Goal: Task Accomplishment & Management: Manage account settings

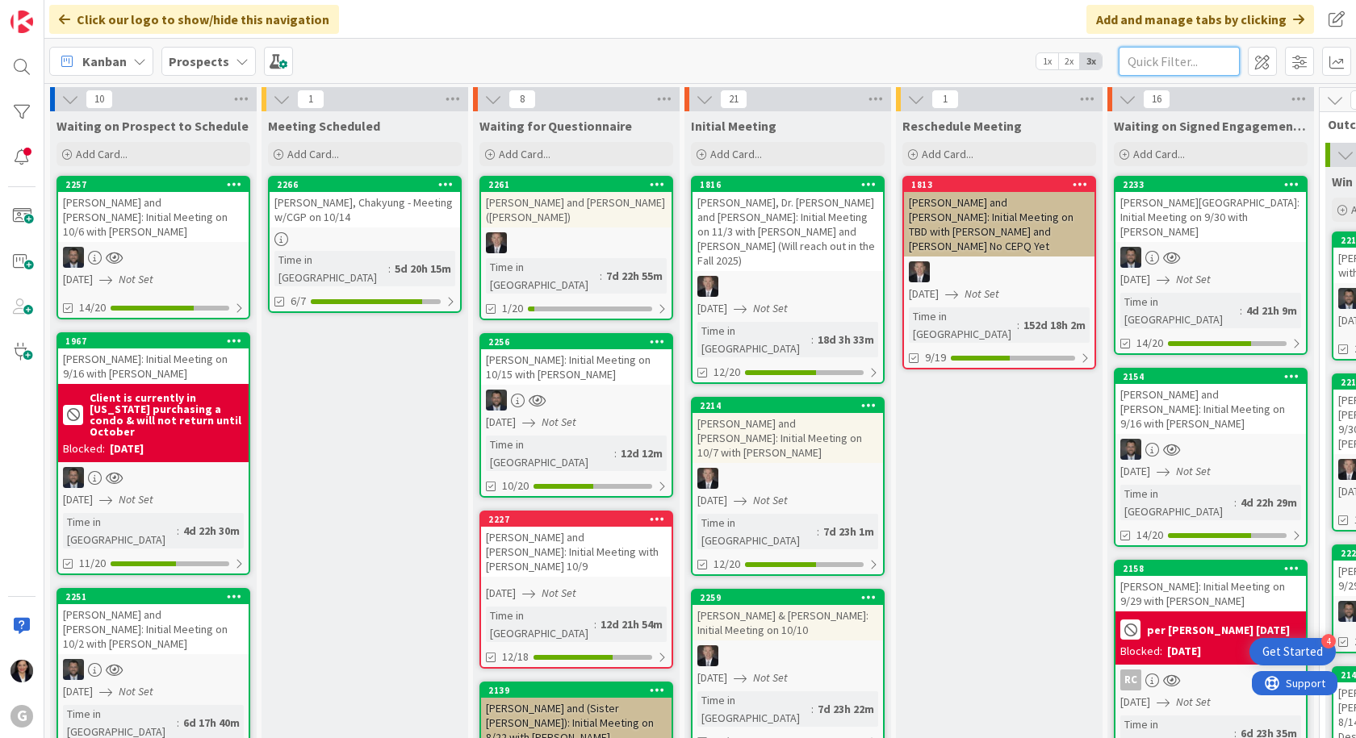
scroll to position [81, 0]
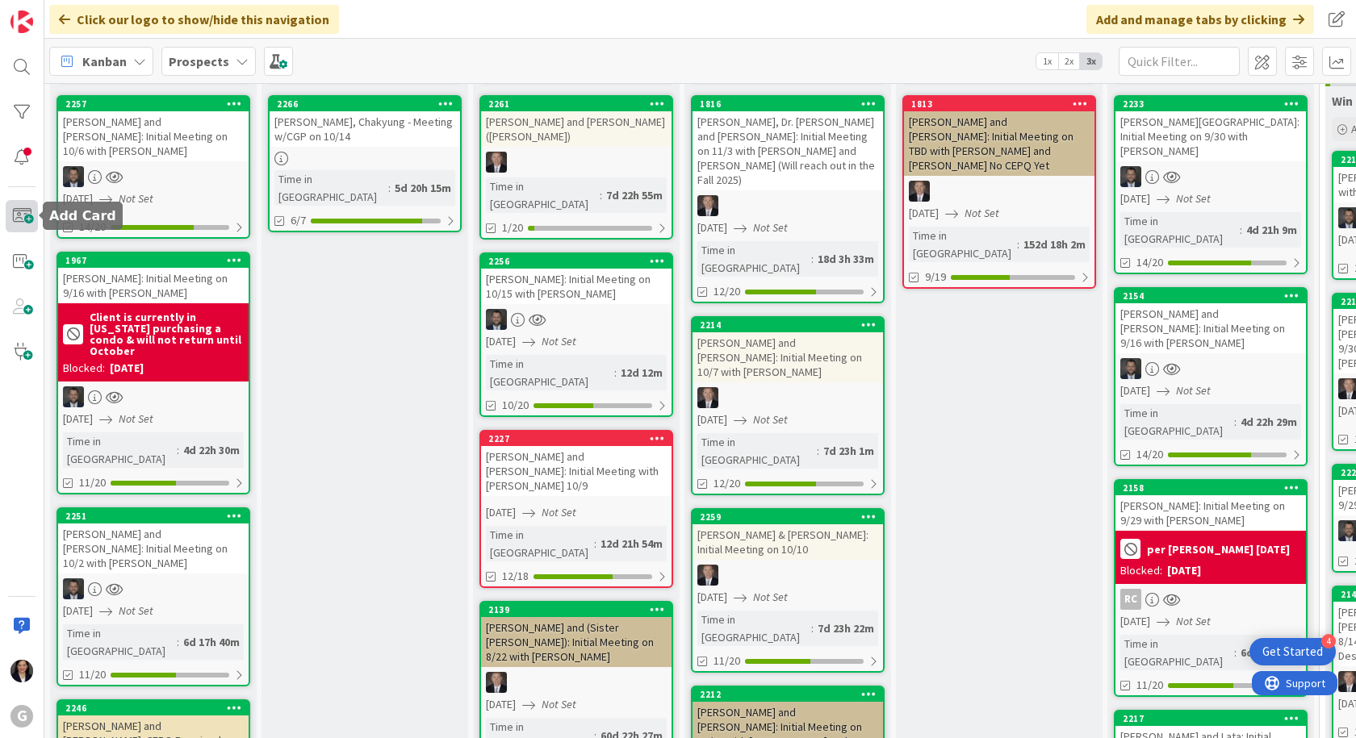
click at [23, 219] on span at bounding box center [22, 216] width 32 height 32
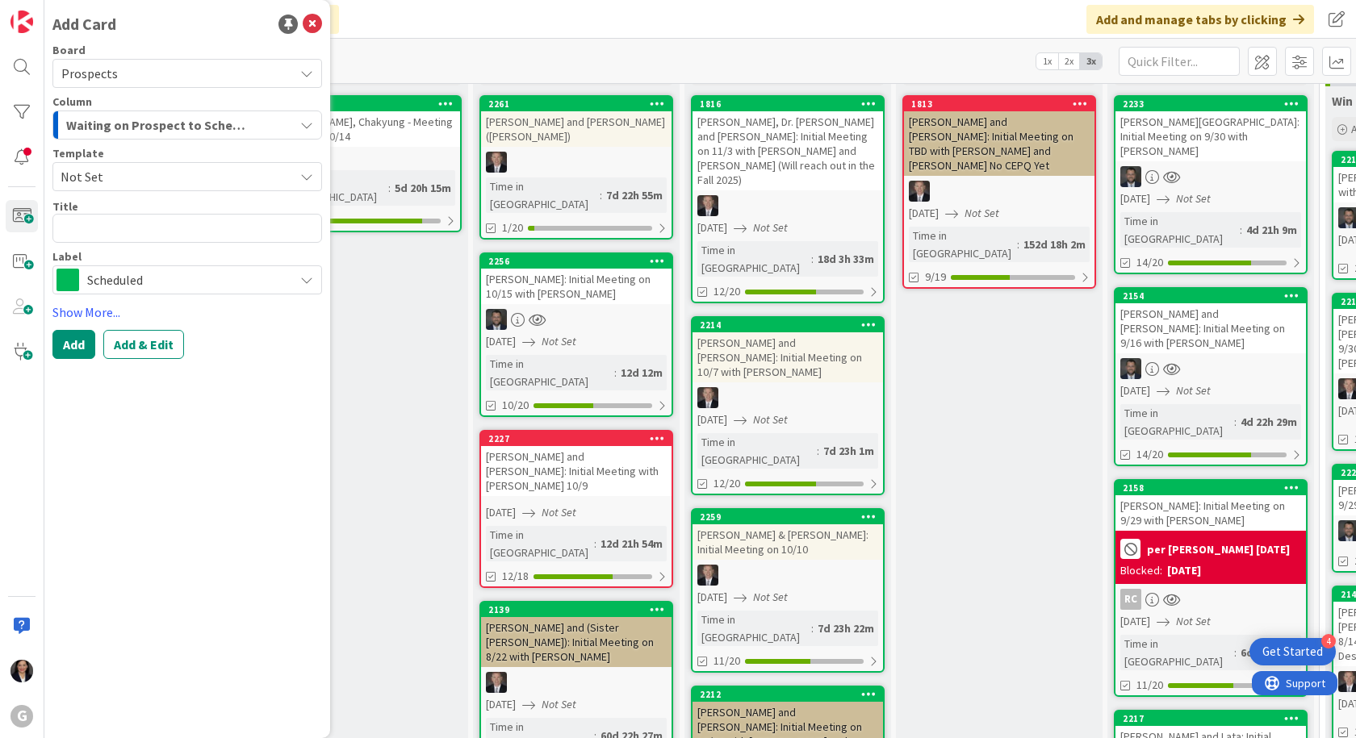
click at [155, 184] on span "Not Set" at bounding box center [171, 176] width 221 height 21
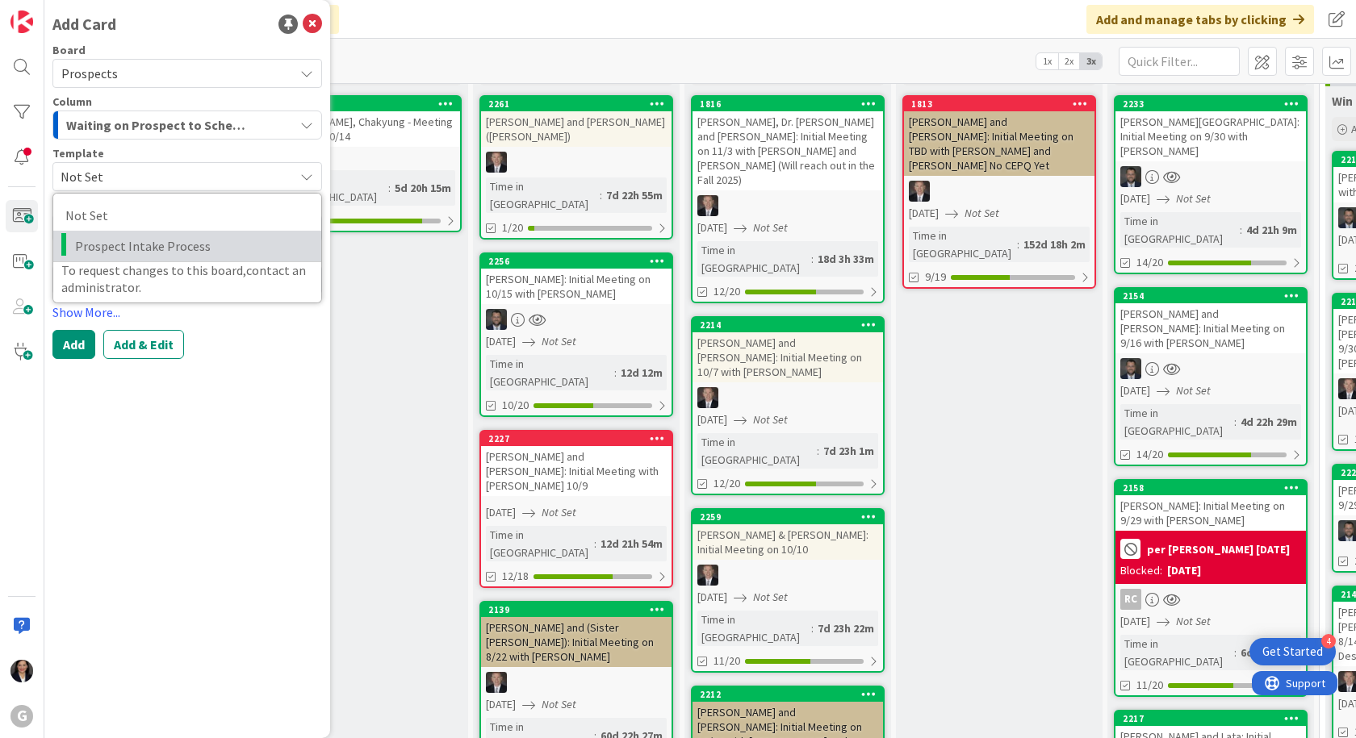
click at [157, 244] on span "Prospect Intake Process" at bounding box center [192, 246] width 234 height 21
type textarea "x"
type textarea "Prospect Intake Process"
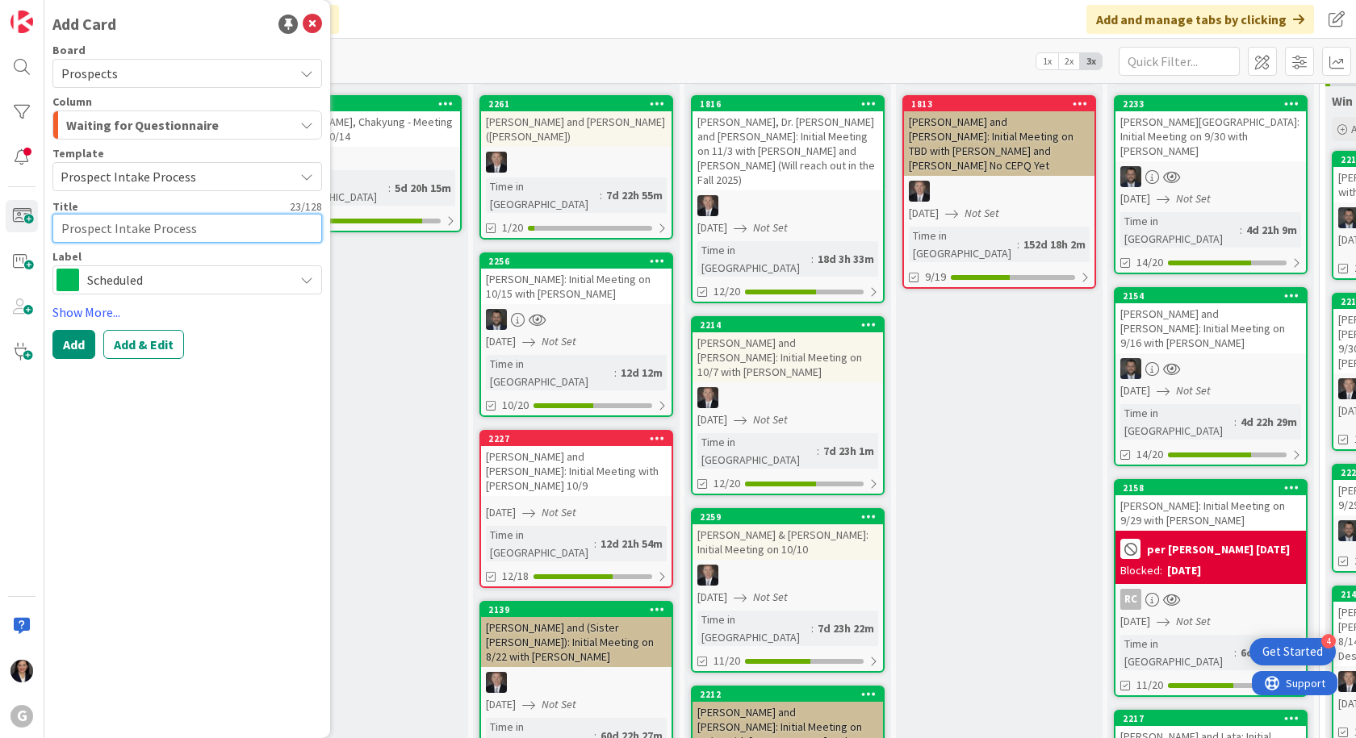
drag, startPoint x: 202, startPoint y: 228, endPoint x: 64, endPoint y: 217, distance: 138.4
click at [64, 217] on textarea "Prospect Intake Process" at bounding box center [187, 228] width 270 height 29
type textarea "x"
type textarea "L"
type textarea "x"
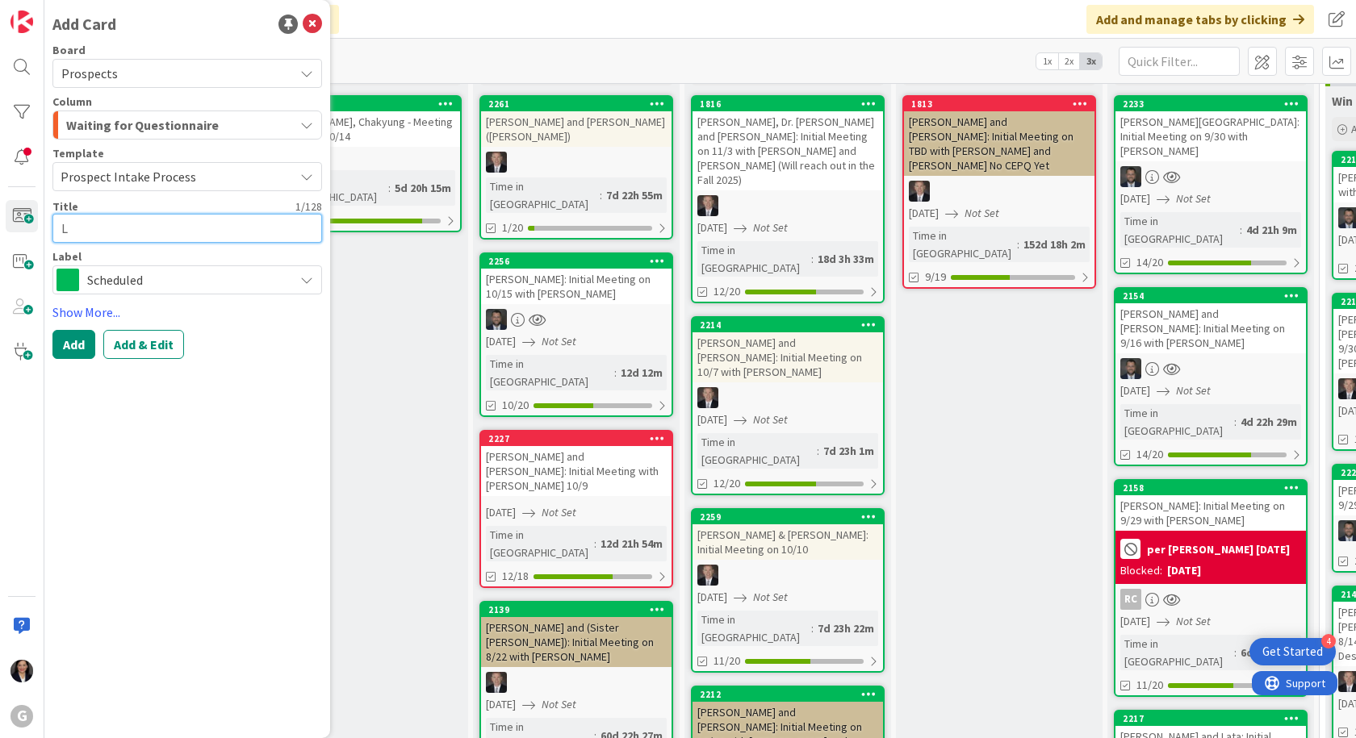
type textarea "Lu"
type textarea "x"
type textarea "[PERSON_NAME]"
type textarea "x"
type textarea "Luzz"
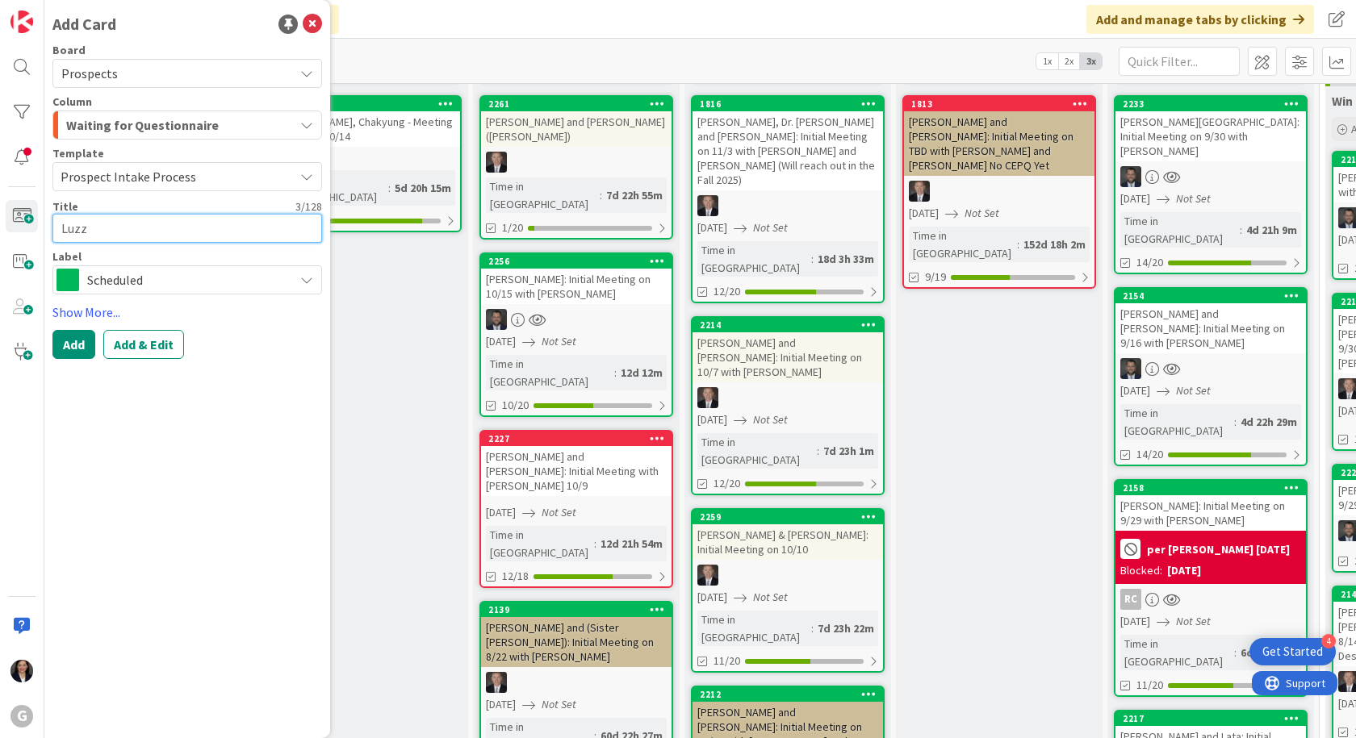
type textarea "x"
type textarea "[PERSON_NAME]"
click at [154, 217] on textarea "[PERSON_NAME]" at bounding box center [187, 228] width 270 height 29
type textarea "x"
type textarea "[PERSON_NAME],"
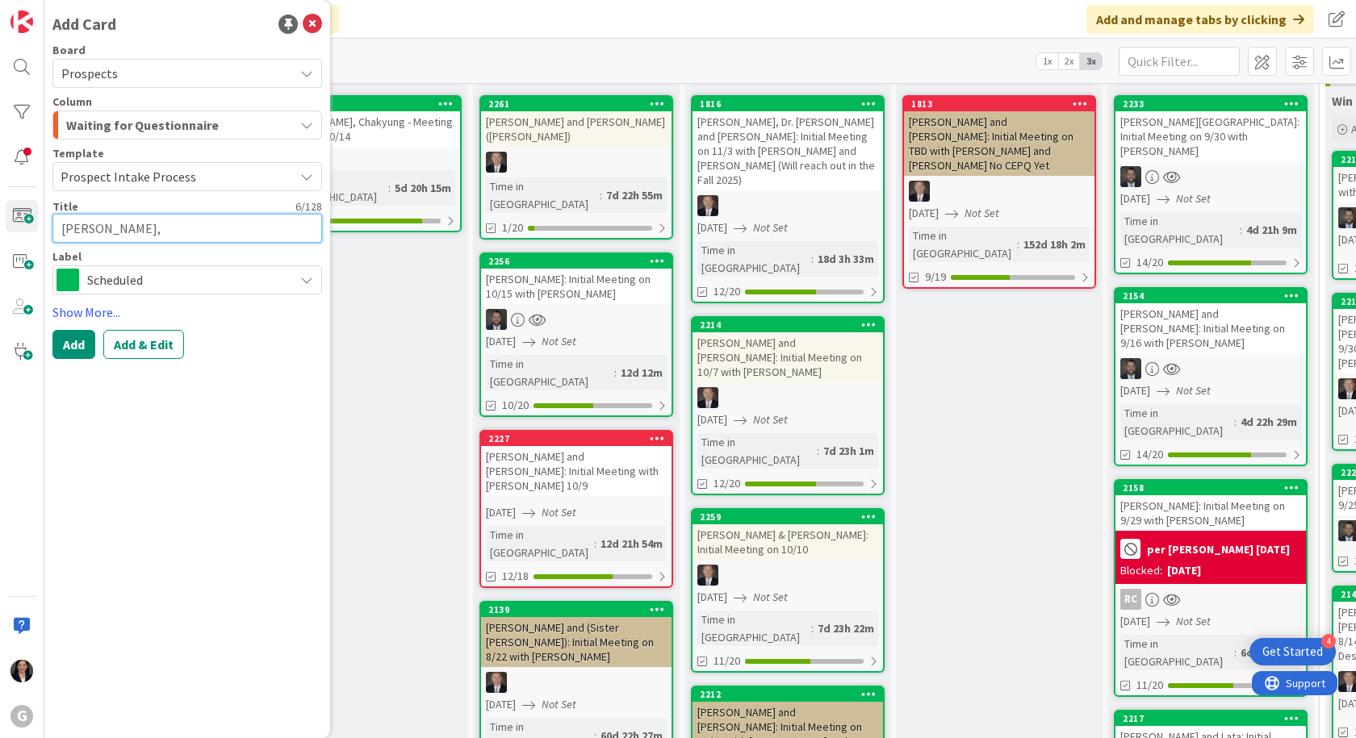
type textarea "x"
type textarea "[PERSON_NAME],"
type textarea "x"
type textarea "[PERSON_NAME]"
type textarea "x"
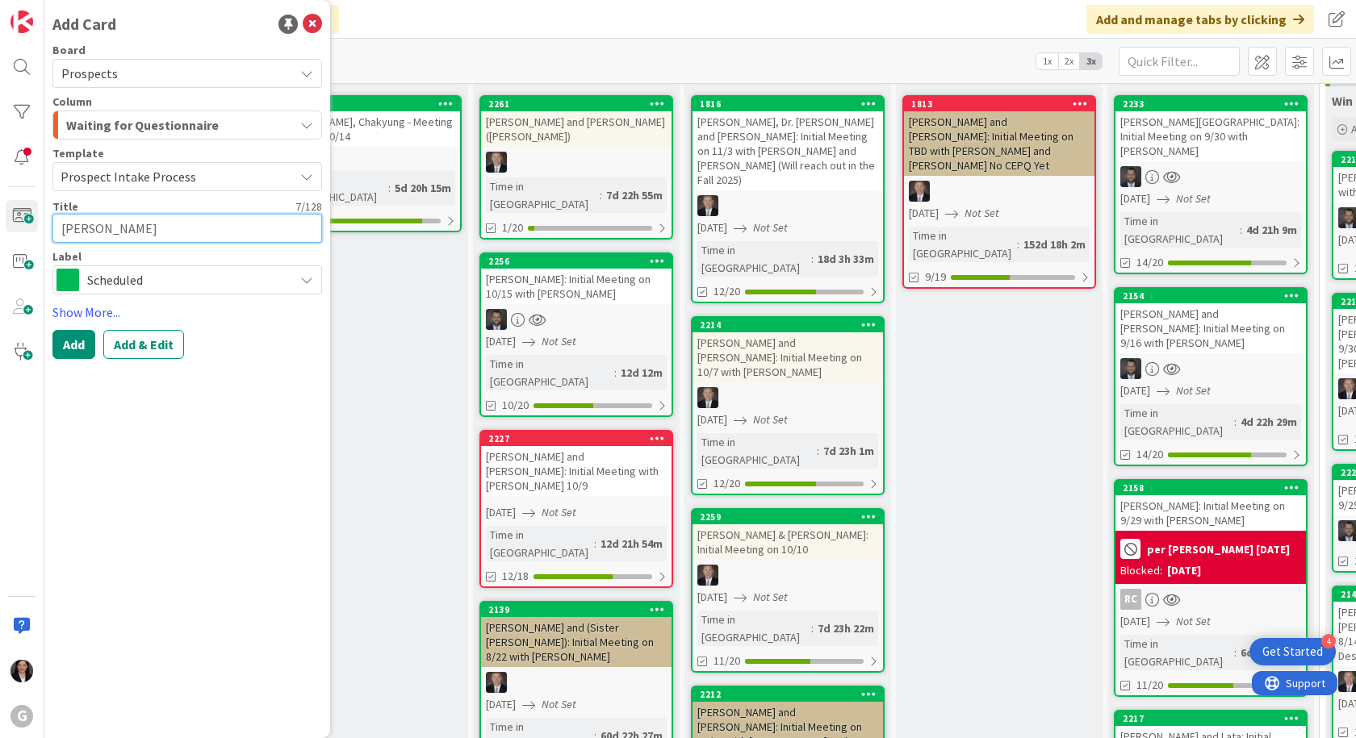
type textarea "[PERSON_NAME]"
type textarea "x"
type textarea "[PERSON_NAME]"
type textarea "x"
type textarea "[PERSON_NAME]"
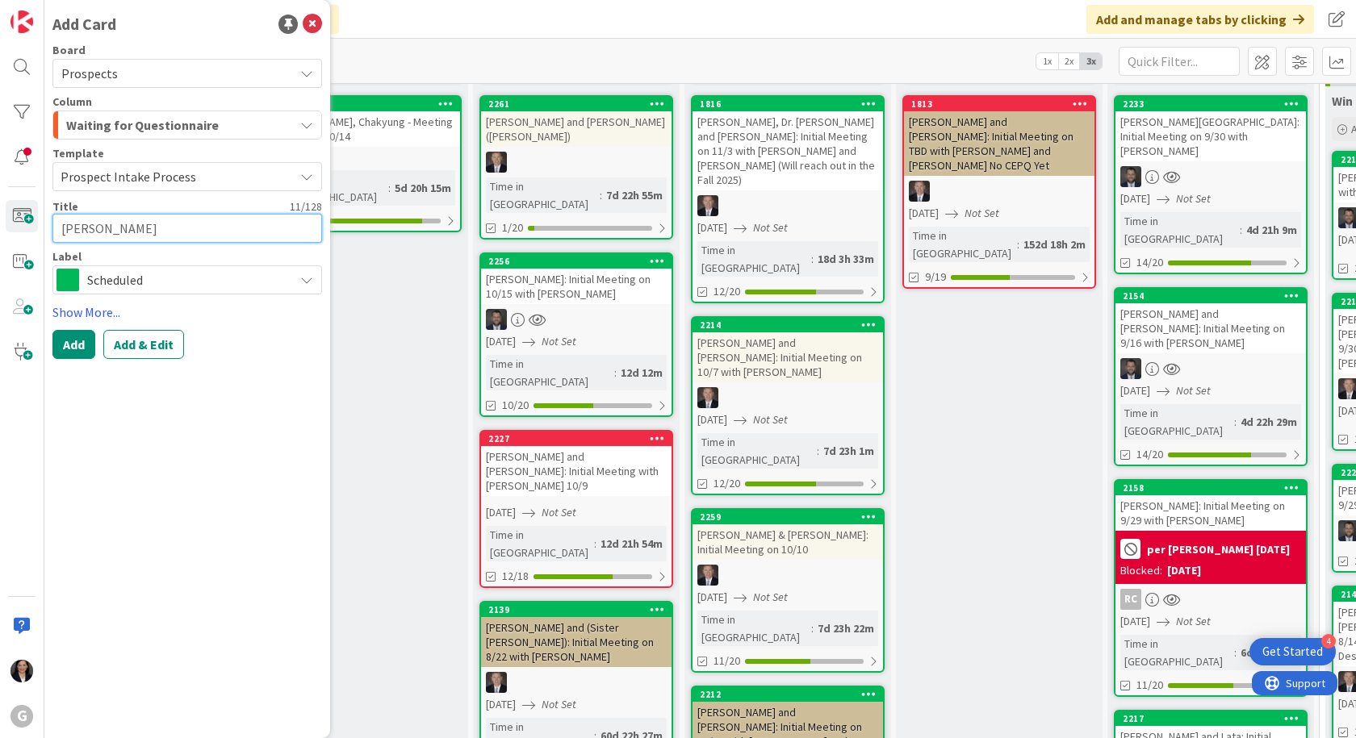
click at [161, 231] on textarea "[PERSON_NAME]" at bounding box center [187, 228] width 270 height 29
type textarea "x"
type textarea "[PERSON_NAME]"
type textarea "x"
type textarea "[PERSON_NAME]"
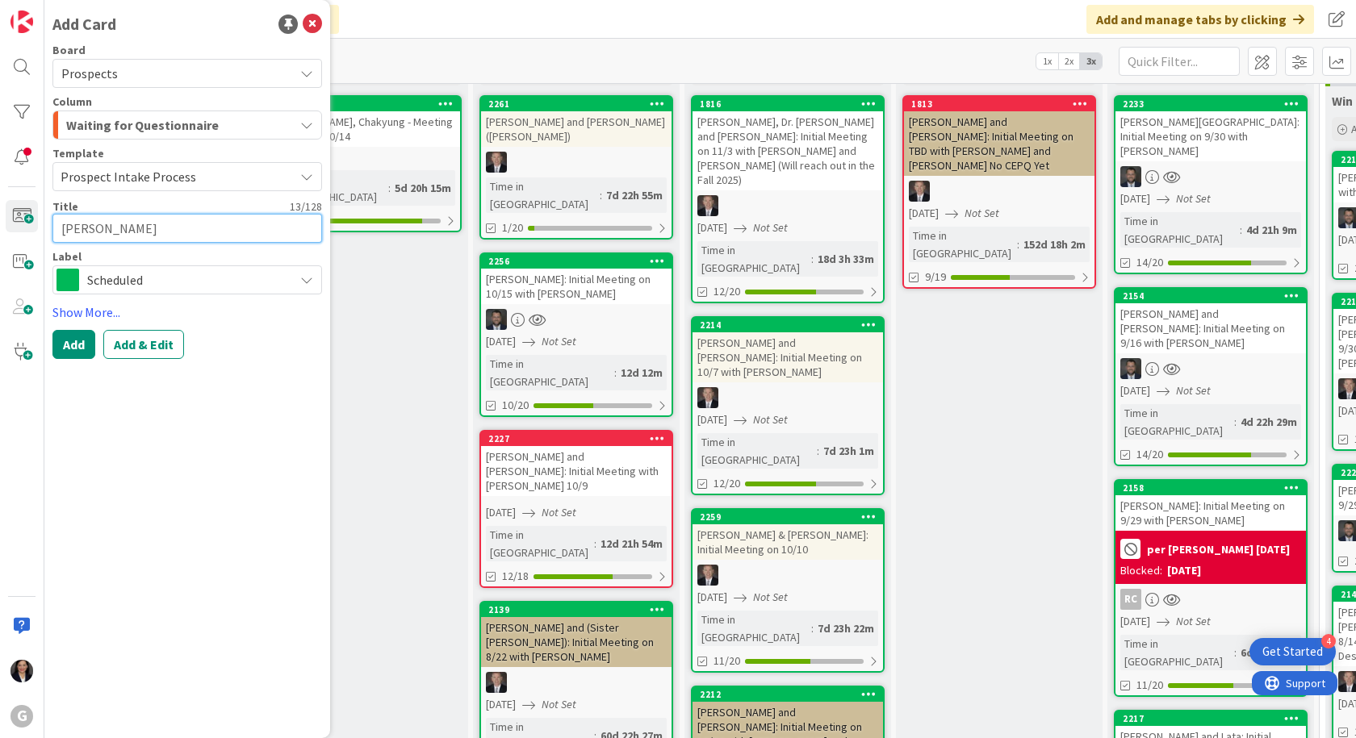
type textarea "x"
type textarea "[PERSON_NAME]"
type textarea "x"
type textarea "[PERSON_NAME]"
type textarea "x"
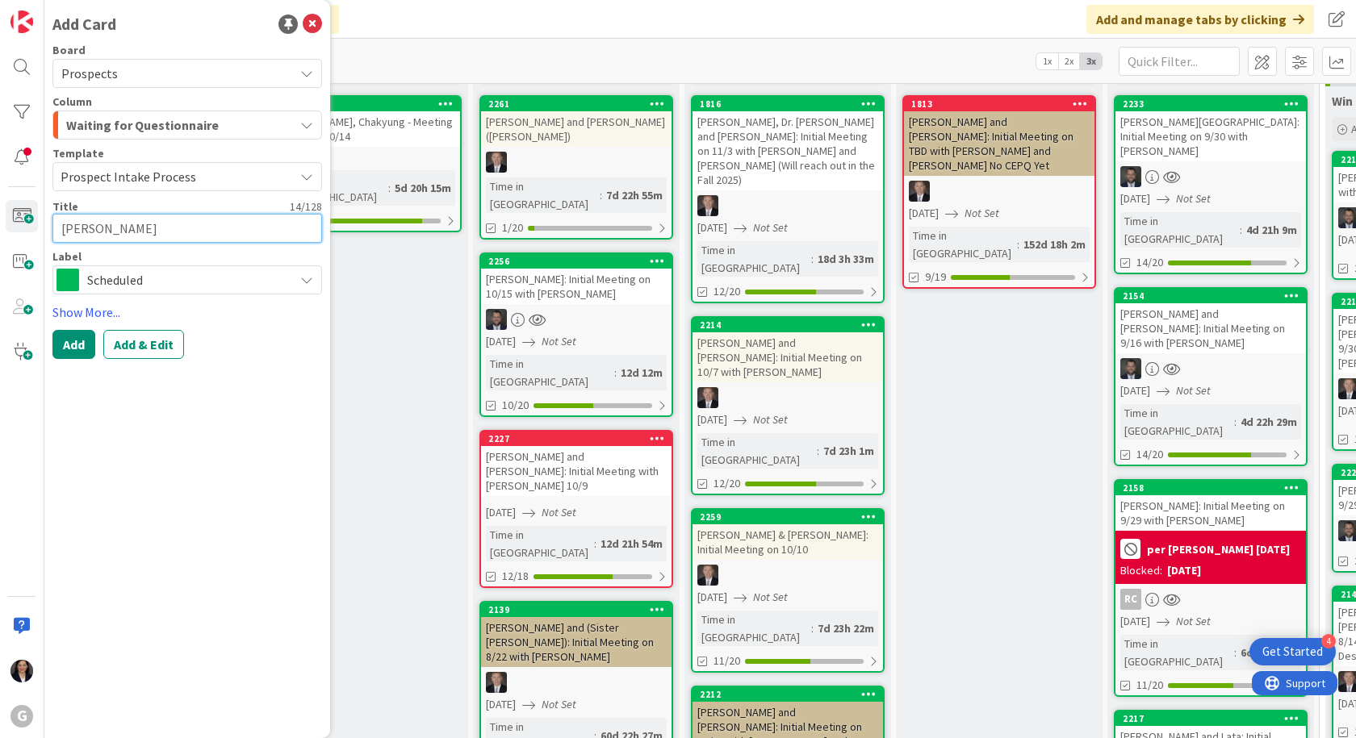
type textarea "[PERSON_NAME]"
type textarea "x"
type textarea "[PERSON_NAME]"
type textarea "x"
type textarea "[PERSON_NAME] and"
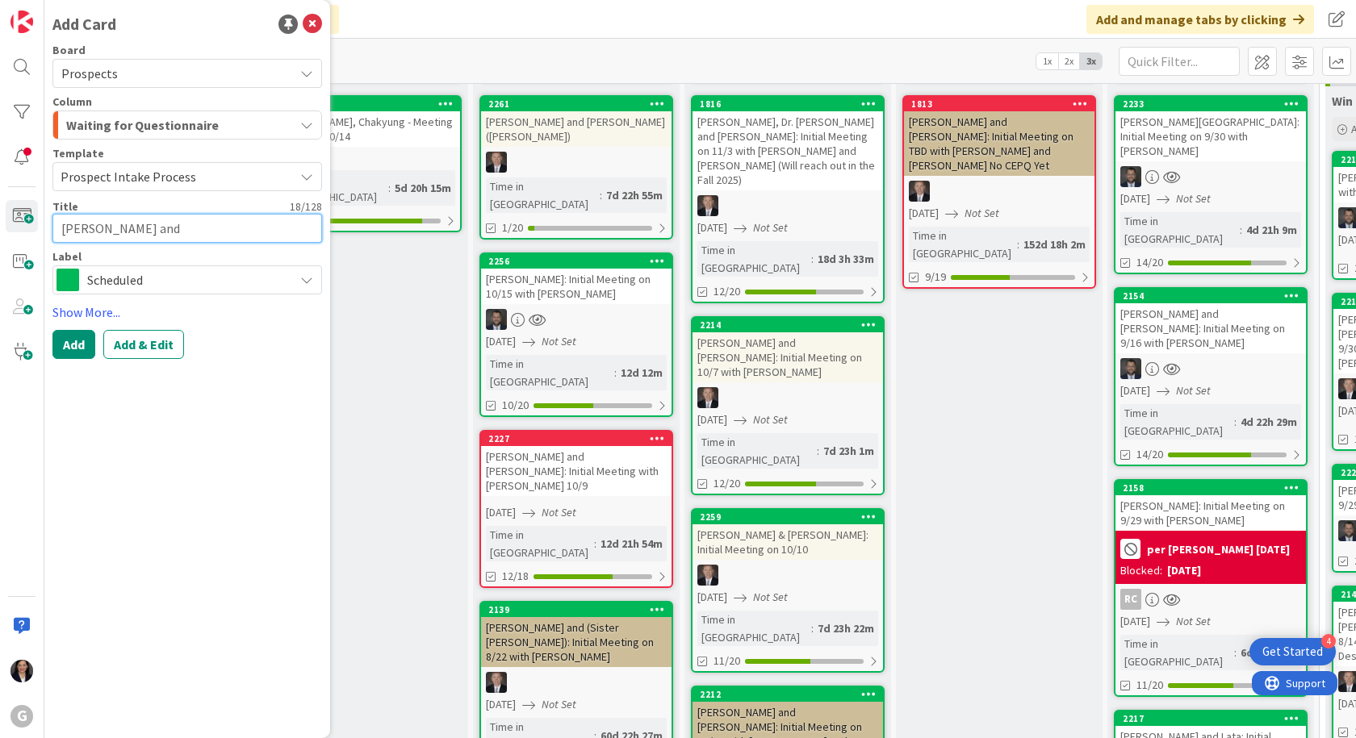
type textarea "x"
type textarea "[PERSON_NAME] and"
type textarea "x"
type textarea "[PERSON_NAME] and R"
type textarea "x"
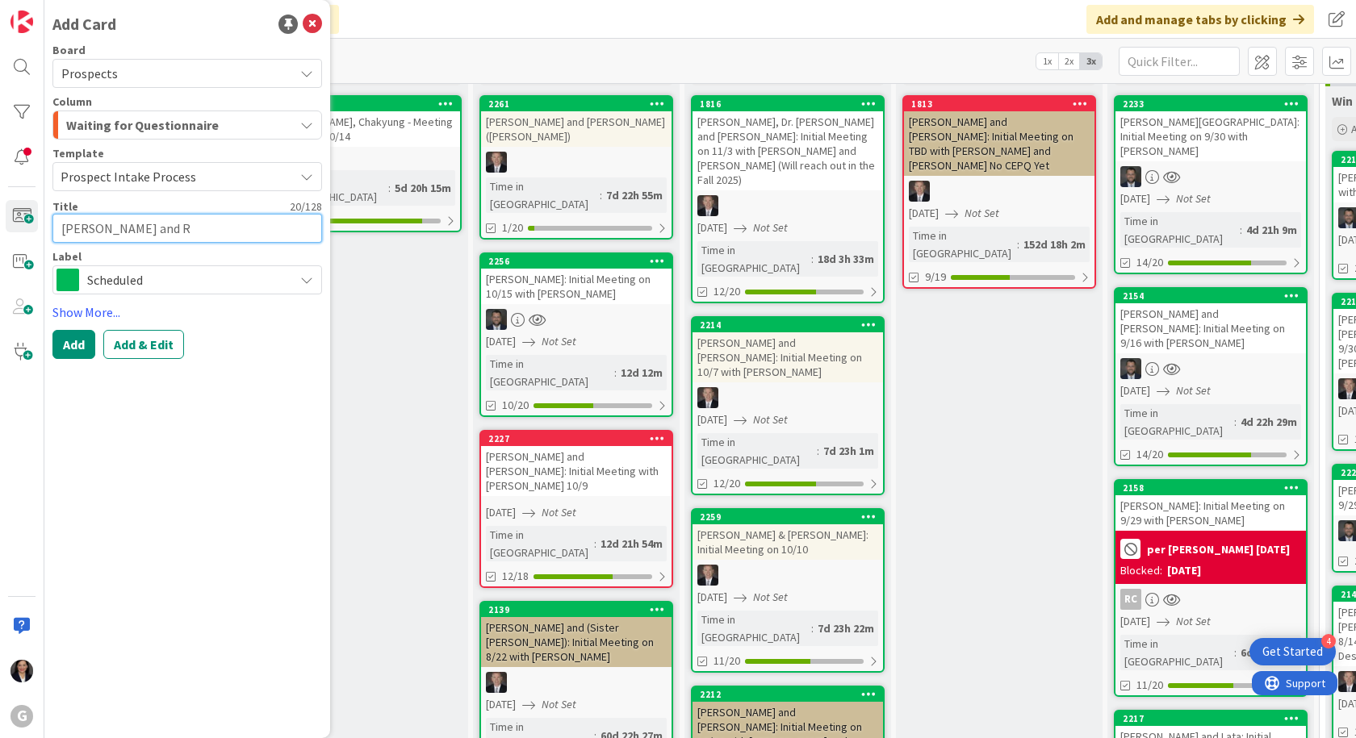
type textarea "[PERSON_NAME] and Re"
type textarea "x"
type textarea "[PERSON_NAME] and Reb"
type textarea "x"
type textarea "[PERSON_NAME] and [PERSON_NAME]"
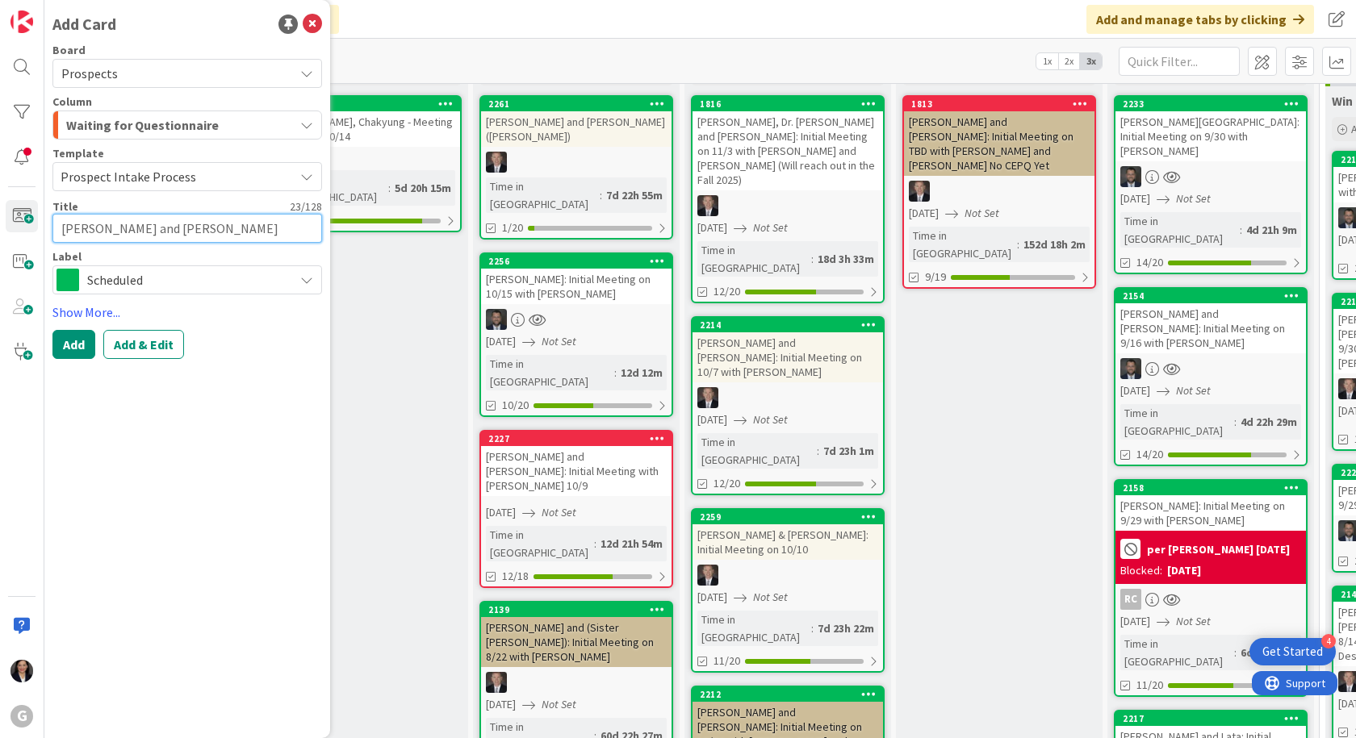
type textarea "x"
type textarea "[PERSON_NAME] and [PERSON_NAME]"
type textarea "x"
type textarea "[PERSON_NAME] and [PERSON_NAME]"
type textarea "x"
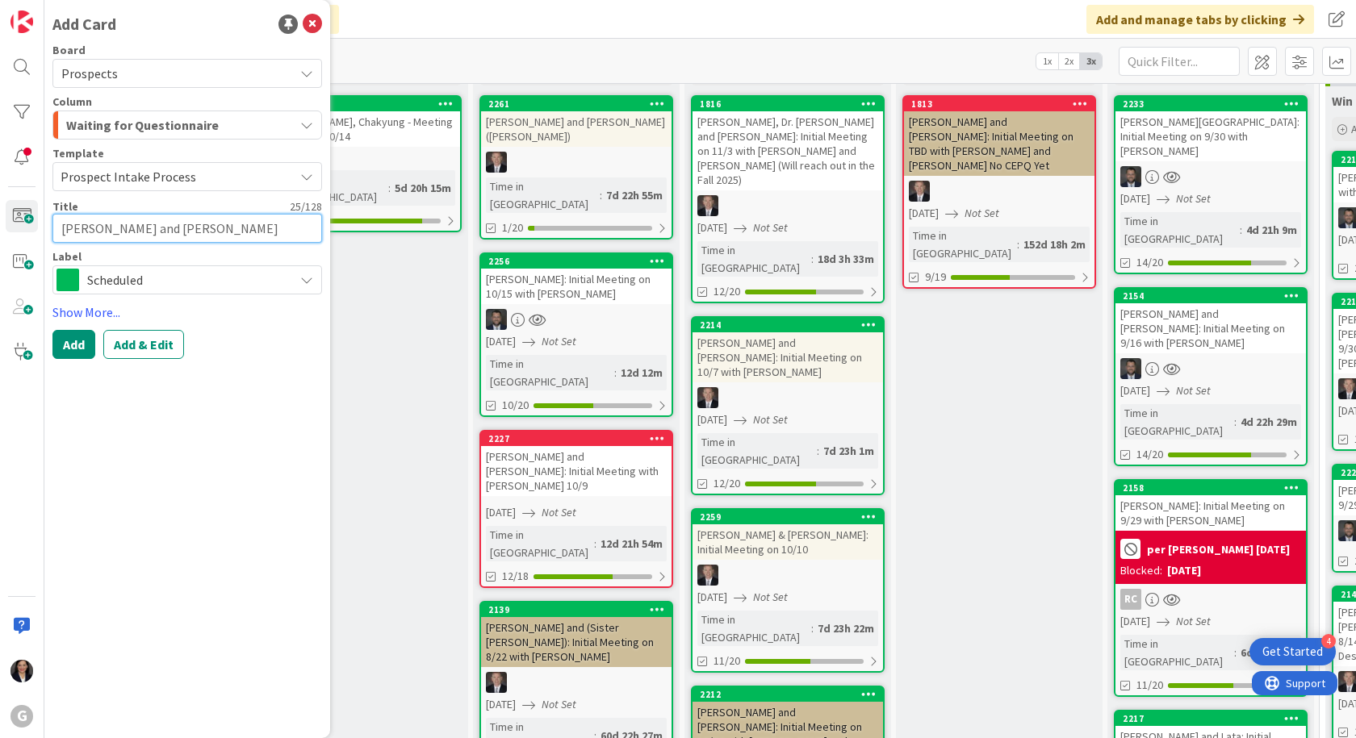
type textarea "[PERSON_NAME] and [PERSON_NAME]"
type textarea "x"
type textarea "[PERSON_NAME] and [PERSON_NAME] -"
type textarea "x"
type textarea "[PERSON_NAME] and [PERSON_NAME] -"
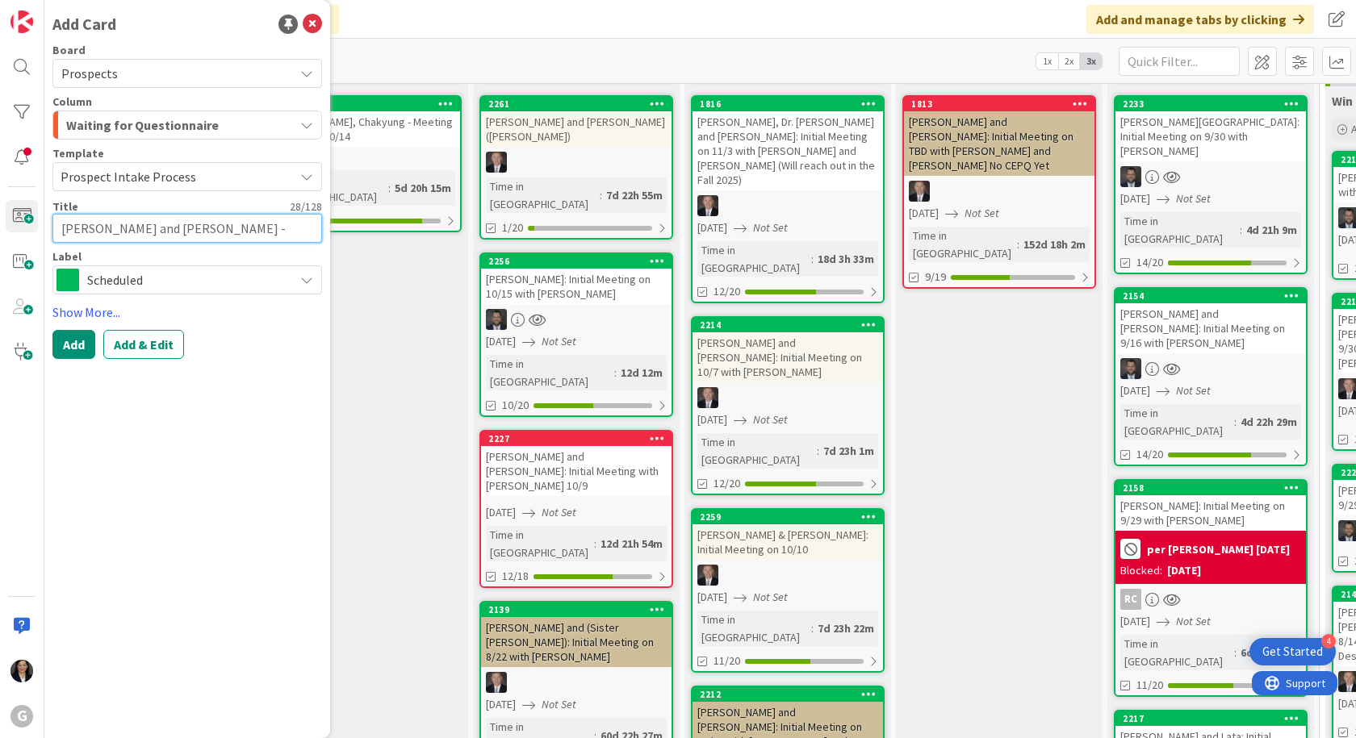
type textarea "x"
type textarea "[PERSON_NAME] and [PERSON_NAME]"
type textarea "x"
type textarea "[PERSON_NAME] and [PERSON_NAME]"
type textarea "x"
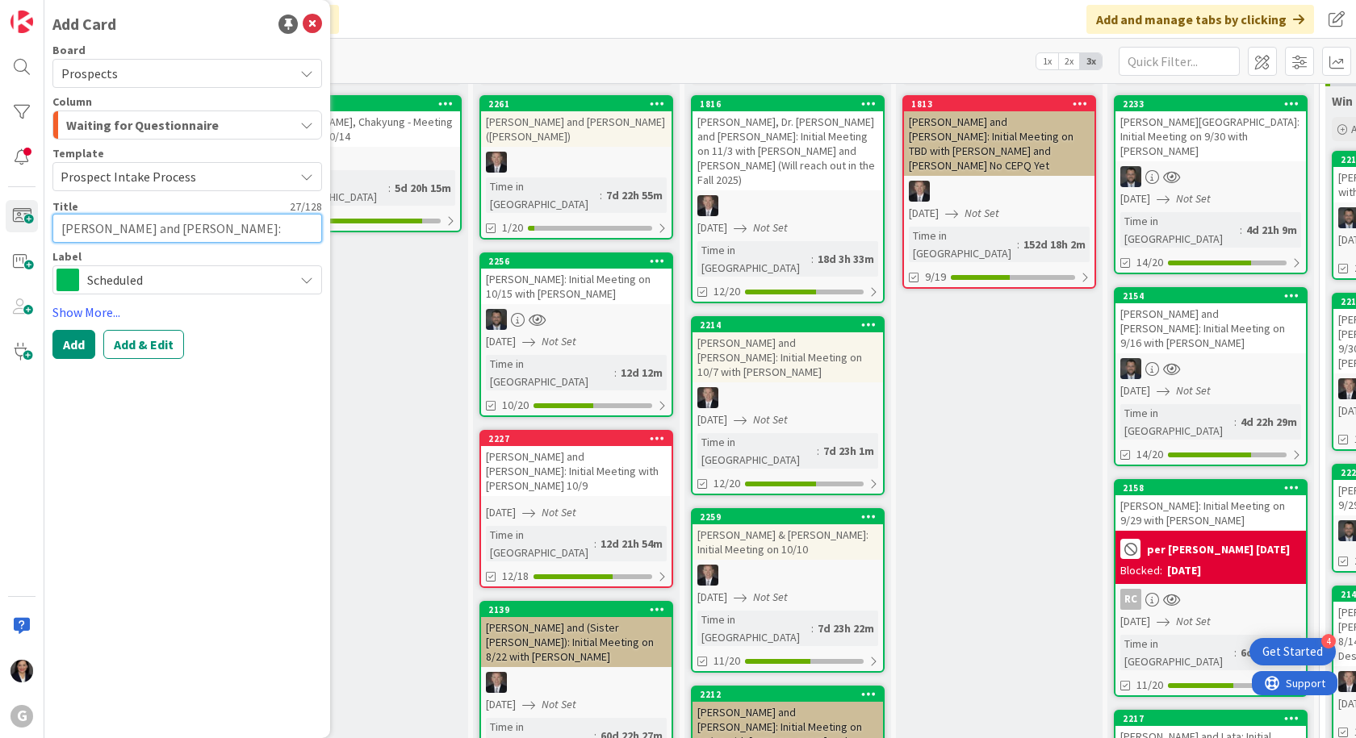
type textarea "[PERSON_NAME] and [PERSON_NAME]:"
type textarea "x"
type textarea "[PERSON_NAME] and [PERSON_NAME]: In"
type textarea "x"
type textarea "[PERSON_NAME] and [PERSON_NAME]: Ini"
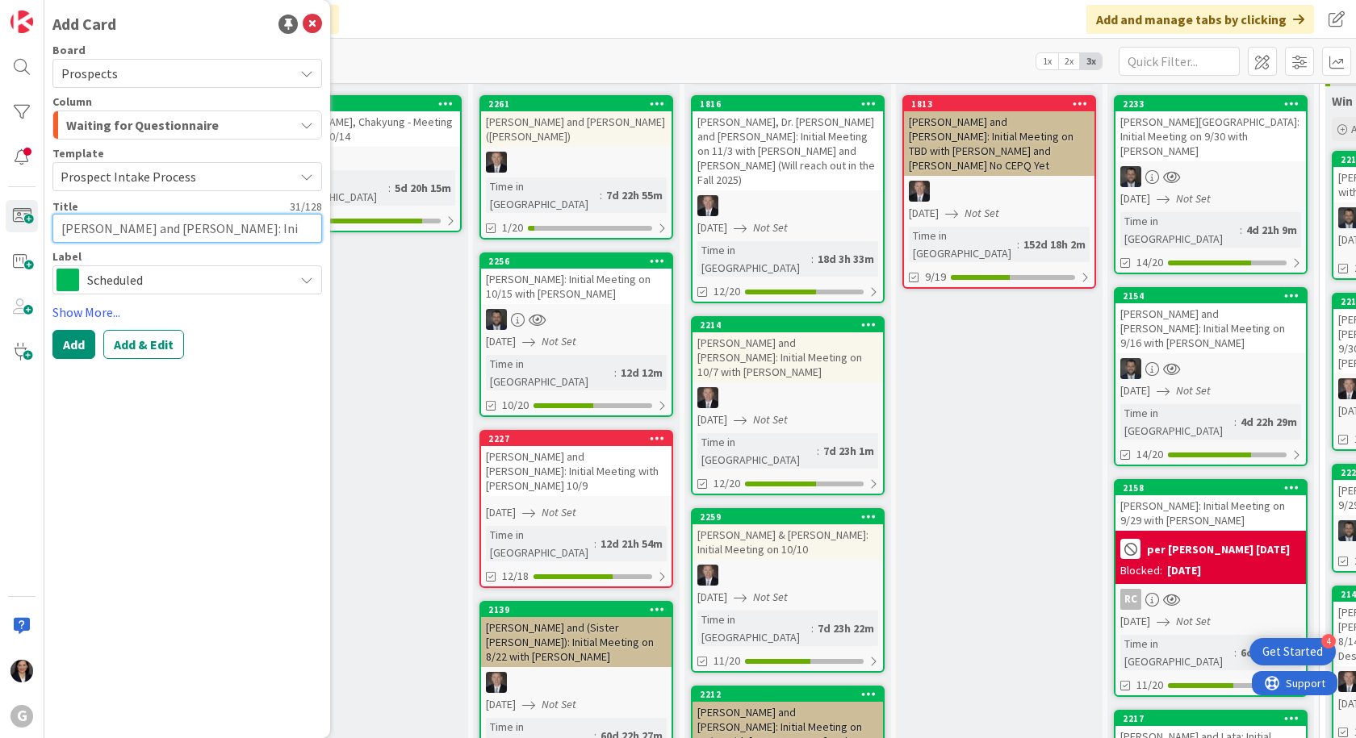
type textarea "x"
type textarea "[PERSON_NAME] and [PERSON_NAME]: Init"
type textarea "x"
type textarea "[PERSON_NAME] and [PERSON_NAME]: Initi"
type textarea "x"
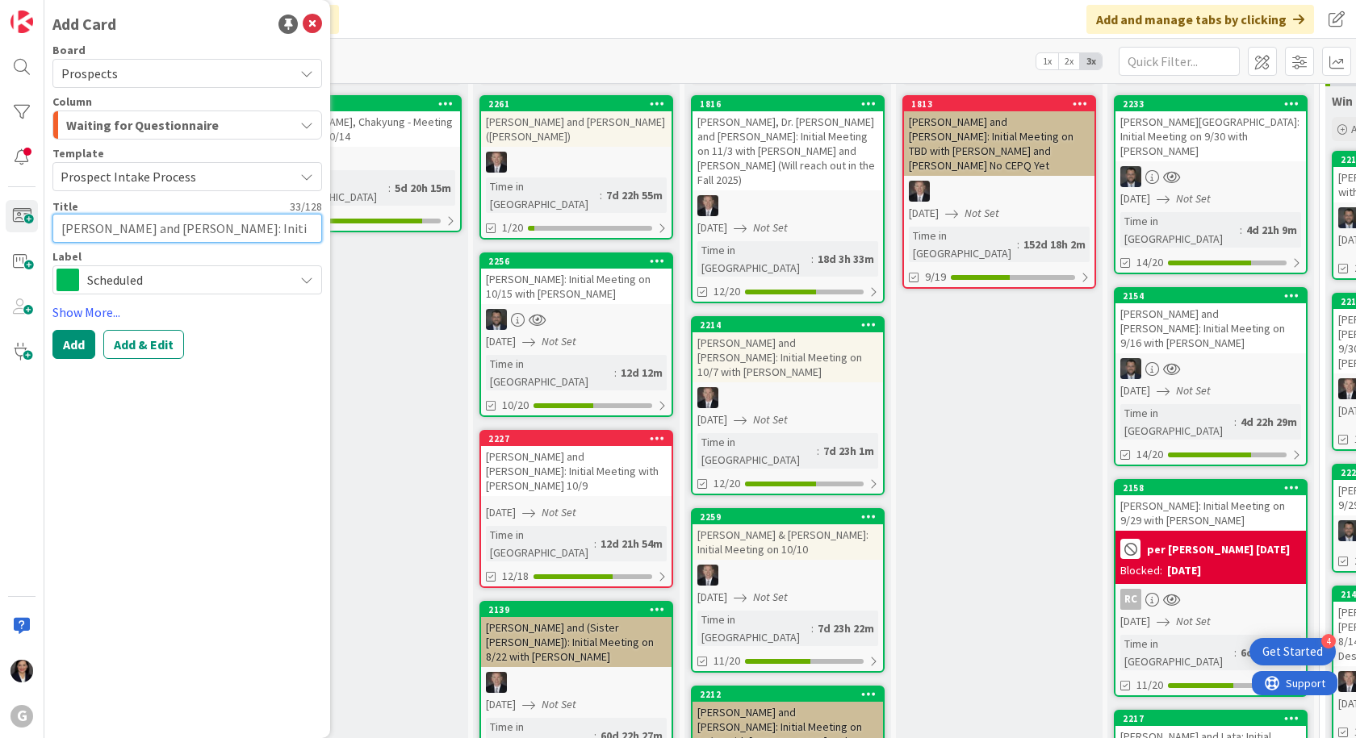
type textarea "[PERSON_NAME] and [PERSON_NAME]: Initia"
type textarea "x"
type textarea "[PERSON_NAME] and [PERSON_NAME]: Initial"
type textarea "x"
type textarea "[PERSON_NAME] and [PERSON_NAME]: Initial"
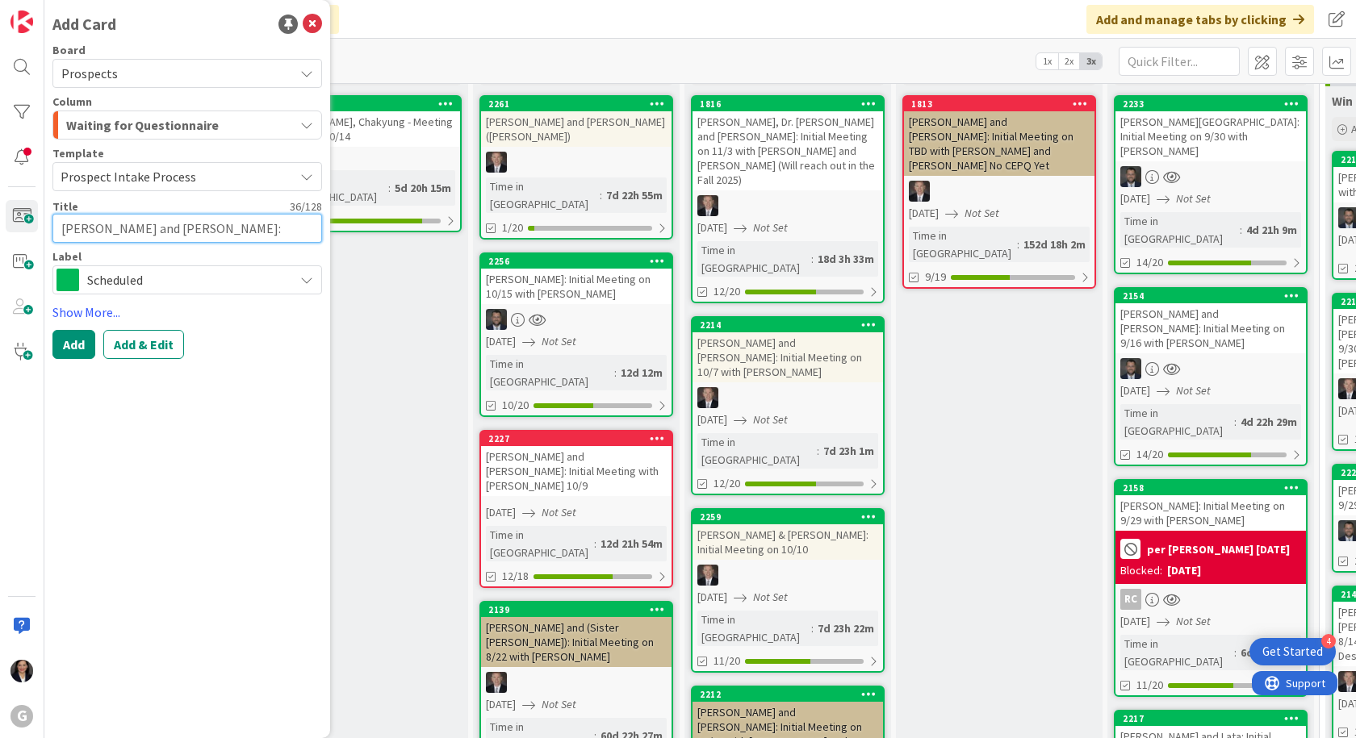
type textarea "x"
type textarea "[PERSON_NAME] and [PERSON_NAME]: Initial M"
type textarea "x"
type textarea "[PERSON_NAME] and [PERSON_NAME]: Initial Me"
type textarea "x"
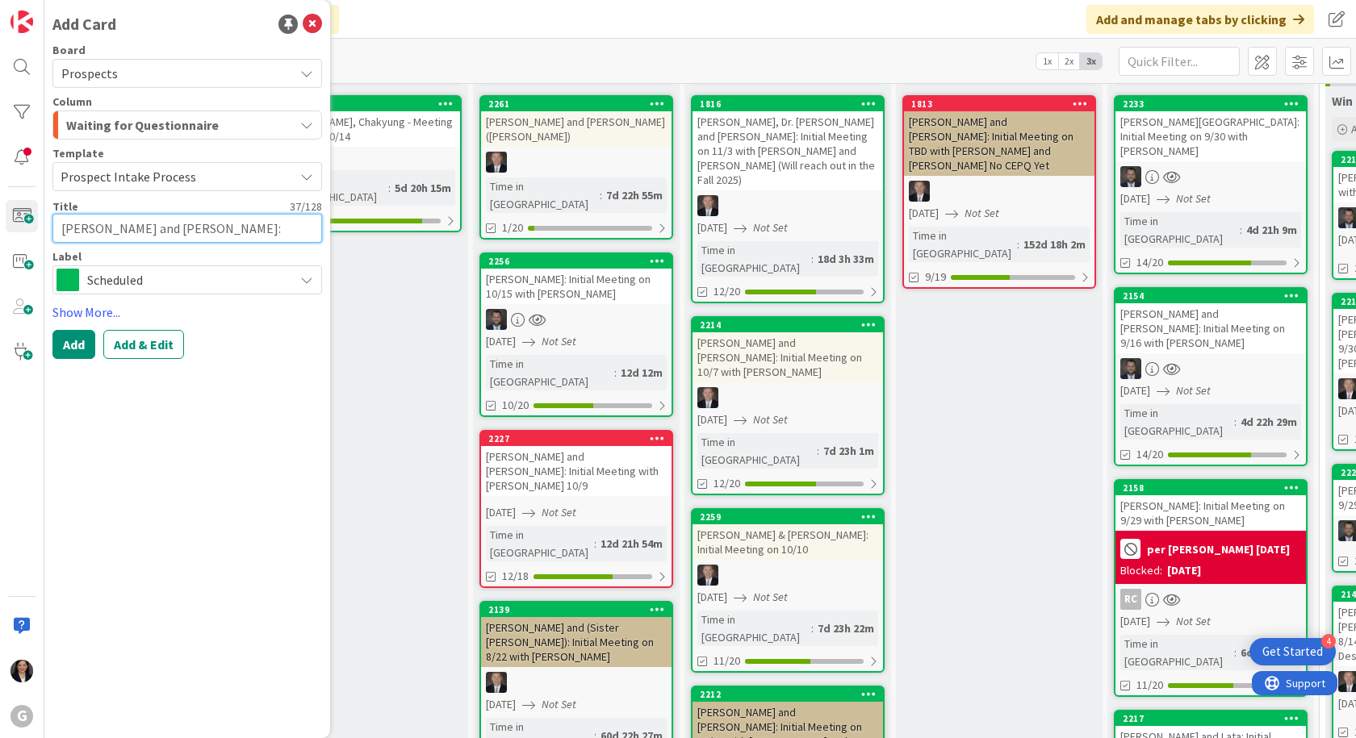
type textarea "[PERSON_NAME] and [PERSON_NAME]: Initial Mee"
type textarea "x"
type textarea "[PERSON_NAME] and [PERSON_NAME]: Initial Meet"
type textarea "x"
type textarea "[PERSON_NAME] and [PERSON_NAME]: Initial Meeti"
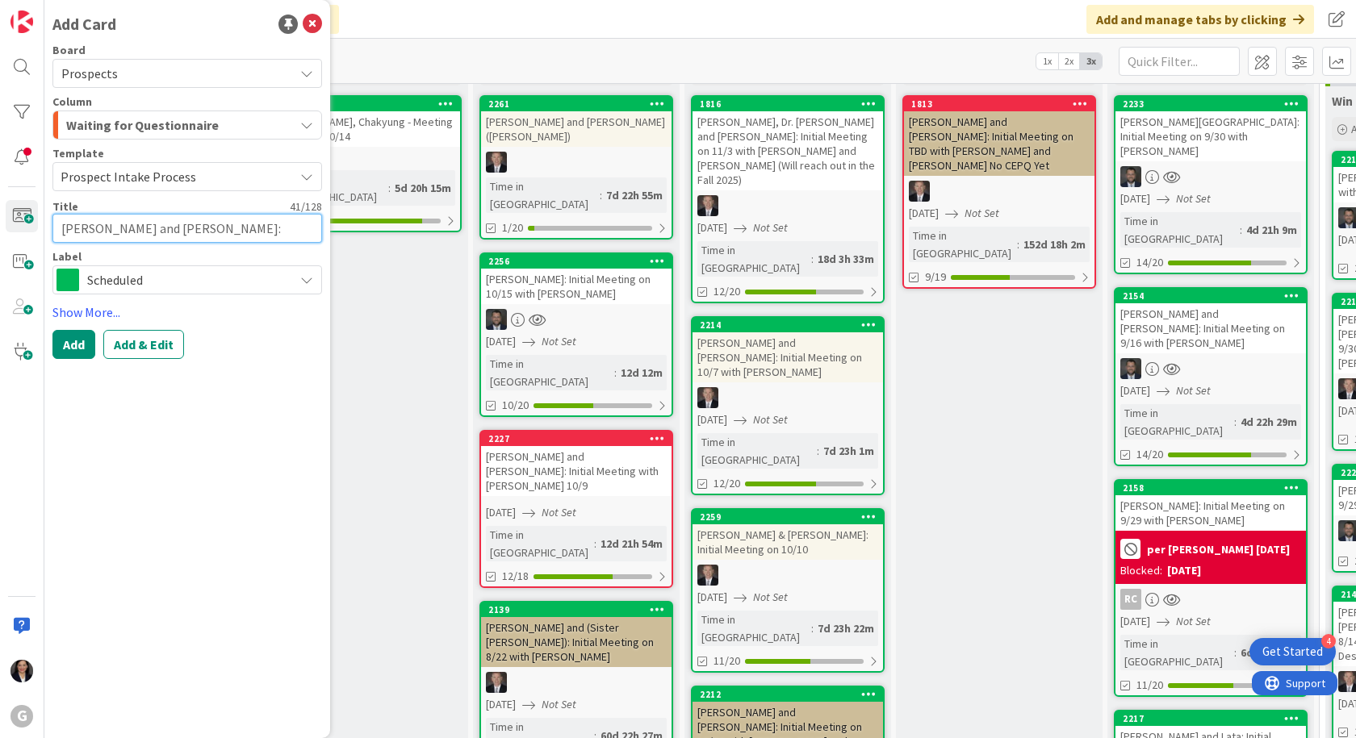
type textarea "x"
type textarea "[PERSON_NAME] and [PERSON_NAME]: Initial Meetin"
type textarea "x"
type textarea "[PERSON_NAME] and [PERSON_NAME]: Initial Meeting"
type textarea "x"
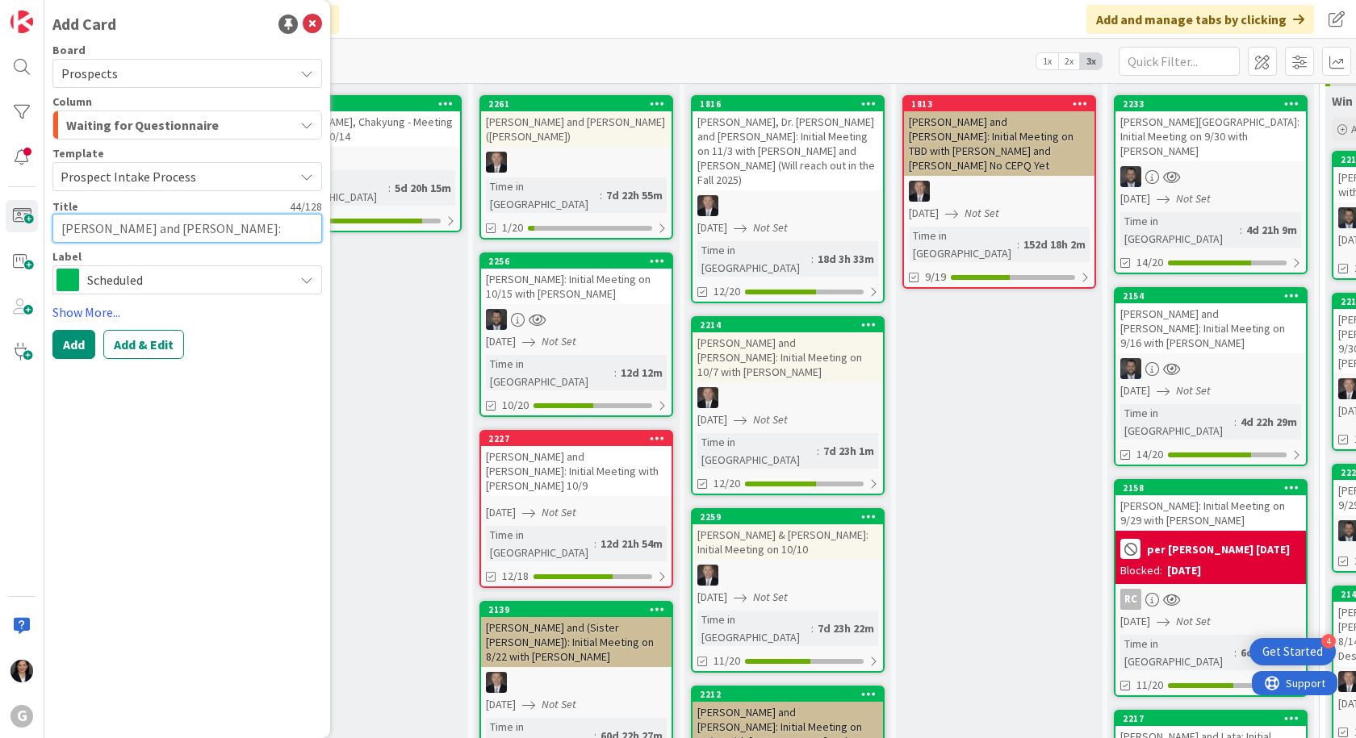
type textarea "[PERSON_NAME] and [PERSON_NAME]: Initial Meeting on"
type textarea "x"
type textarea "[PERSON_NAME] and [PERSON_NAME]: Initial Meeting on"
type textarea "x"
type textarea "[PERSON_NAME] and [PERSON_NAME]: Initial Meeting on 1"
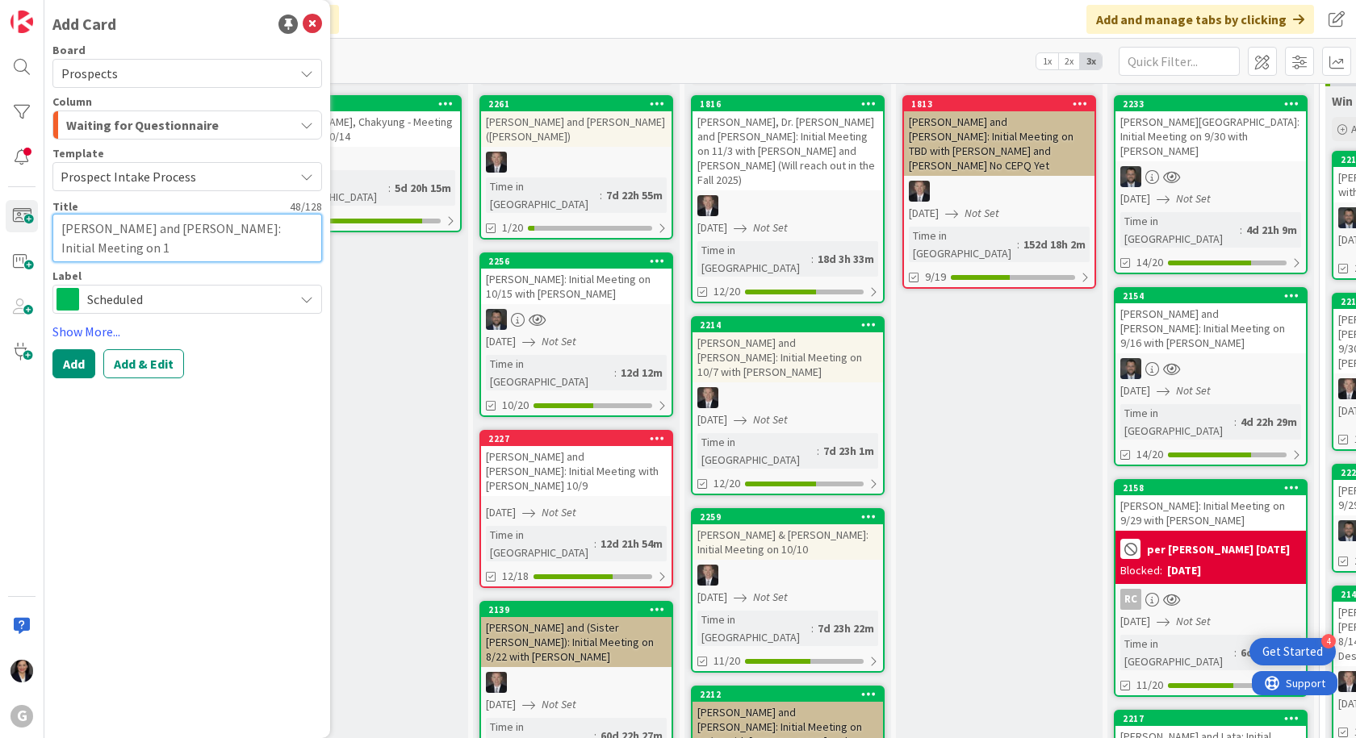
type textarea "x"
type textarea "[PERSON_NAME] and [PERSON_NAME]: Initial Meeting on 10"
type textarea "x"
type textarea "[PERSON_NAME] and [PERSON_NAME]: Initial Meeting on 10/"
type textarea "x"
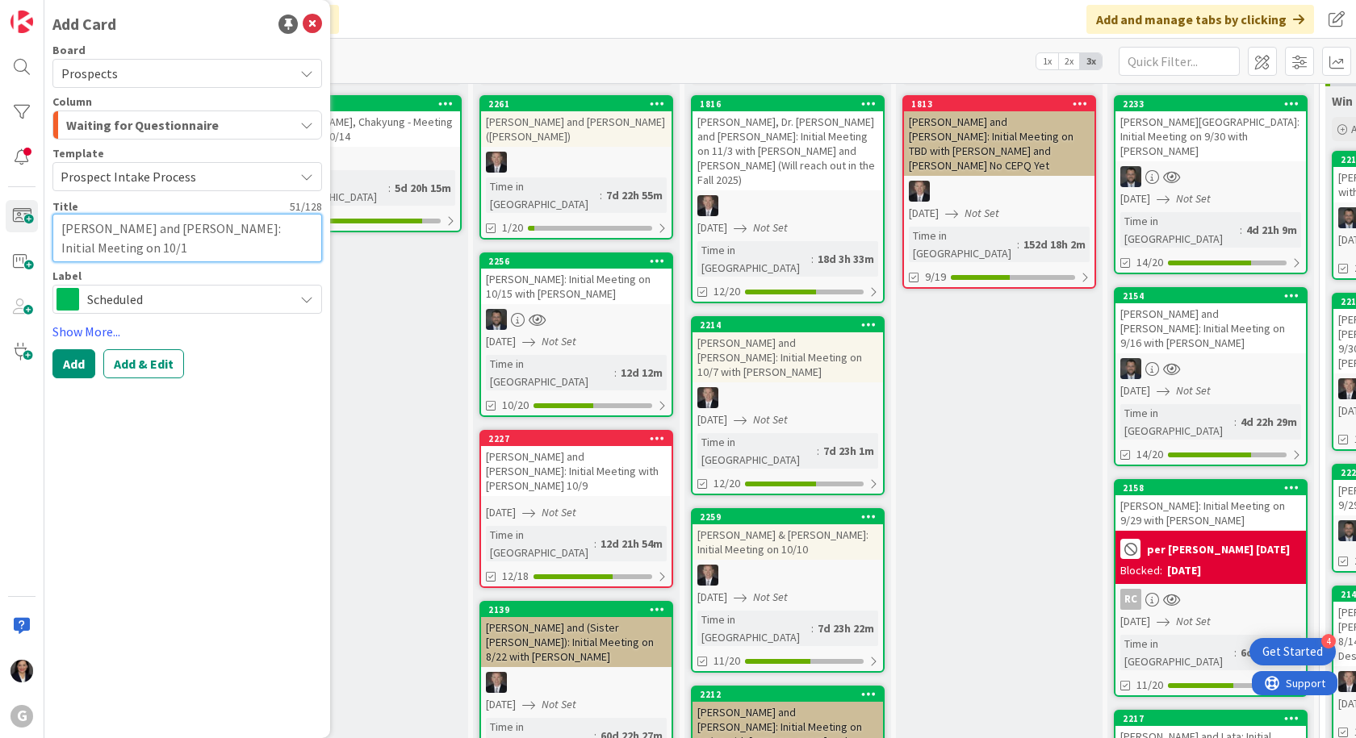
type textarea "[PERSON_NAME] and [PERSON_NAME]: Initial Meeting on 10/14"
type textarea "x"
type textarea "[PERSON_NAME] and [PERSON_NAME]: Initial Meeting on 10/14"
type textarea "x"
type textarea "[PERSON_NAME] and [PERSON_NAME]: Initial Meeting on 10/14 w"
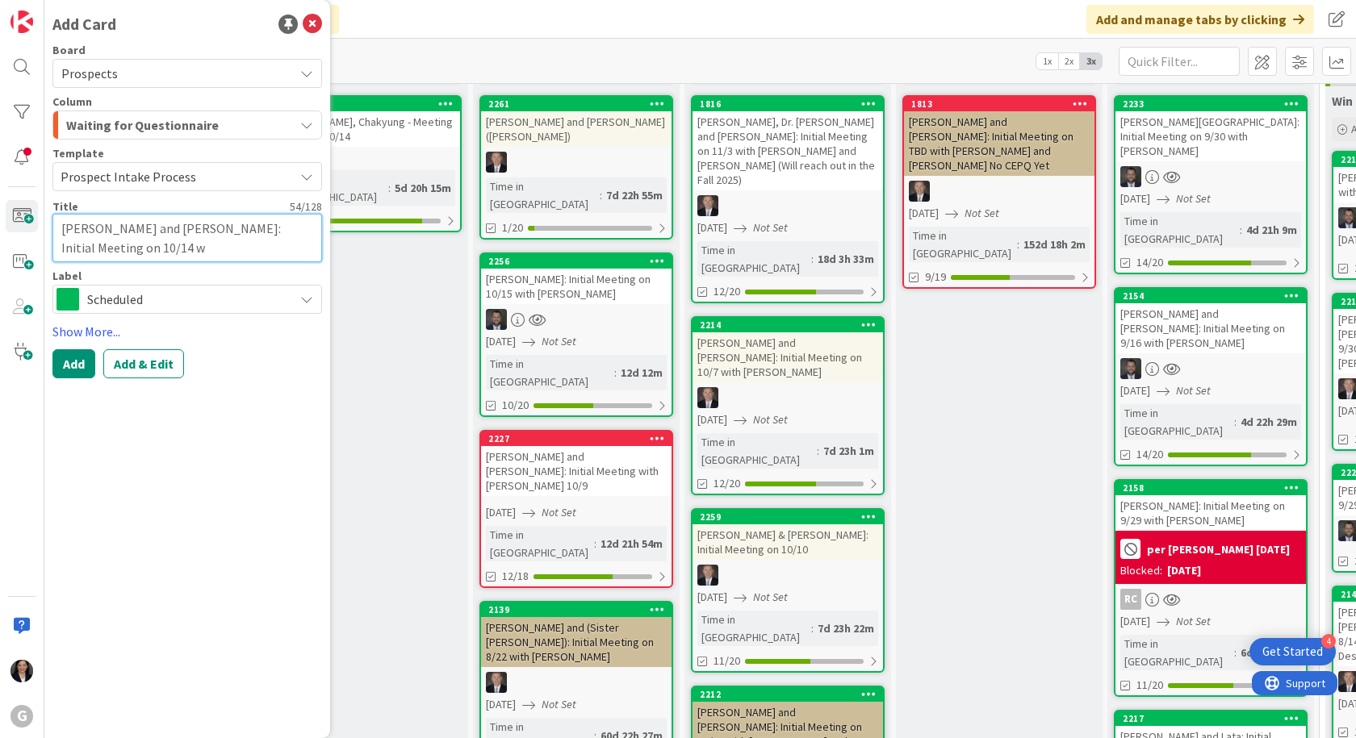
type textarea "x"
type textarea "[PERSON_NAME] and [PERSON_NAME]: Initial Meeting on 10/14 wi"
type textarea "x"
type textarea "[PERSON_NAME] and [PERSON_NAME]: Initial Meeting on 10/14 wit"
type textarea "x"
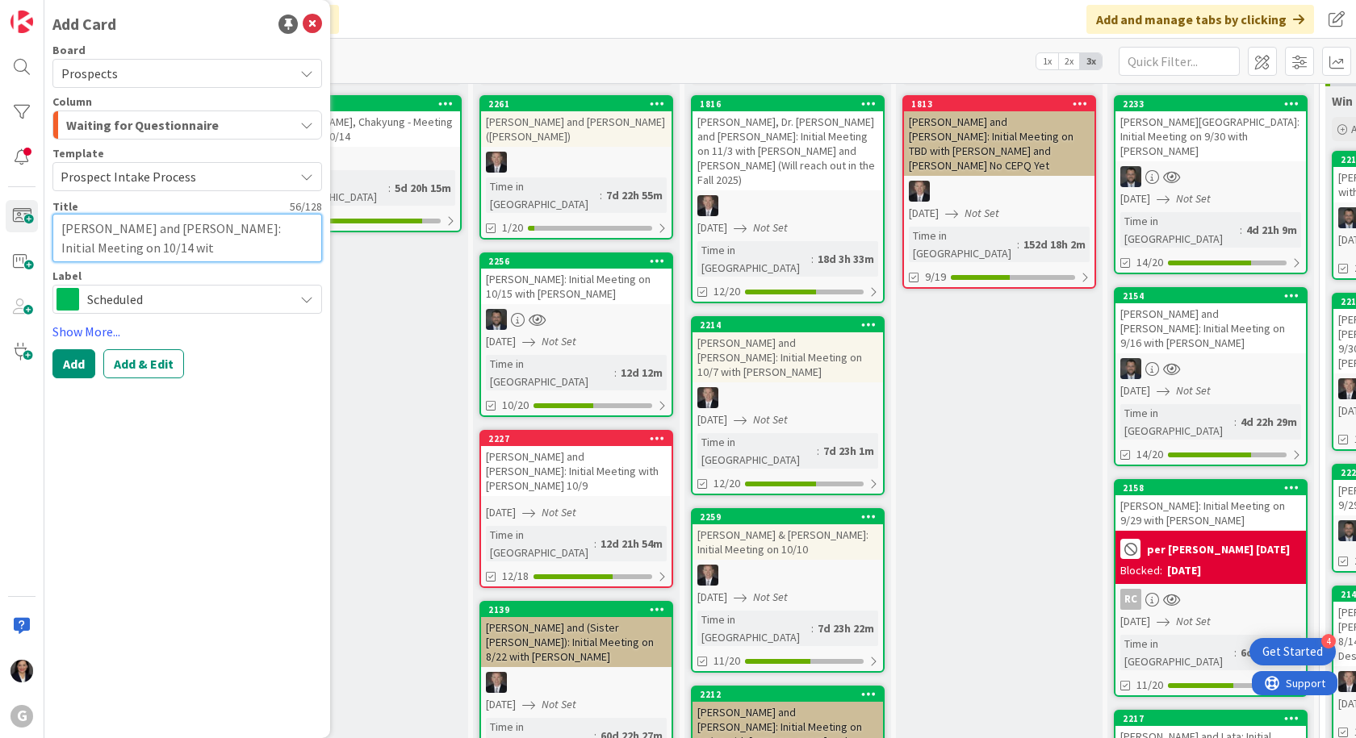
type textarea "[PERSON_NAME] and [PERSON_NAME]: Initial Meeting on 10/14 with"
type textarea "x"
type textarea "[PERSON_NAME] and [PERSON_NAME]: Initial Meeting on 10/14 with"
type textarea "x"
type textarea "[PERSON_NAME] and [PERSON_NAME]: Initial Meeting on 10/14 with [PERSON_NAME]"
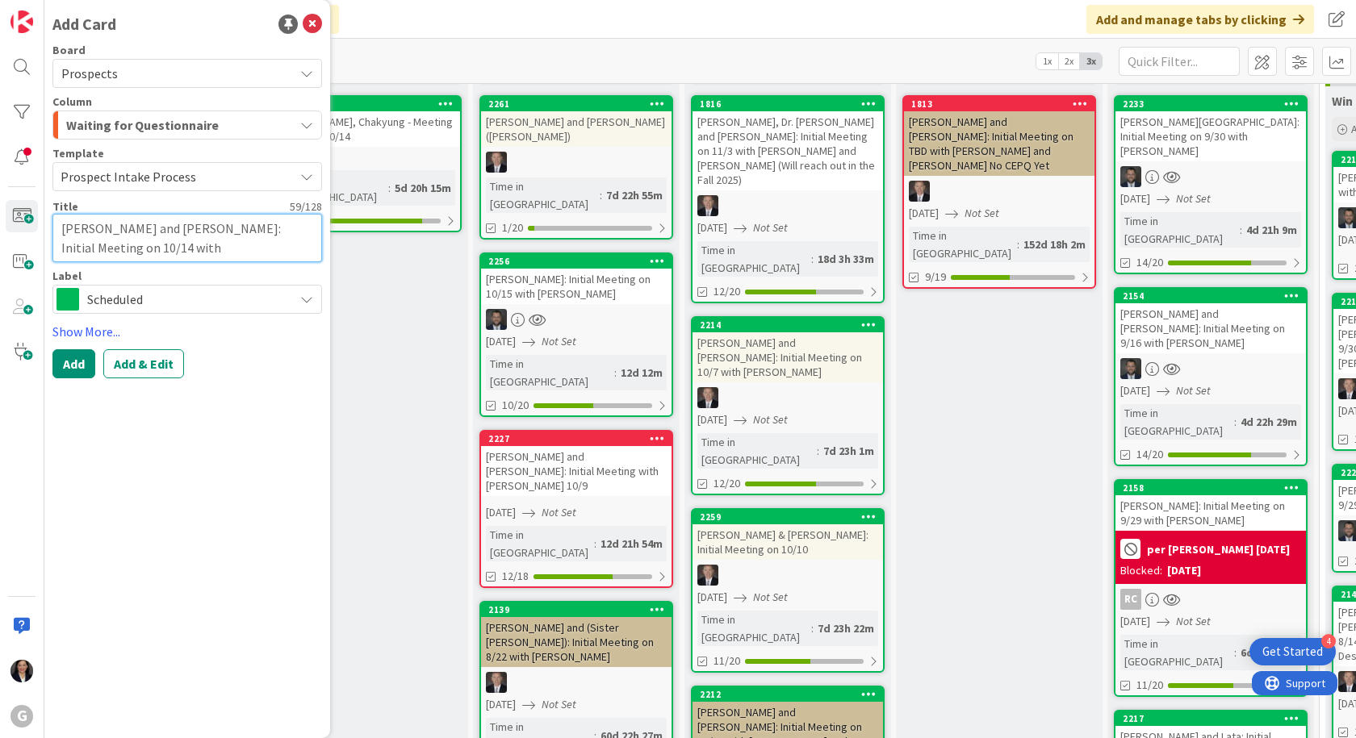
type textarea "x"
type textarea "[PERSON_NAME] and [PERSON_NAME]: Initial Meeting on 10/14 with [PERSON_NAME]"
type textarea "x"
type textarea "[PERSON_NAME] and [PERSON_NAME]: Initial Meeting on 10/14 with [PERSON_NAME]"
type textarea "x"
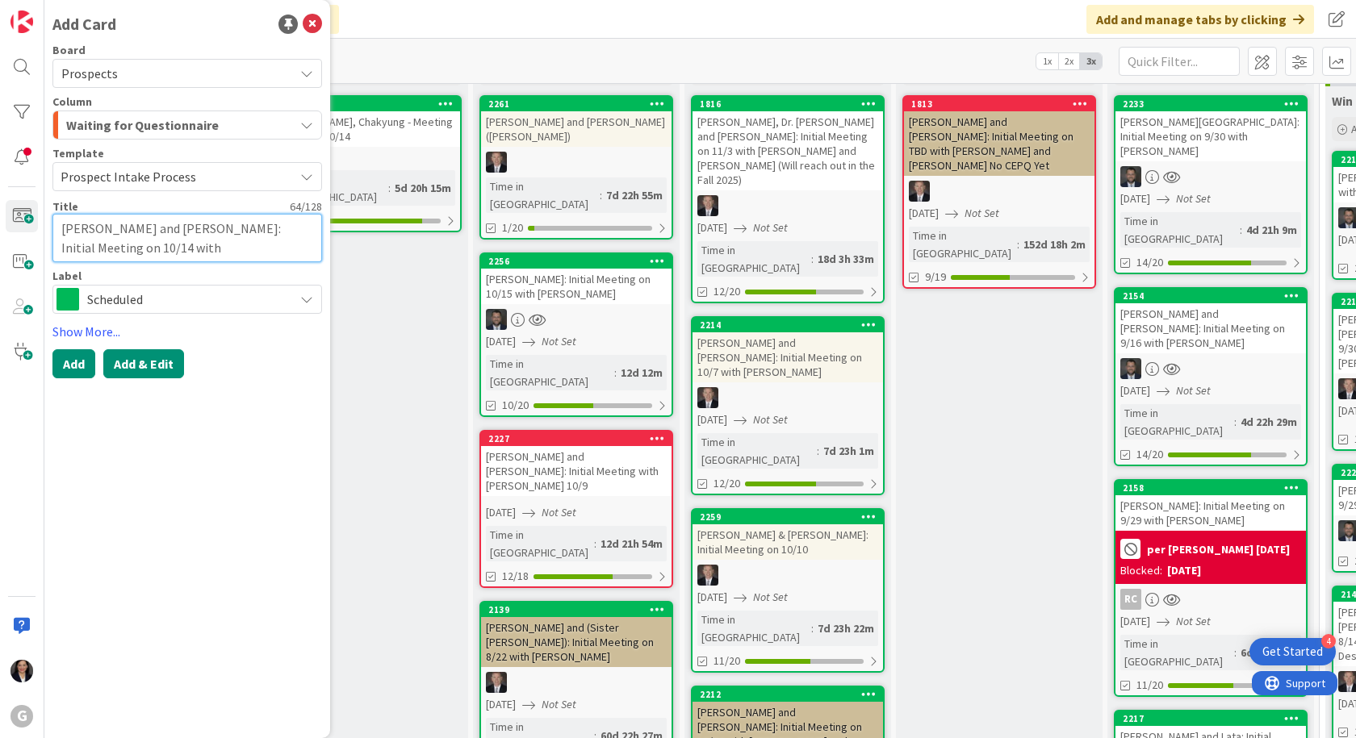
type textarea "[PERSON_NAME] and [PERSON_NAME]: Initial Meeting on 10/14 with [PERSON_NAME]"
click at [157, 358] on button "Add & Edit" at bounding box center [143, 363] width 81 height 29
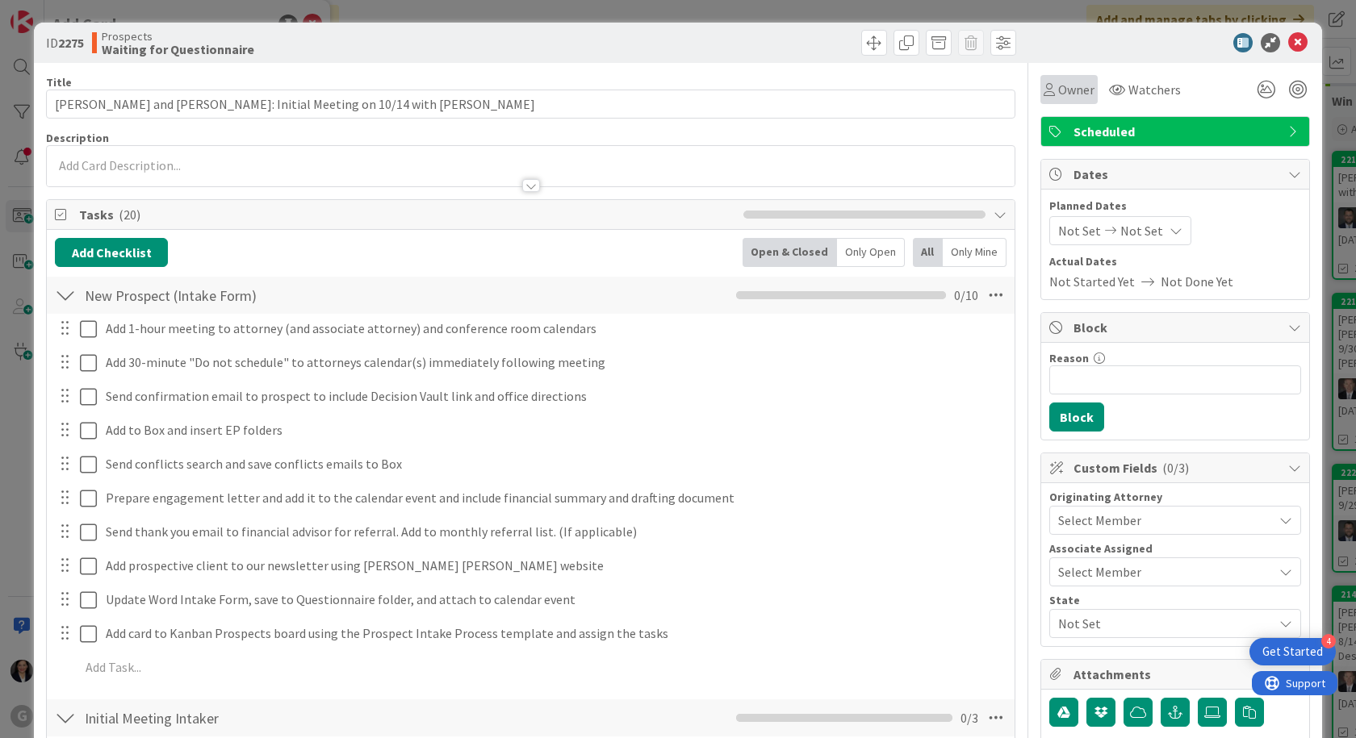
click at [1058, 86] on span "Owner" at bounding box center [1076, 89] width 36 height 19
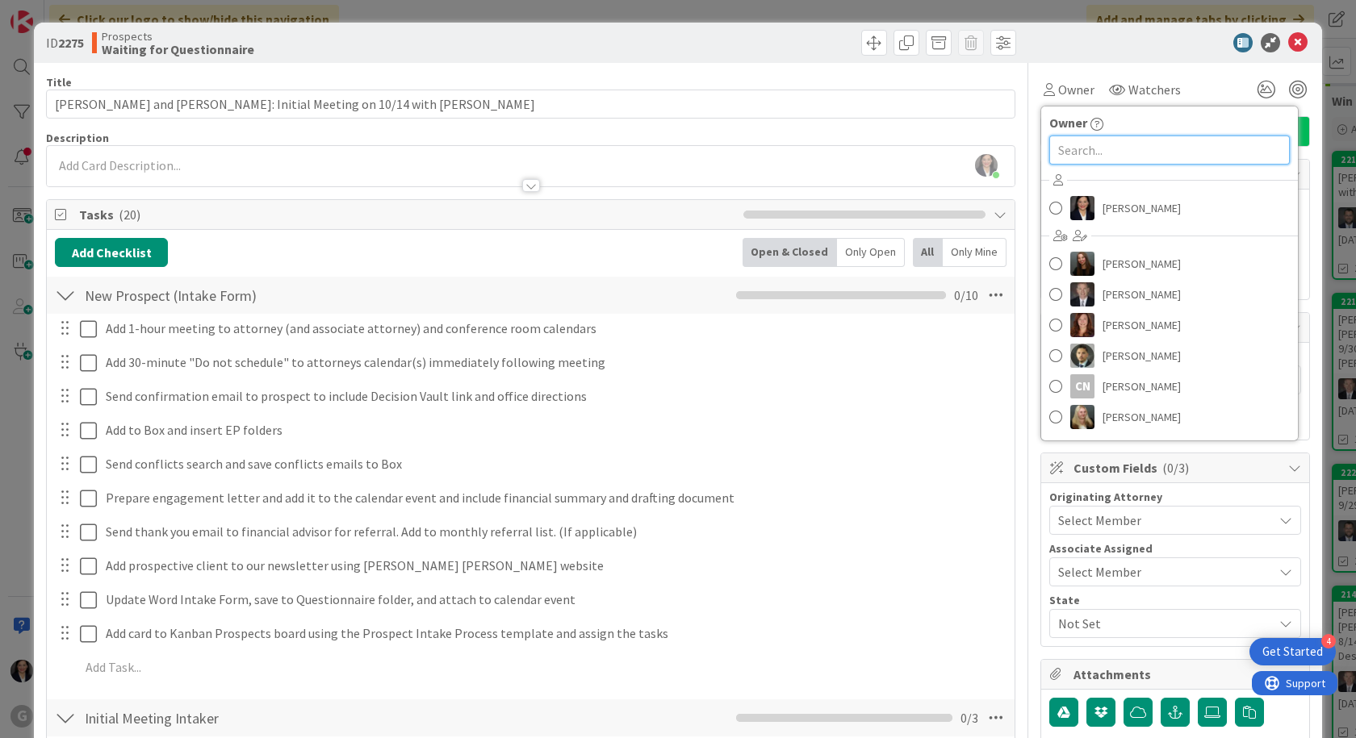
click at [1075, 145] on input "text" at bounding box center [1169, 150] width 241 height 29
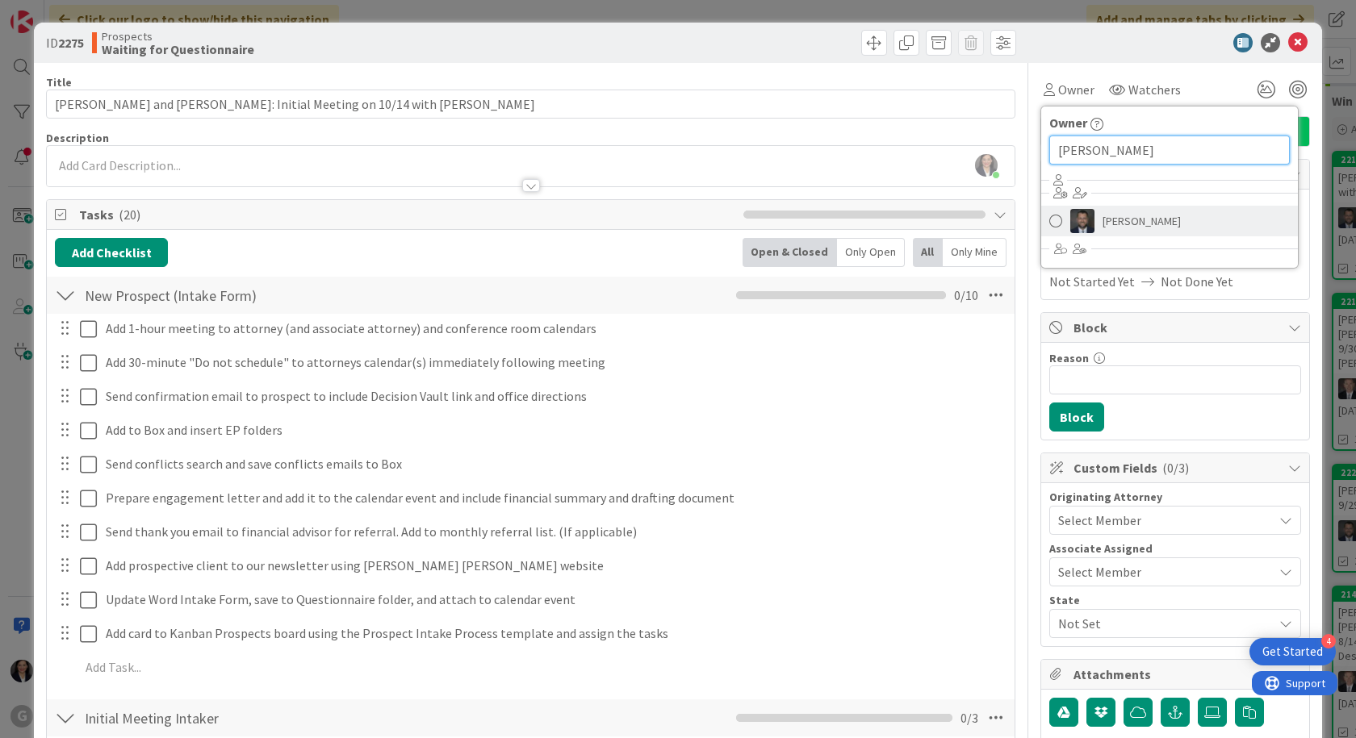
type input "[PERSON_NAME]"
click at [1131, 220] on span "[PERSON_NAME]" at bounding box center [1141, 221] width 78 height 24
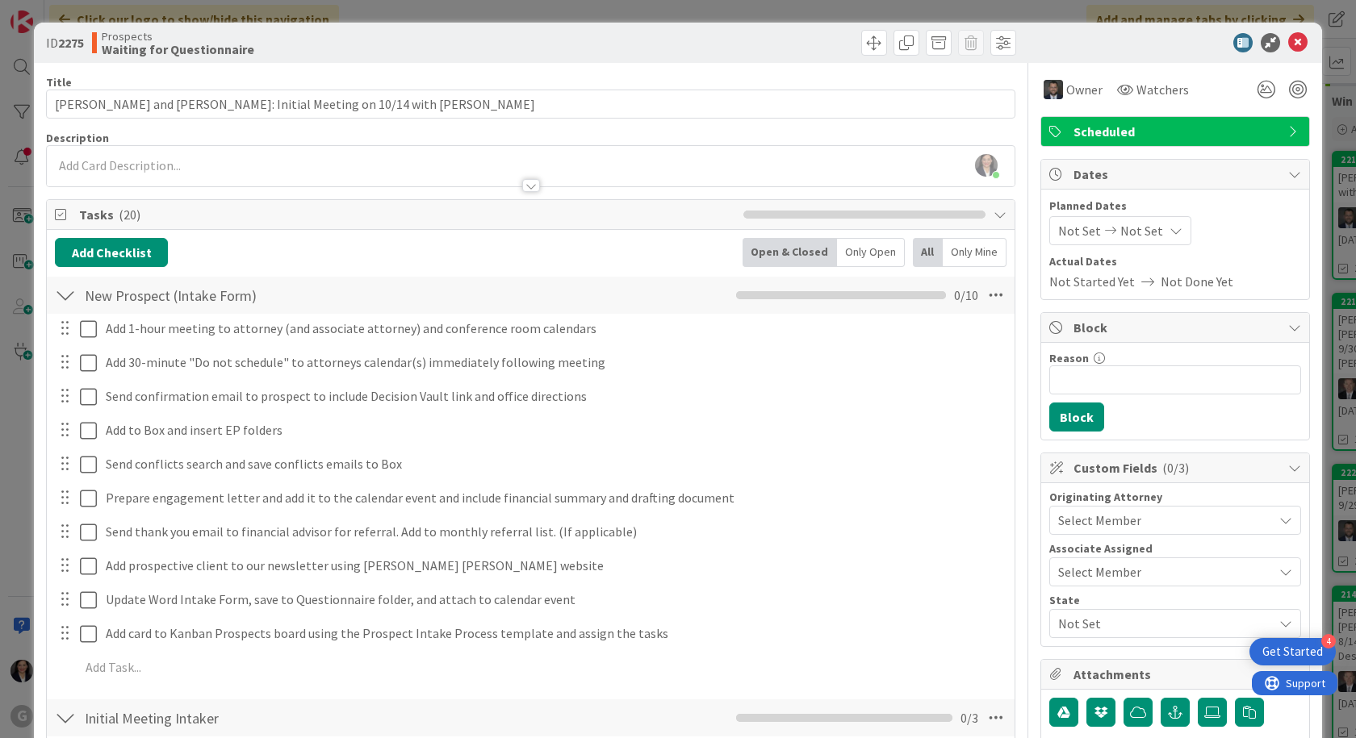
click at [1065, 227] on span "Not Set" at bounding box center [1079, 230] width 43 height 19
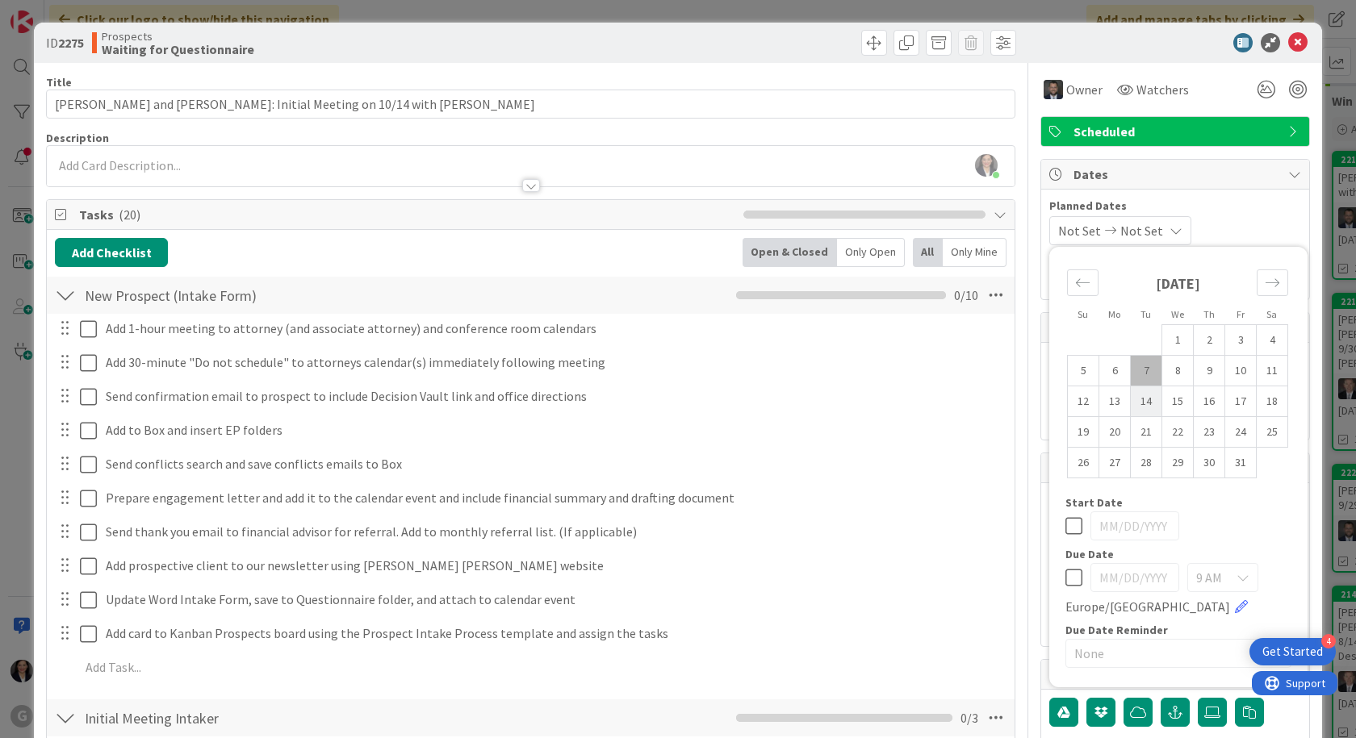
click at [1140, 397] on td "14" at bounding box center [1146, 402] width 31 height 31
type input "[DATE]"
click at [1234, 218] on div "[DATE] Not Set Su Mo Tu We Th Fr Sa [DATE] 1 2 3 4 5 6 7 8 9 10 11 12 13 14 15 …" at bounding box center [1175, 230] width 252 height 29
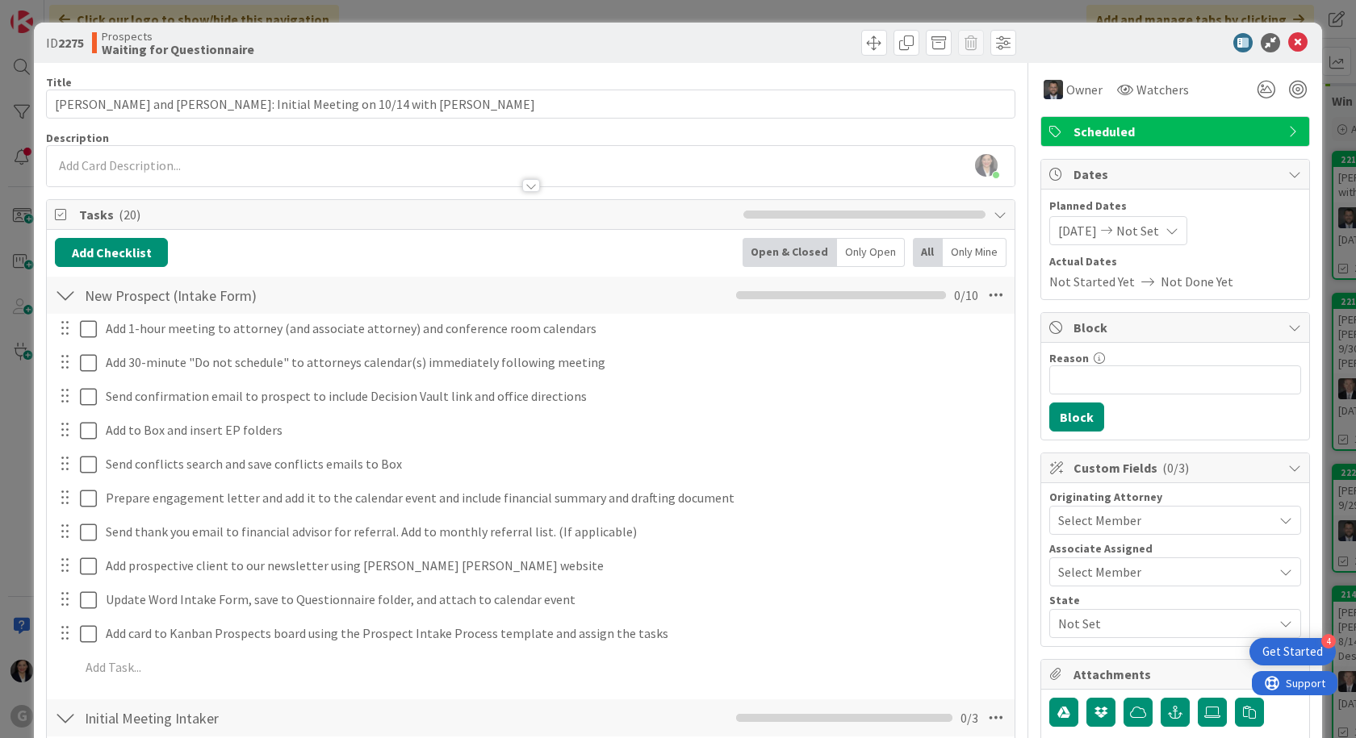
click at [1085, 511] on span "Select Member" at bounding box center [1099, 520] width 83 height 19
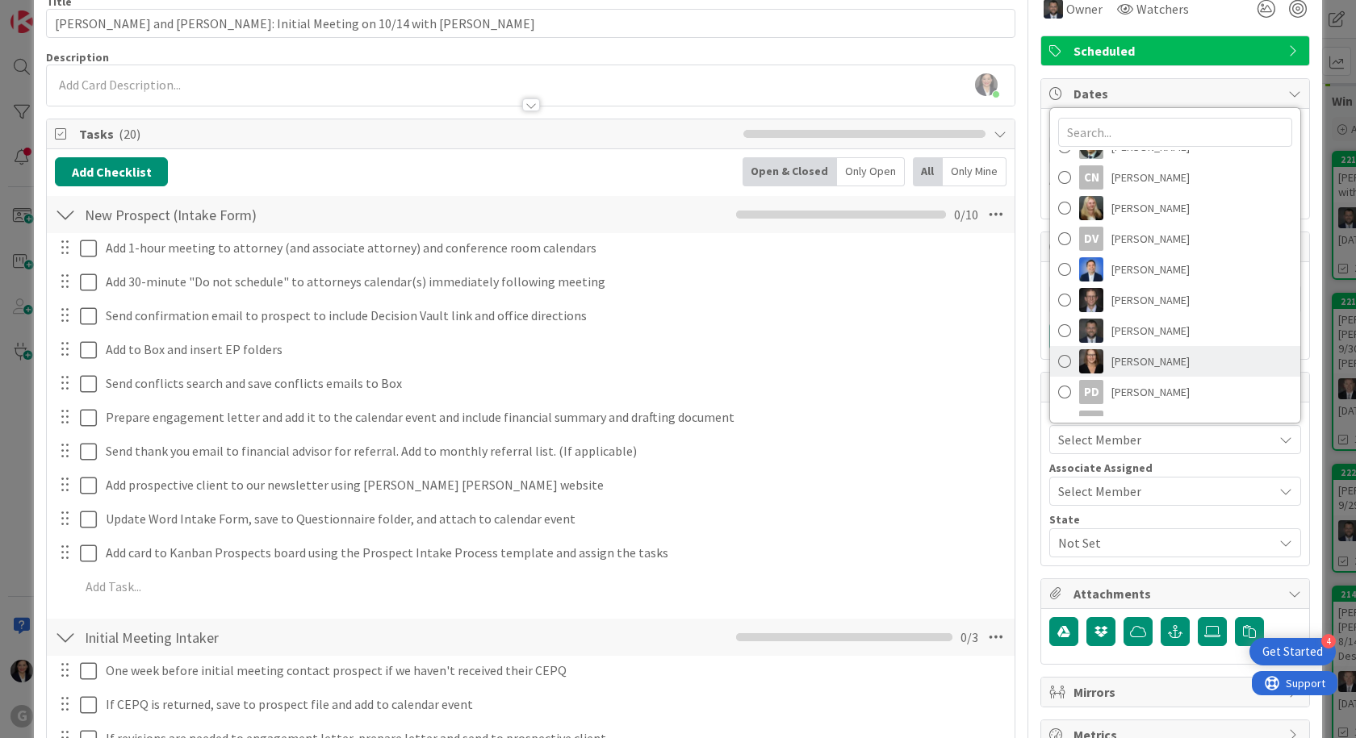
scroll to position [113, 0]
click at [1133, 352] on span "[PERSON_NAME]" at bounding box center [1150, 359] width 78 height 24
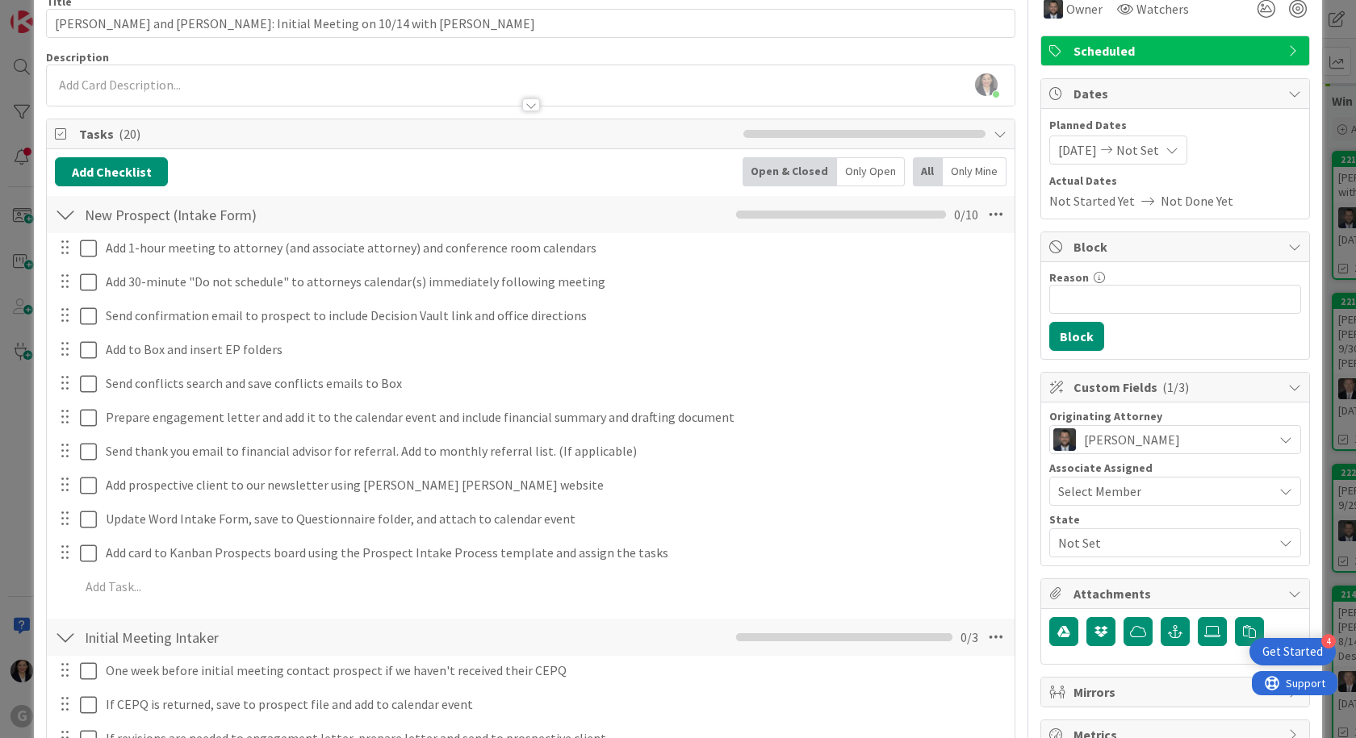
click at [1111, 544] on span "Not Set" at bounding box center [1165, 542] width 215 height 19
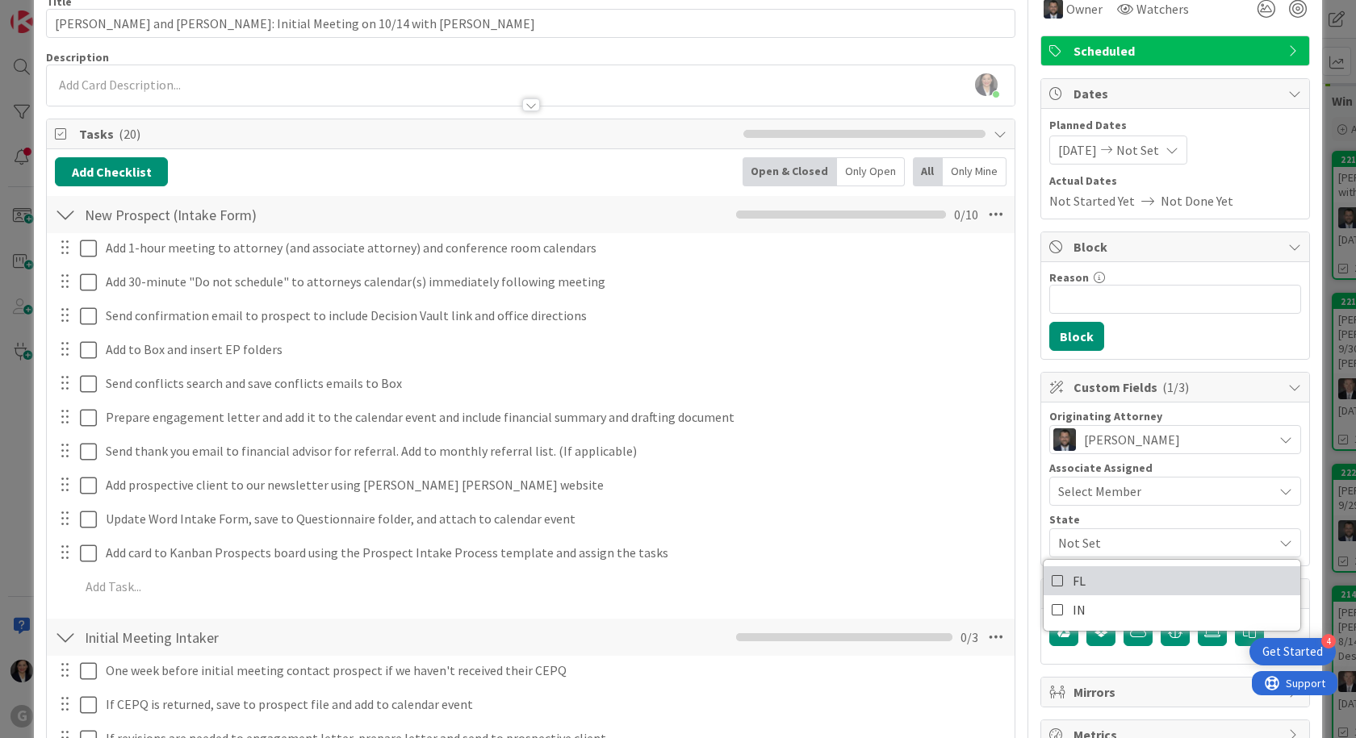
click at [1073, 581] on span "FL" at bounding box center [1079, 581] width 13 height 24
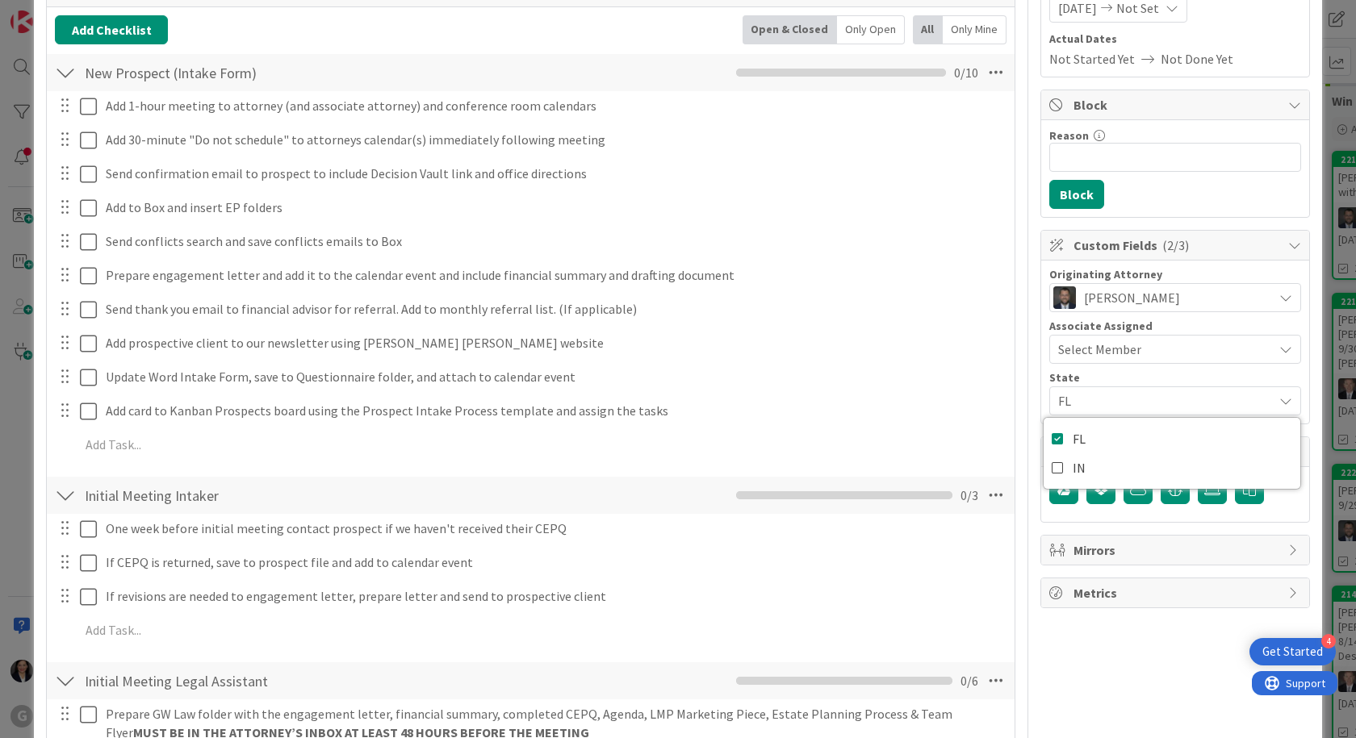
scroll to position [242, 0]
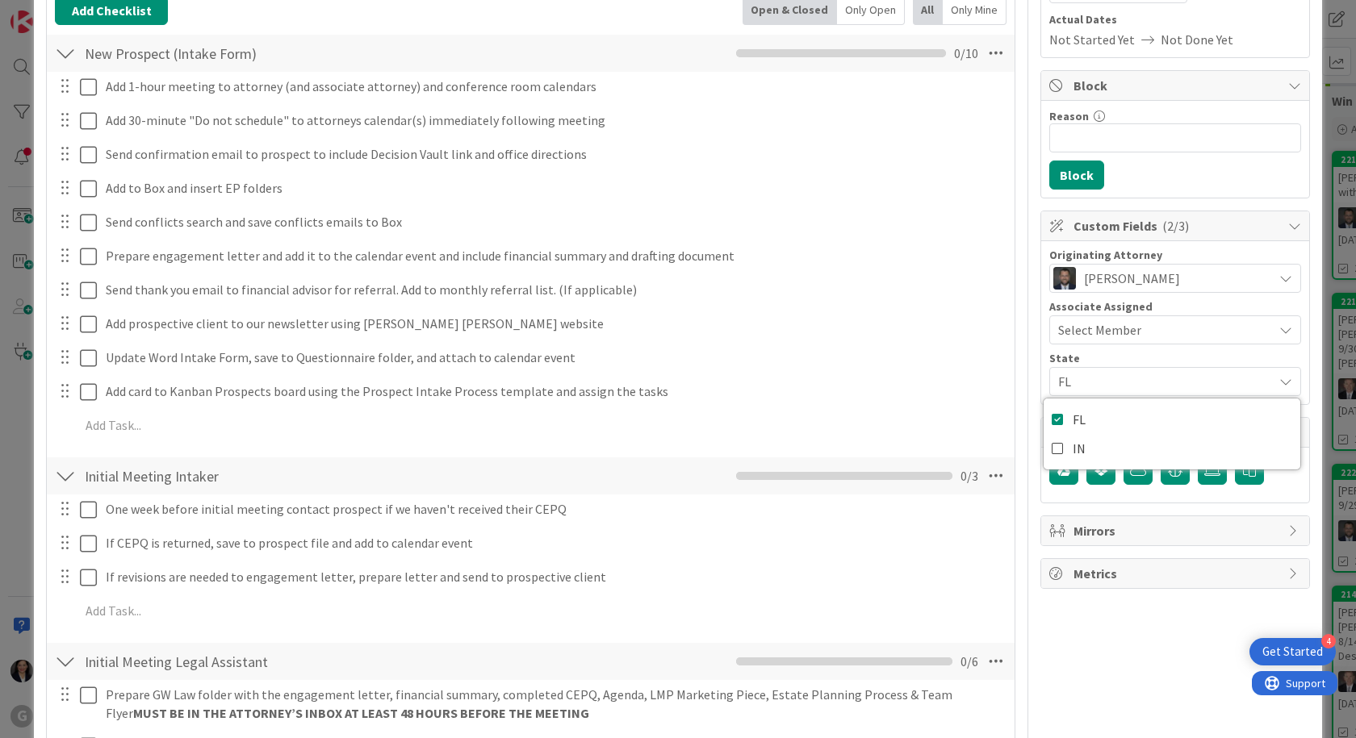
click at [1119, 640] on div "Owner Owner [PERSON_NAME] Remove Set as Watcher [PERSON_NAME] Watchers Schedule…" at bounding box center [1175, 619] width 270 height 1596
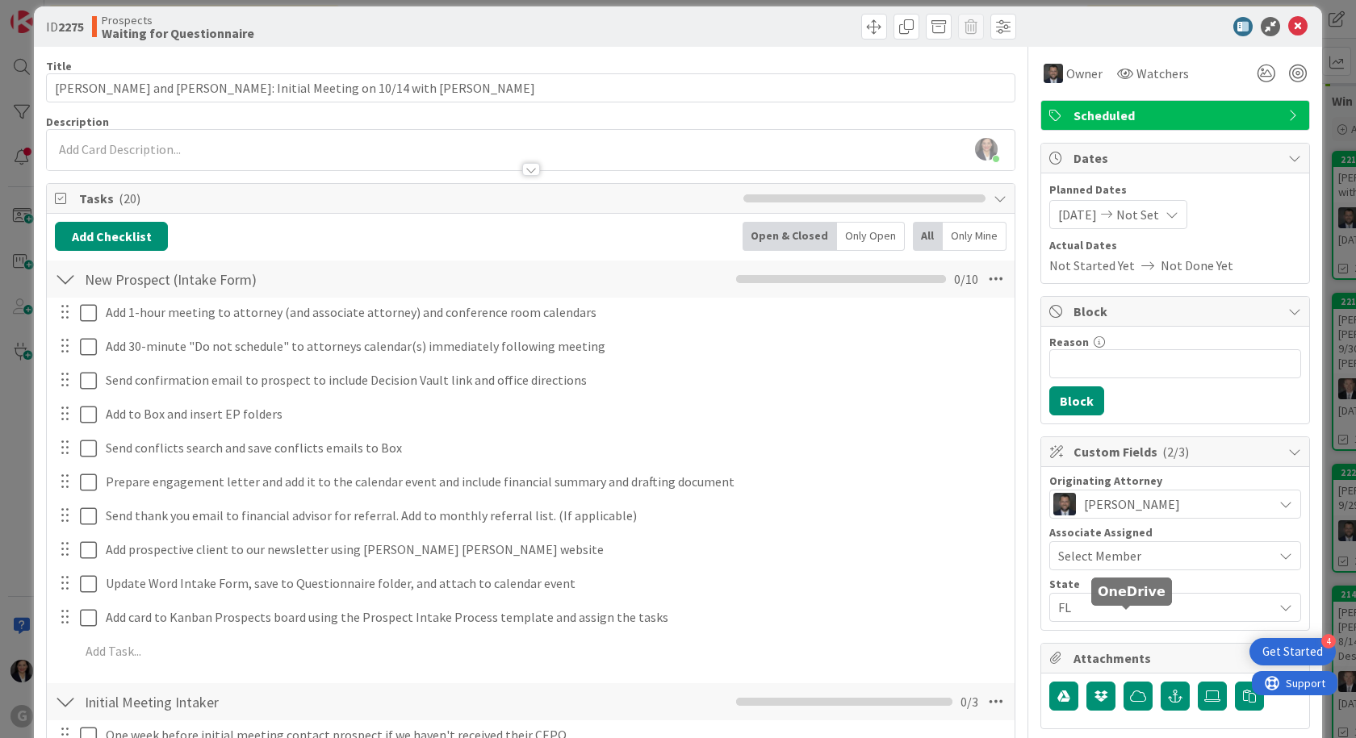
scroll to position [0, 0]
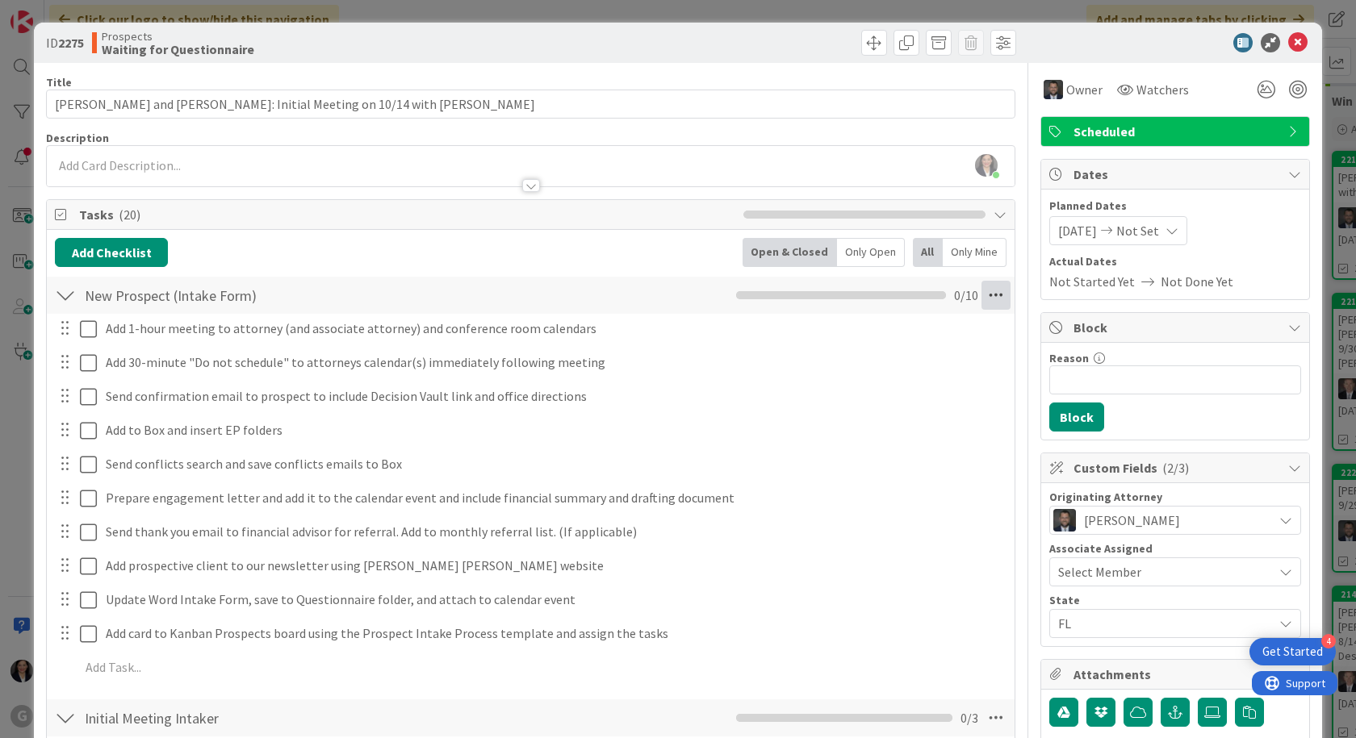
click at [989, 291] on icon at bounding box center [995, 295] width 29 height 29
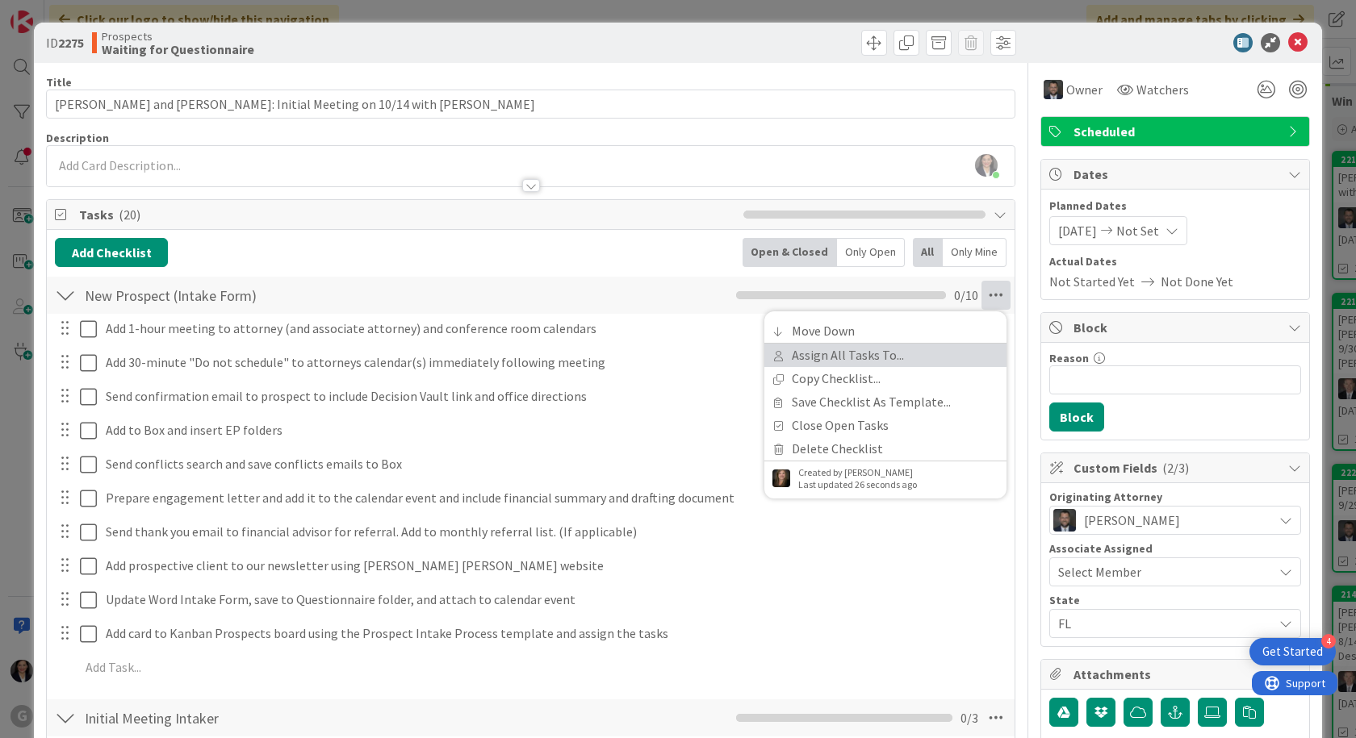
click at [887, 358] on link "Assign All Tasks To..." at bounding box center [885, 355] width 242 height 23
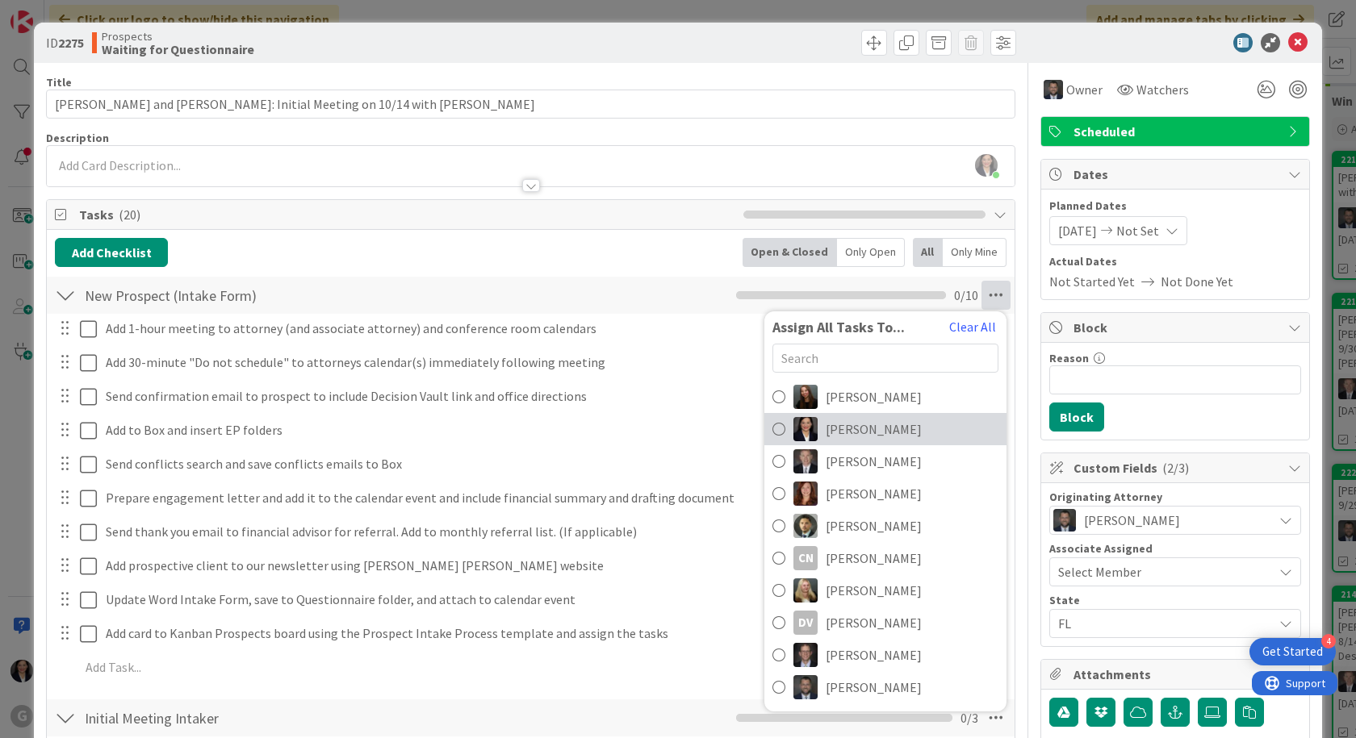
click at [867, 428] on span "[PERSON_NAME]" at bounding box center [874, 429] width 96 height 19
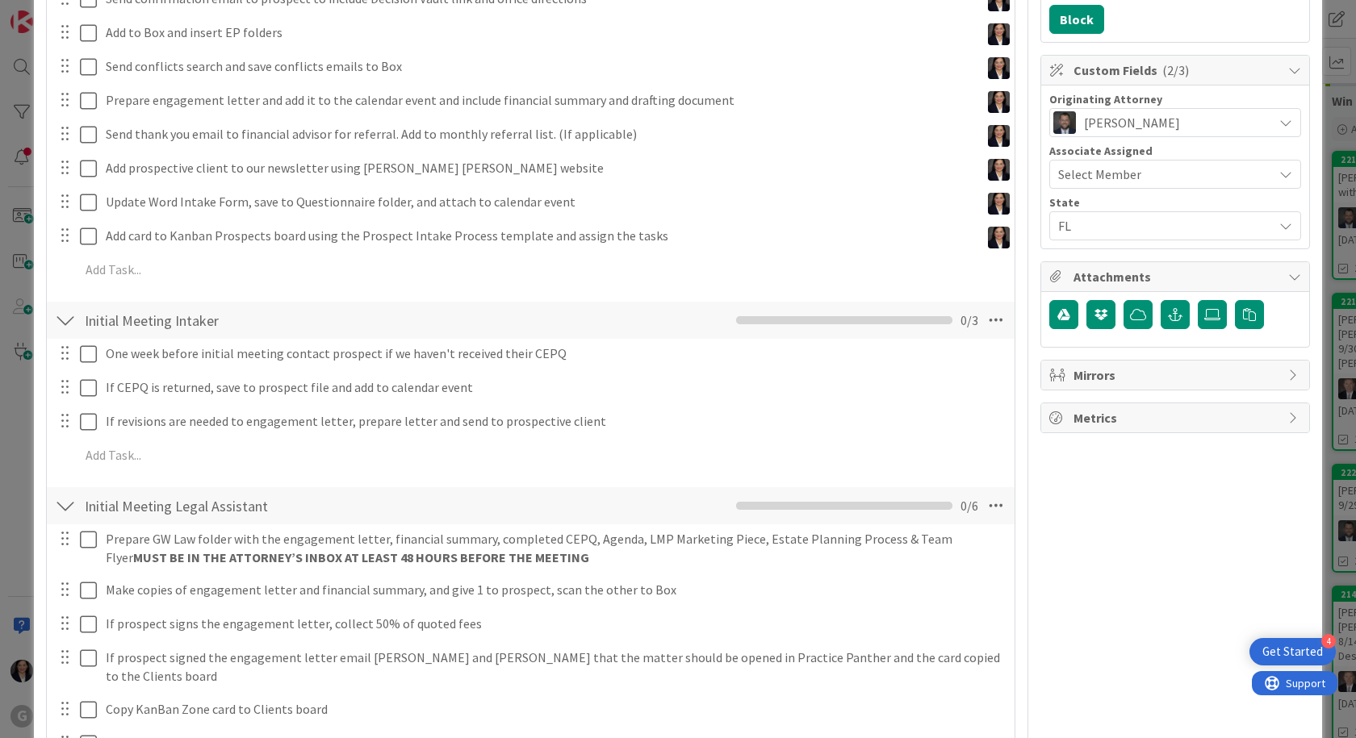
scroll to position [404, 0]
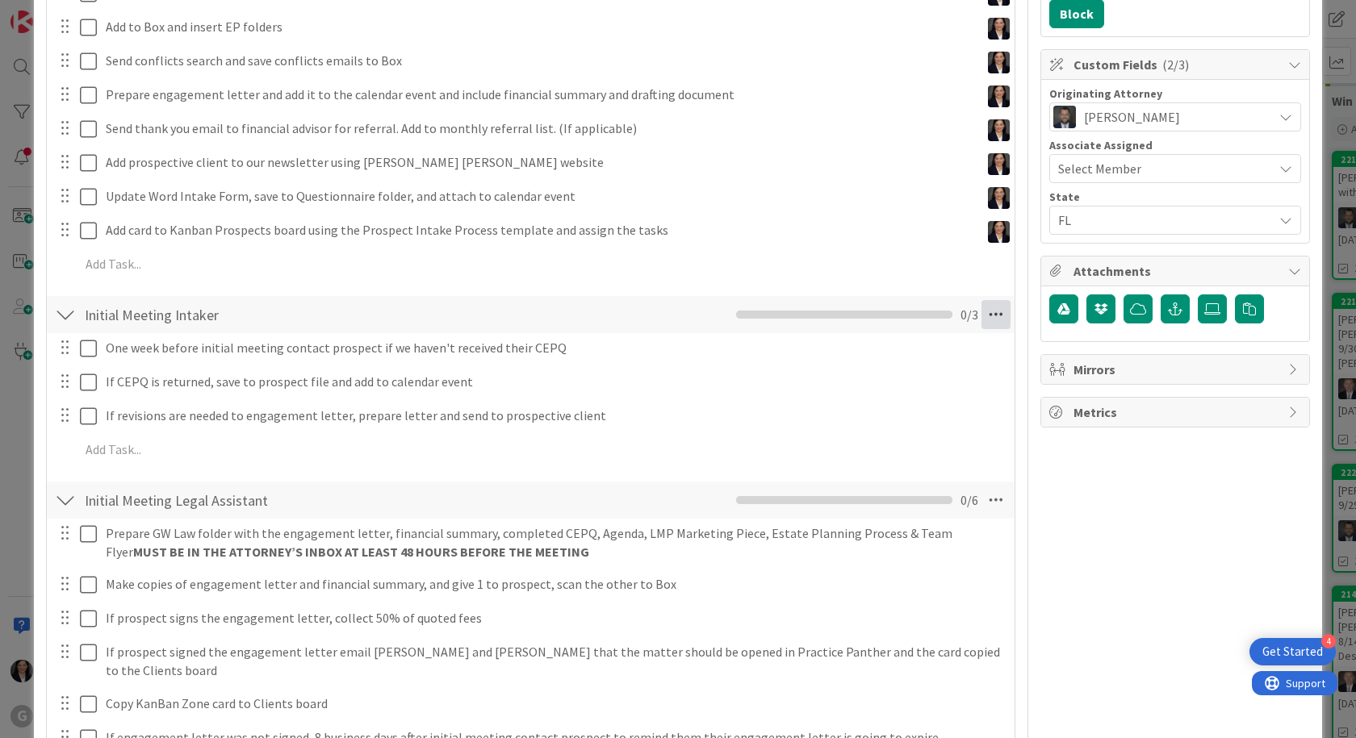
click at [981, 316] on icon at bounding box center [995, 314] width 29 height 29
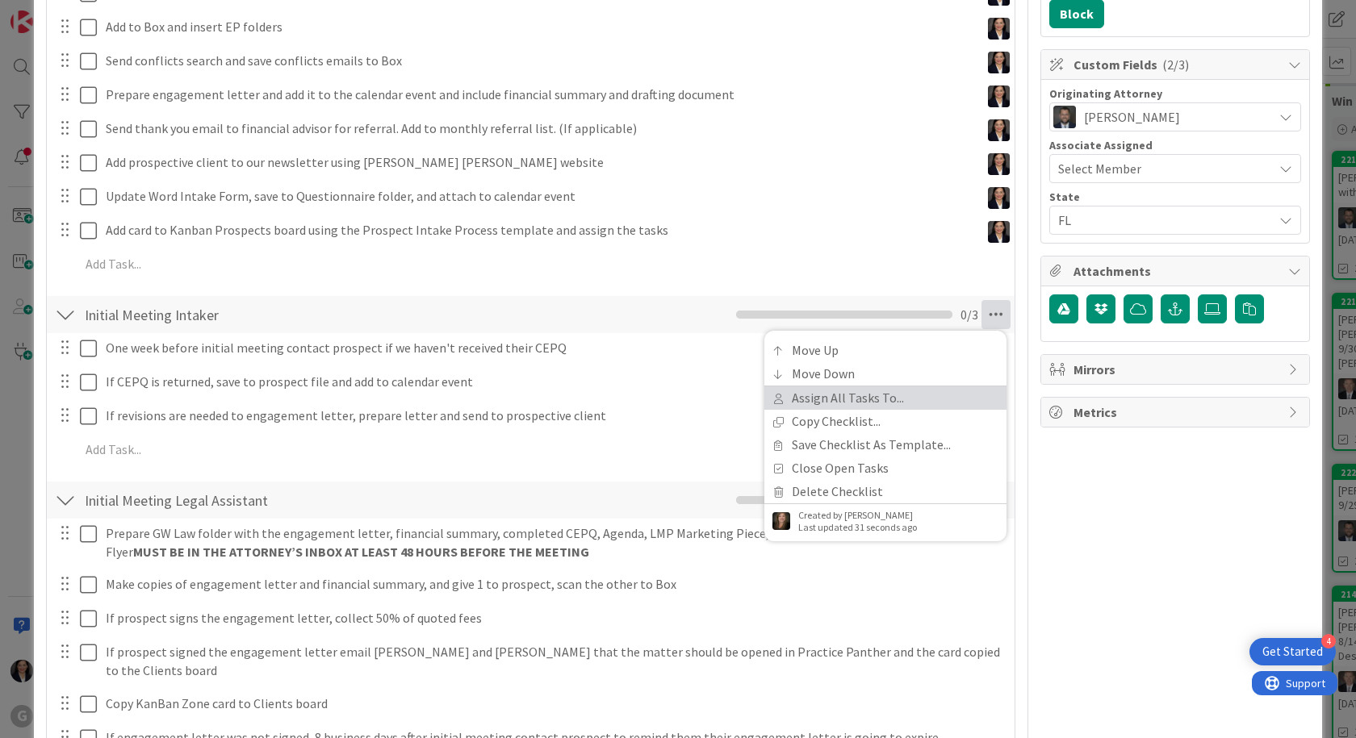
click at [930, 399] on link "Assign All Tasks To..." at bounding box center [885, 398] width 242 height 23
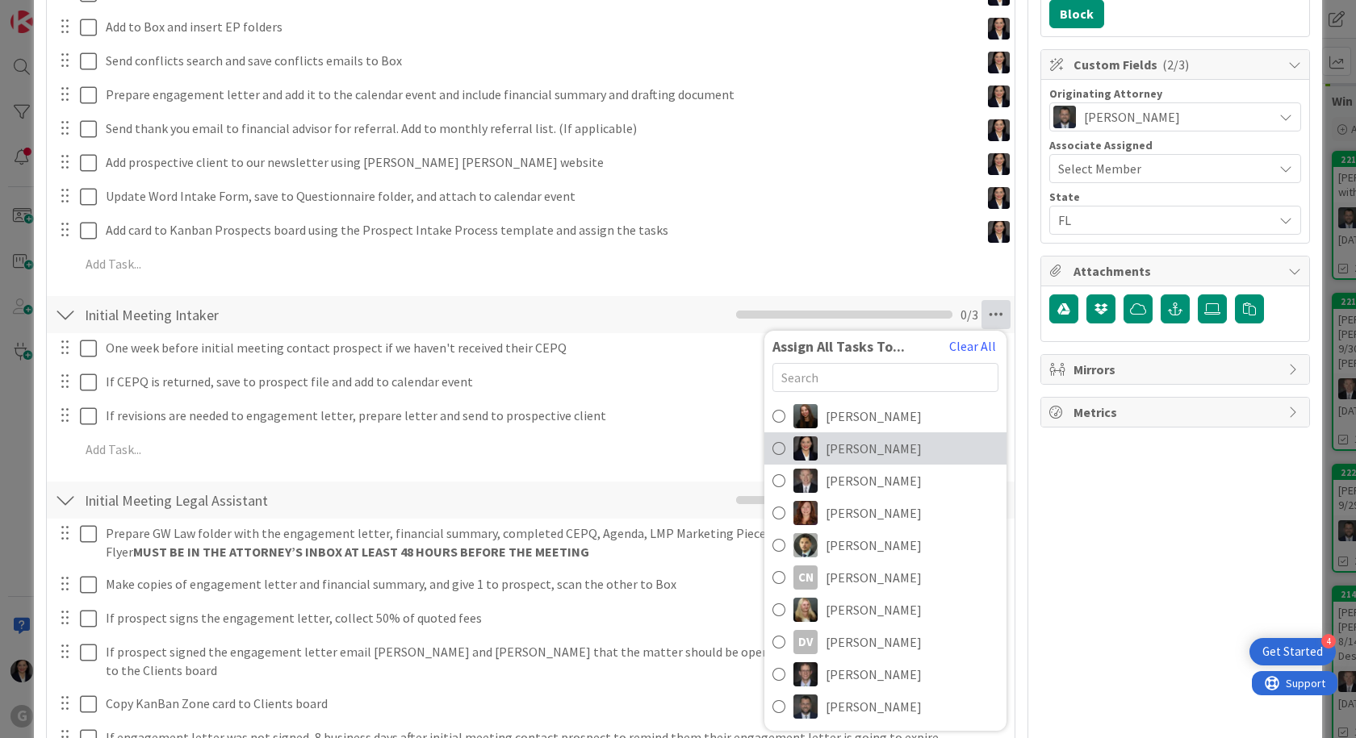
click at [887, 450] on span "[PERSON_NAME]" at bounding box center [874, 448] width 96 height 19
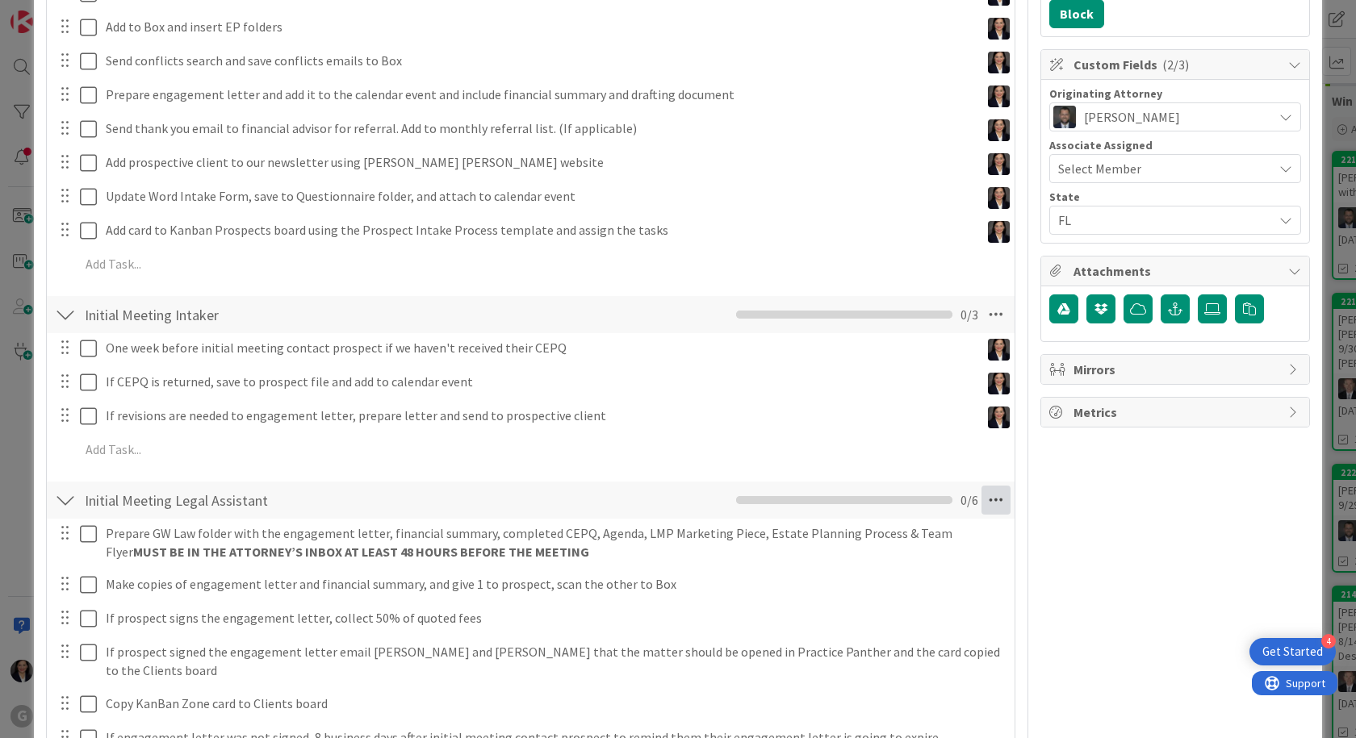
click at [981, 500] on icon at bounding box center [995, 500] width 29 height 29
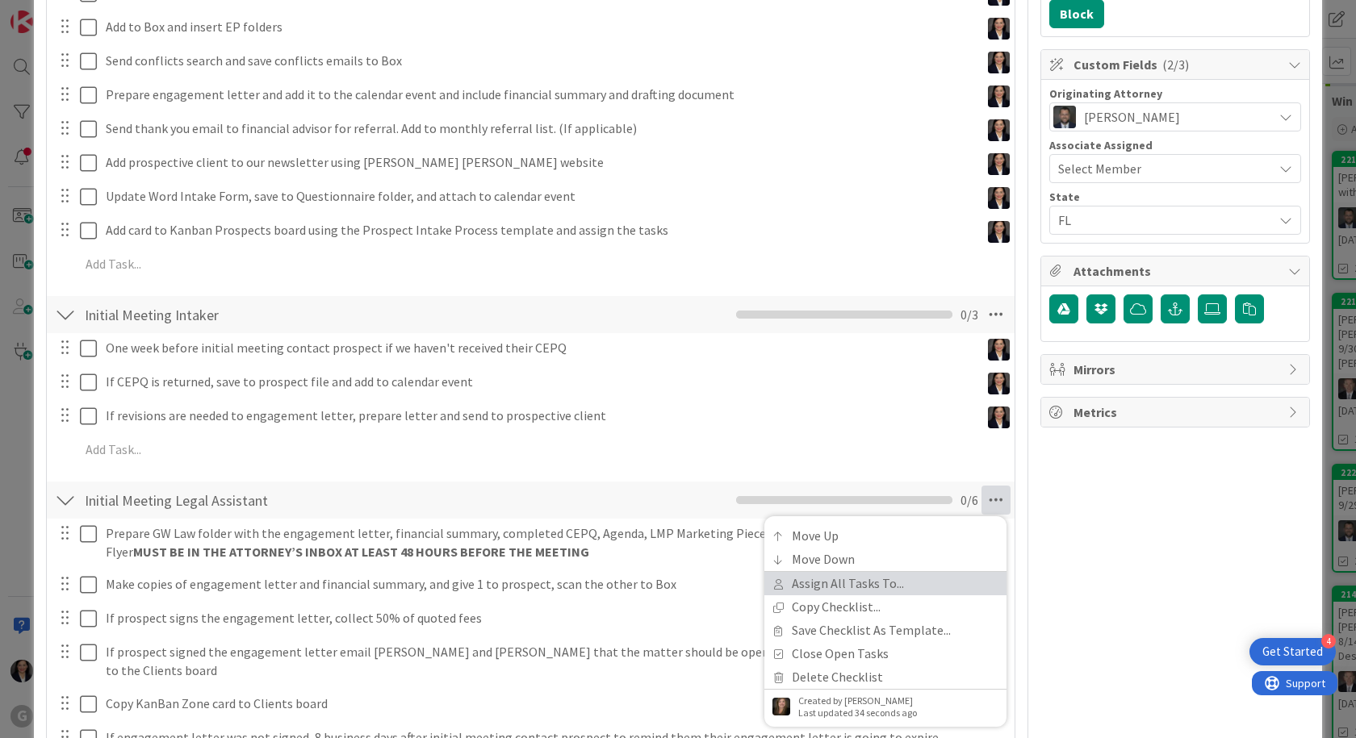
click at [863, 588] on link "Assign All Tasks To..." at bounding box center [885, 583] width 242 height 23
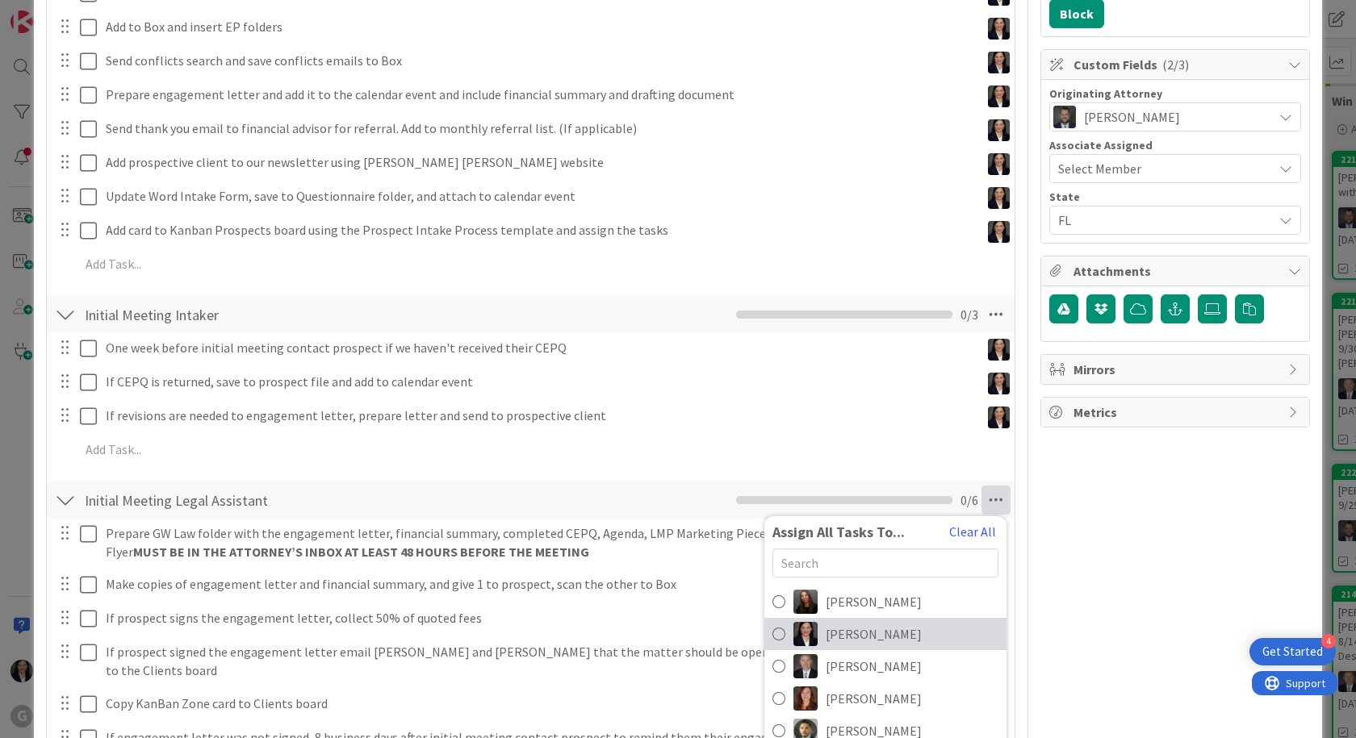
drag, startPoint x: 853, startPoint y: 636, endPoint x: 861, endPoint y: 617, distance: 20.2
click at [853, 635] on span "[PERSON_NAME]" at bounding box center [874, 634] width 96 height 19
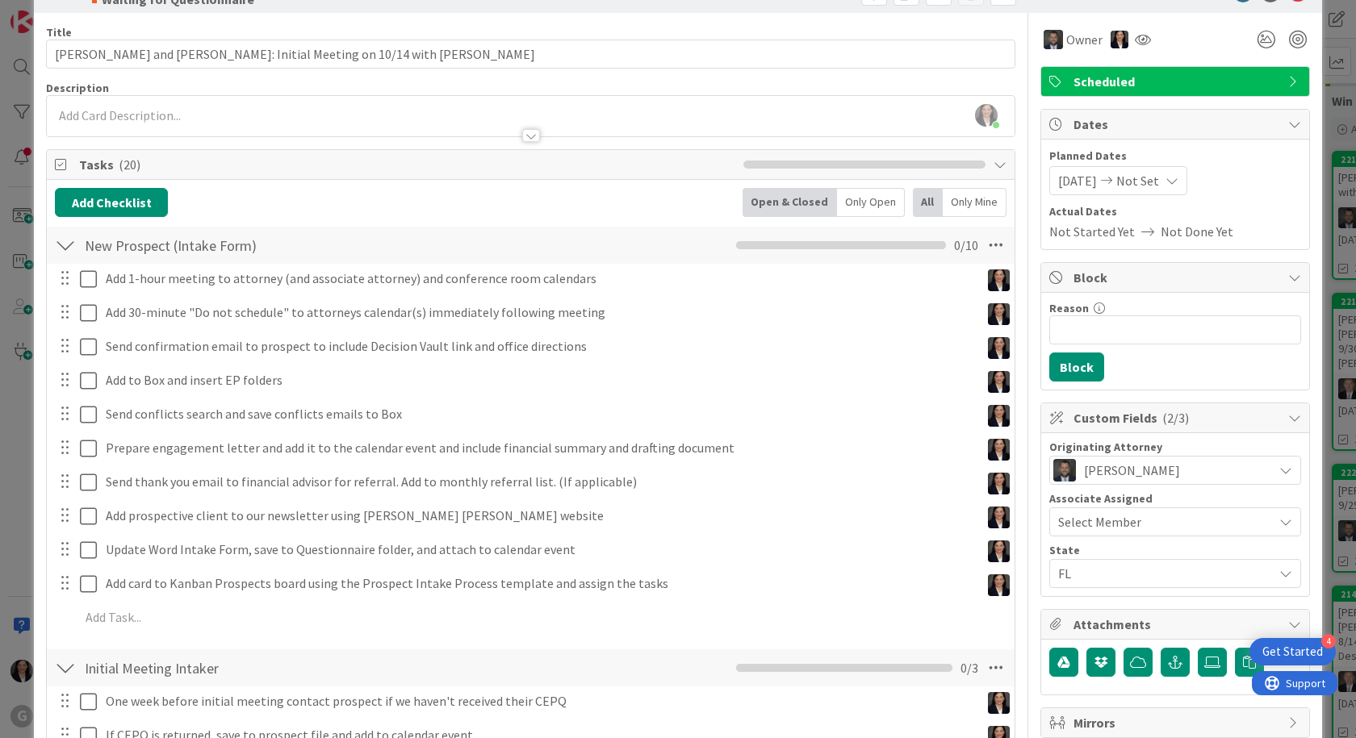
scroll to position [0, 0]
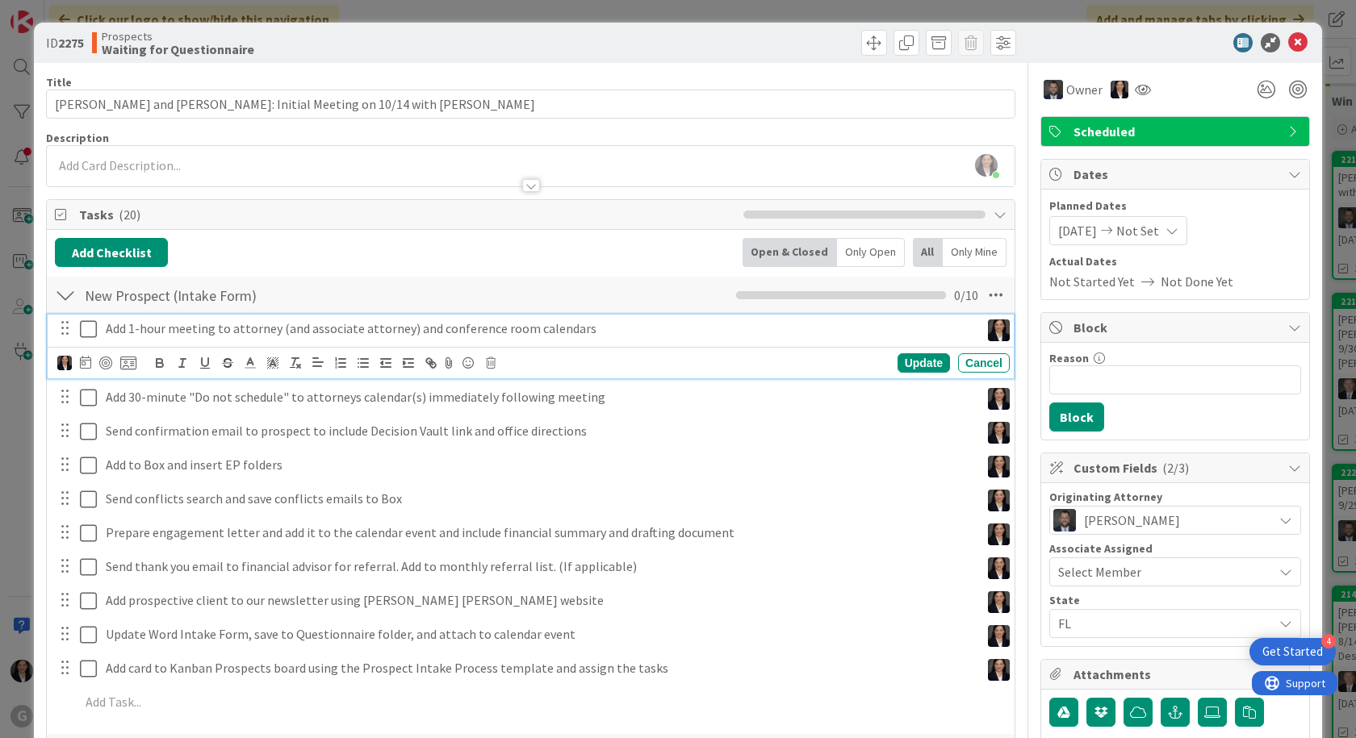
click at [88, 332] on icon at bounding box center [88, 329] width 17 height 19
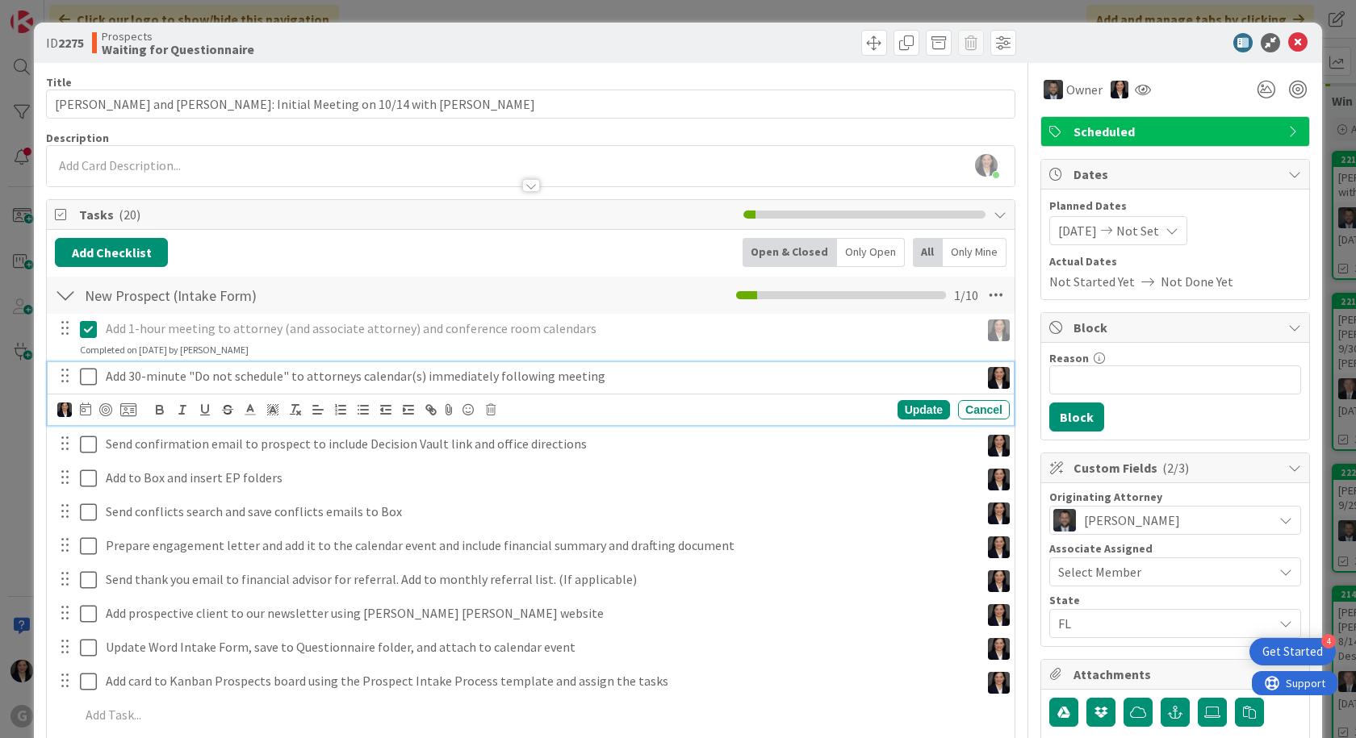
click at [82, 372] on icon at bounding box center [88, 376] width 17 height 19
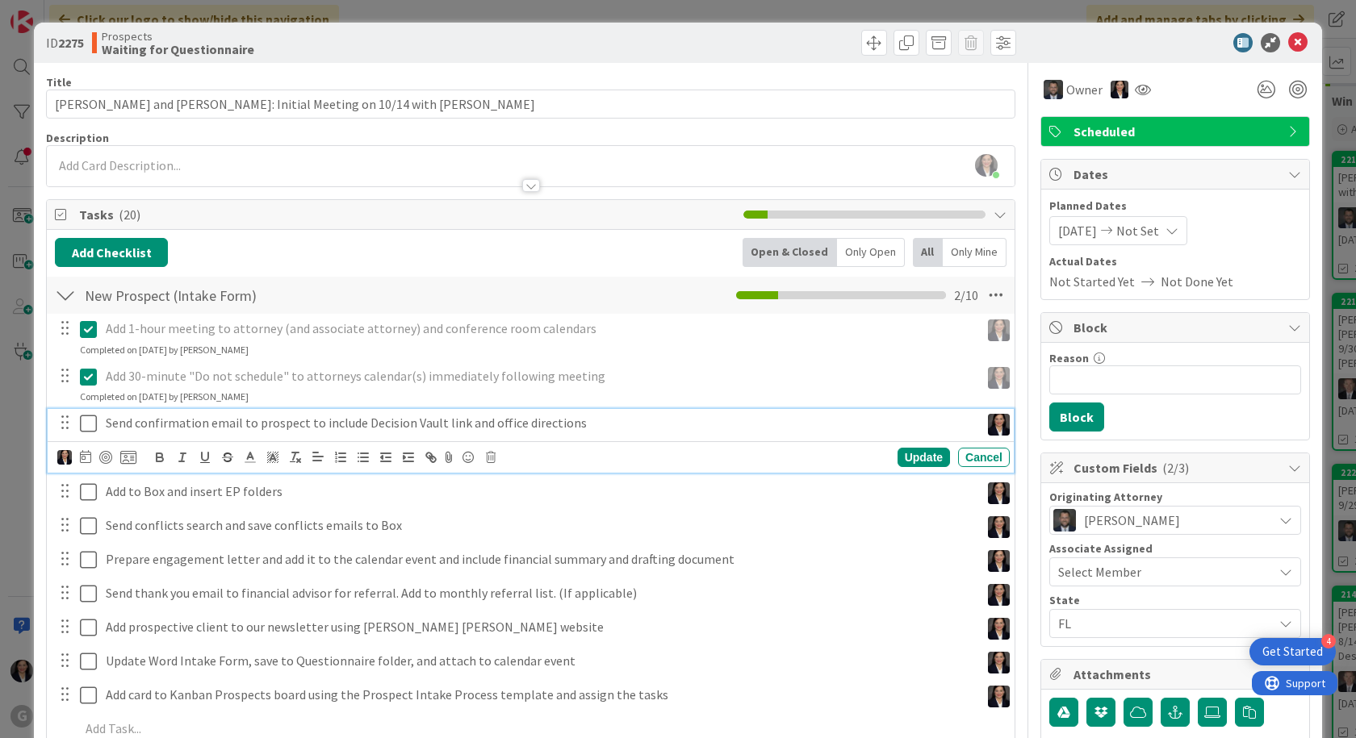
click at [85, 424] on icon at bounding box center [88, 423] width 17 height 19
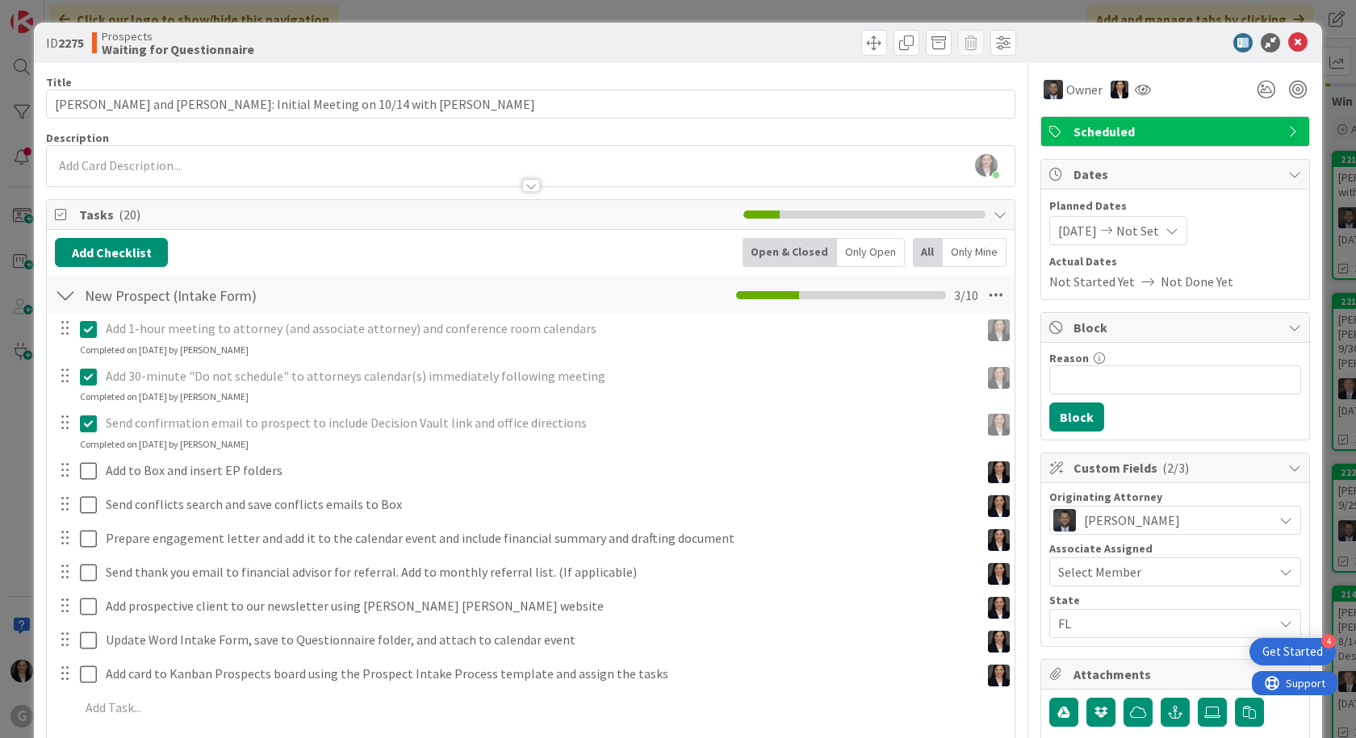
scroll to position [161, 0]
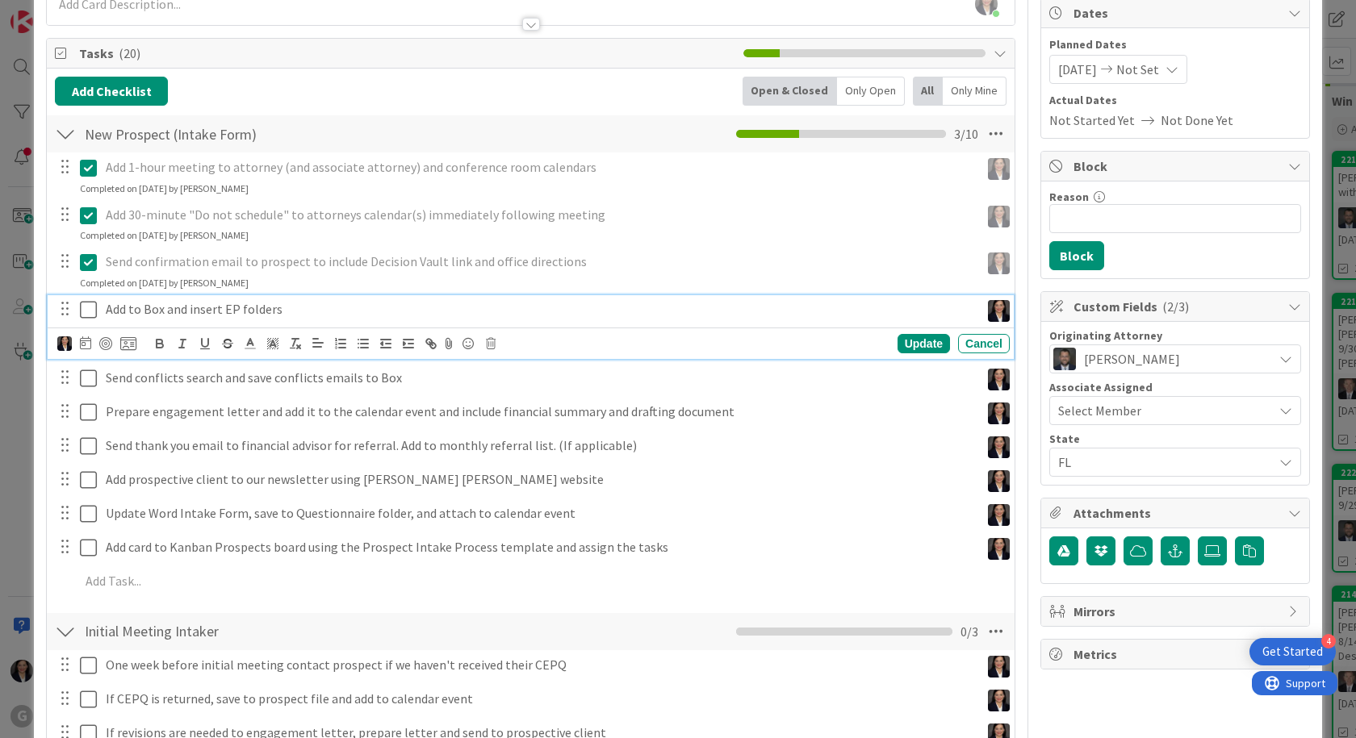
click at [89, 307] on icon at bounding box center [88, 309] width 17 height 19
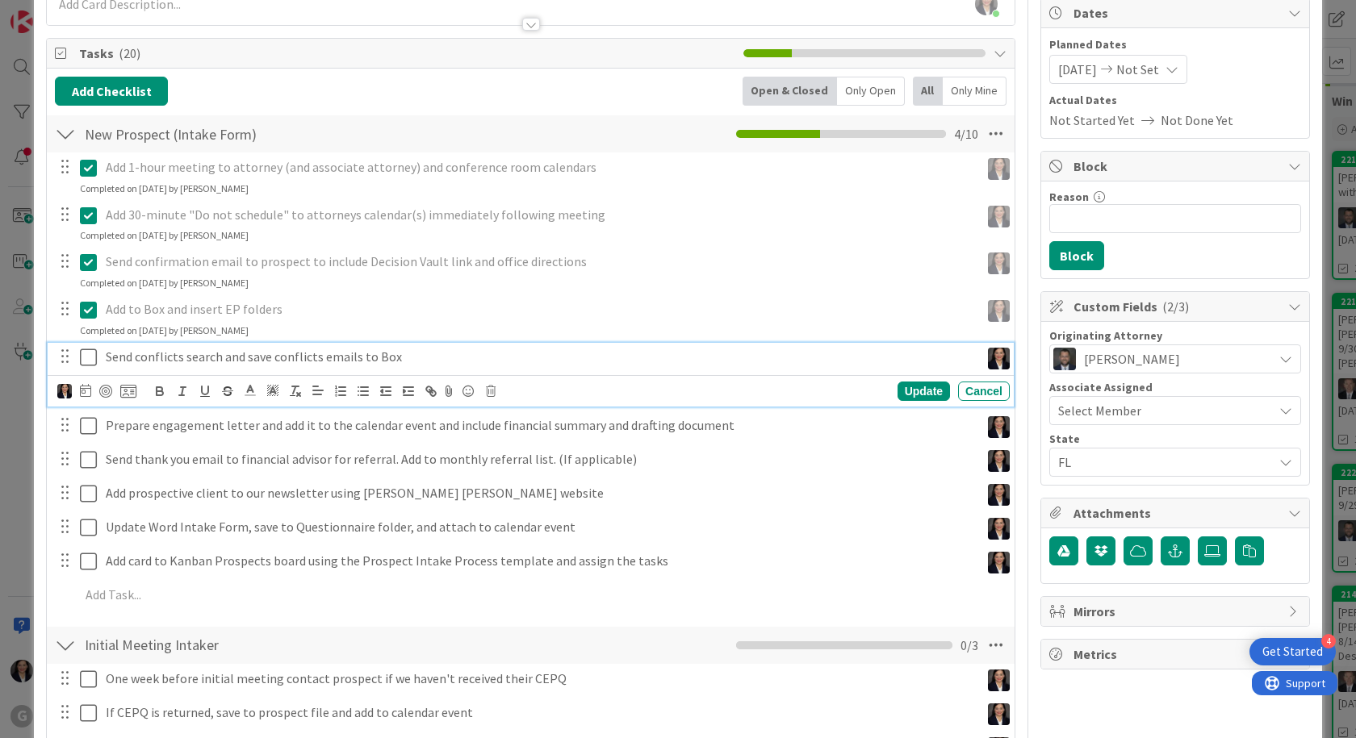
click at [90, 359] on icon at bounding box center [88, 357] width 17 height 19
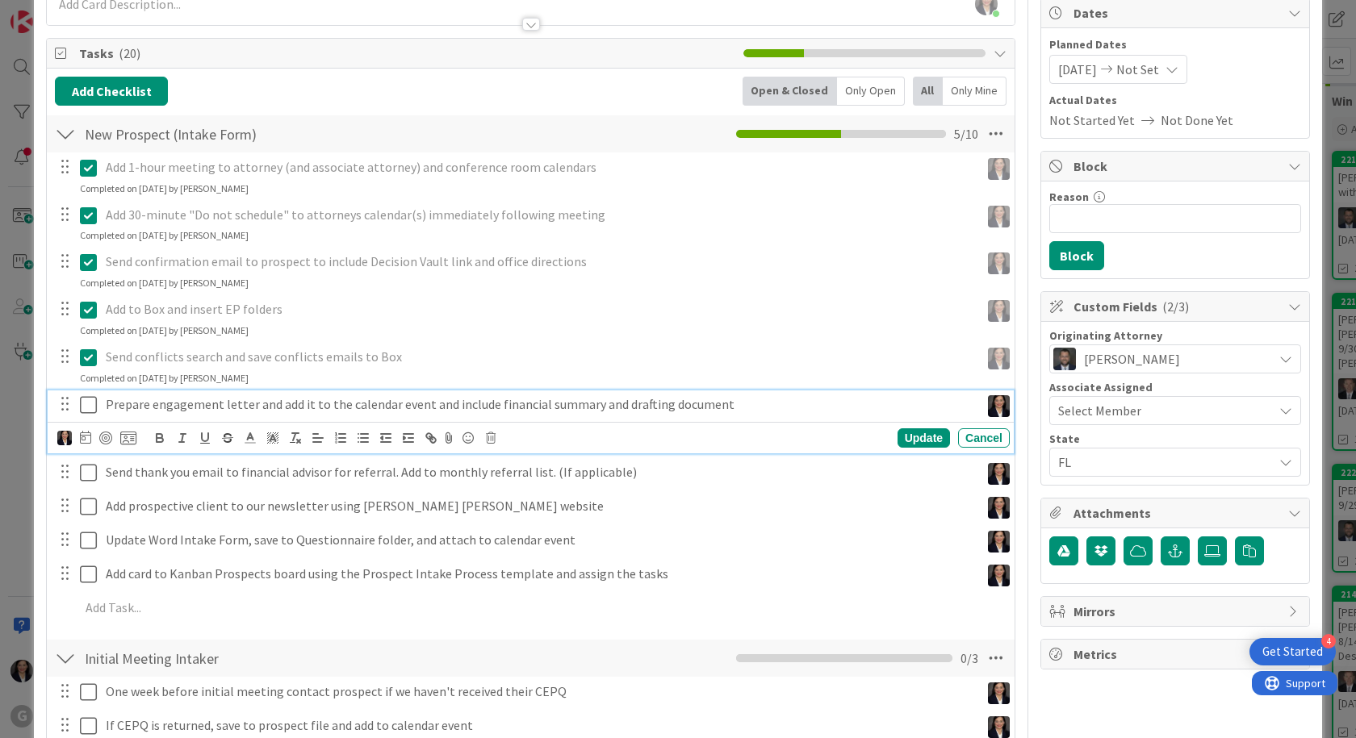
click at [90, 408] on icon at bounding box center [88, 404] width 17 height 19
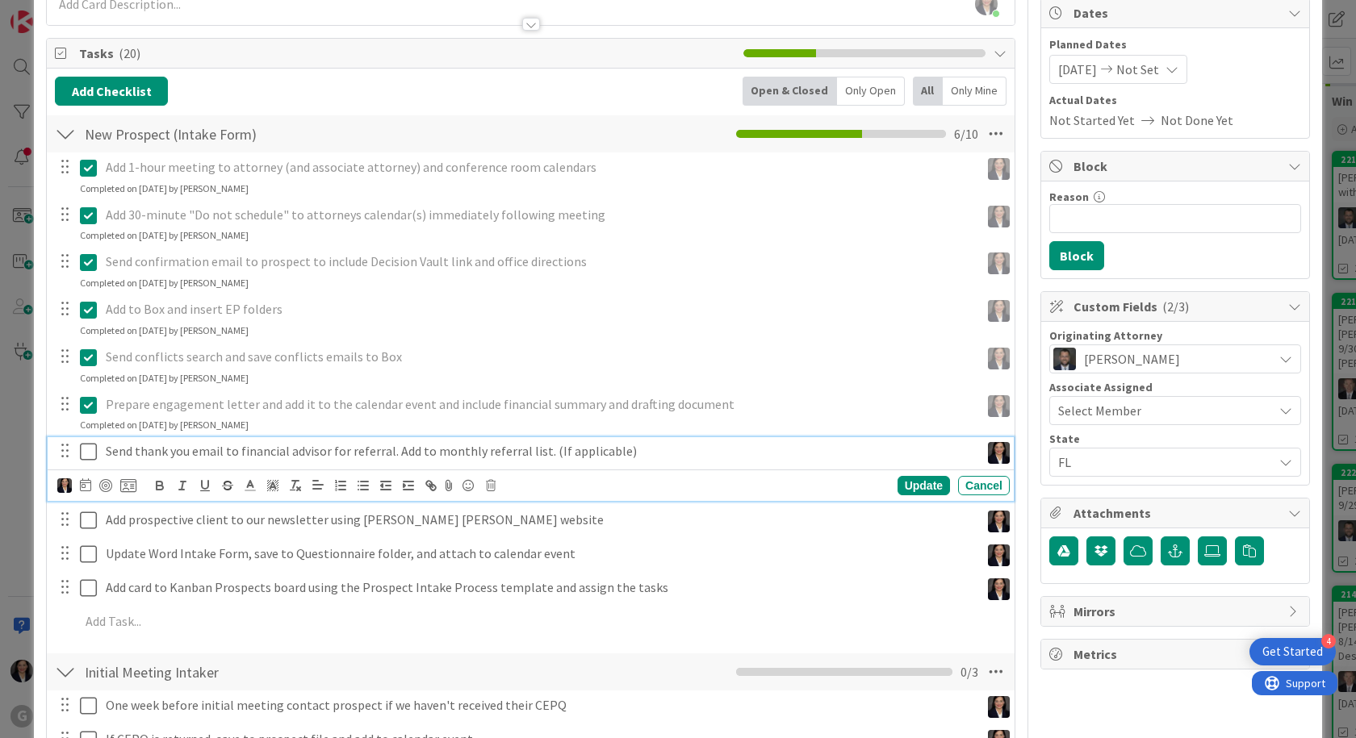
click at [87, 439] on button at bounding box center [89, 452] width 19 height 26
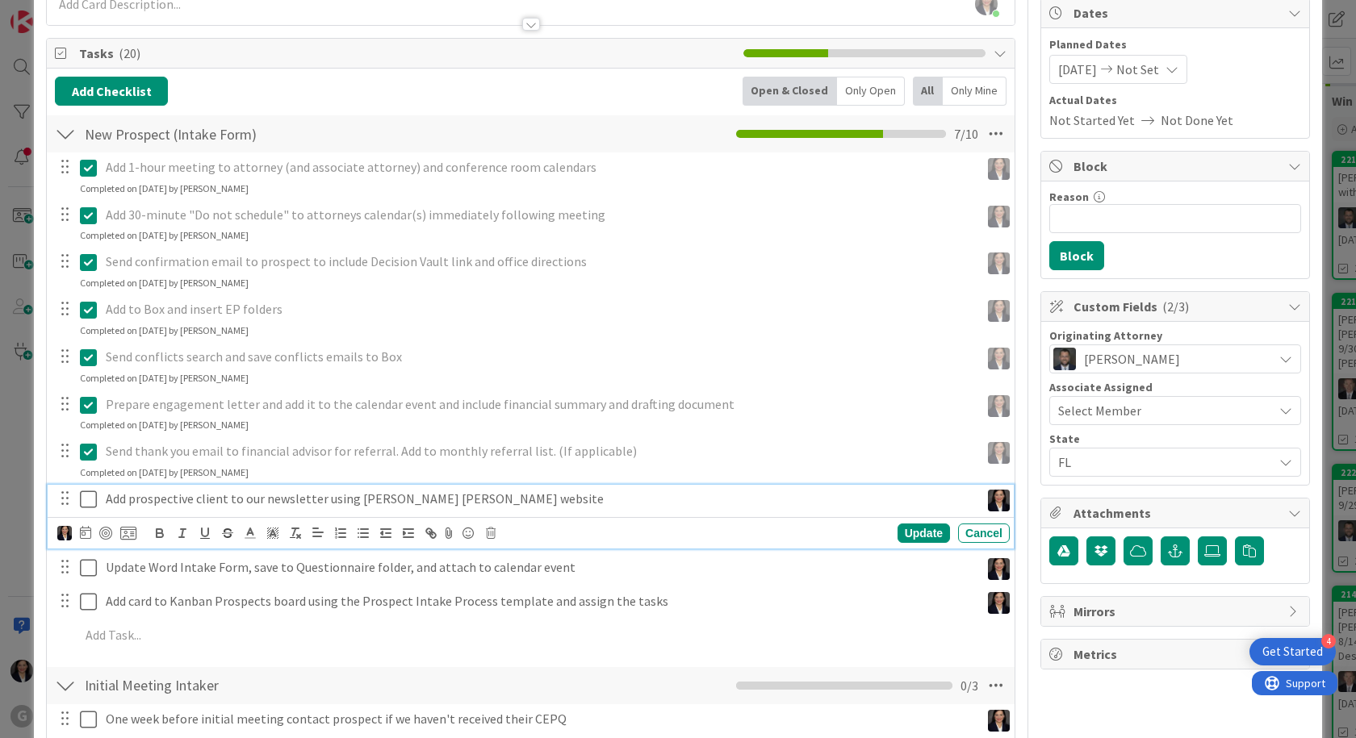
click at [86, 492] on icon at bounding box center [88, 499] width 17 height 19
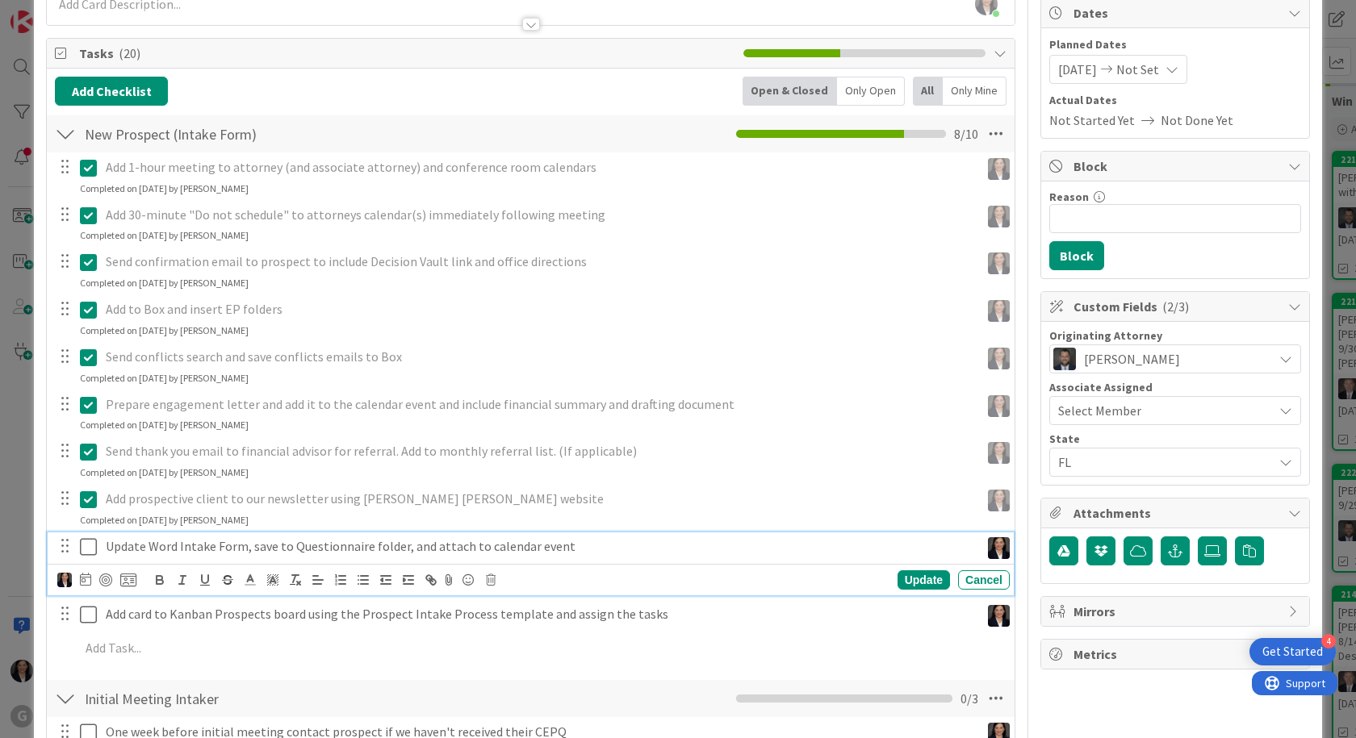
click at [83, 552] on icon at bounding box center [88, 547] width 17 height 19
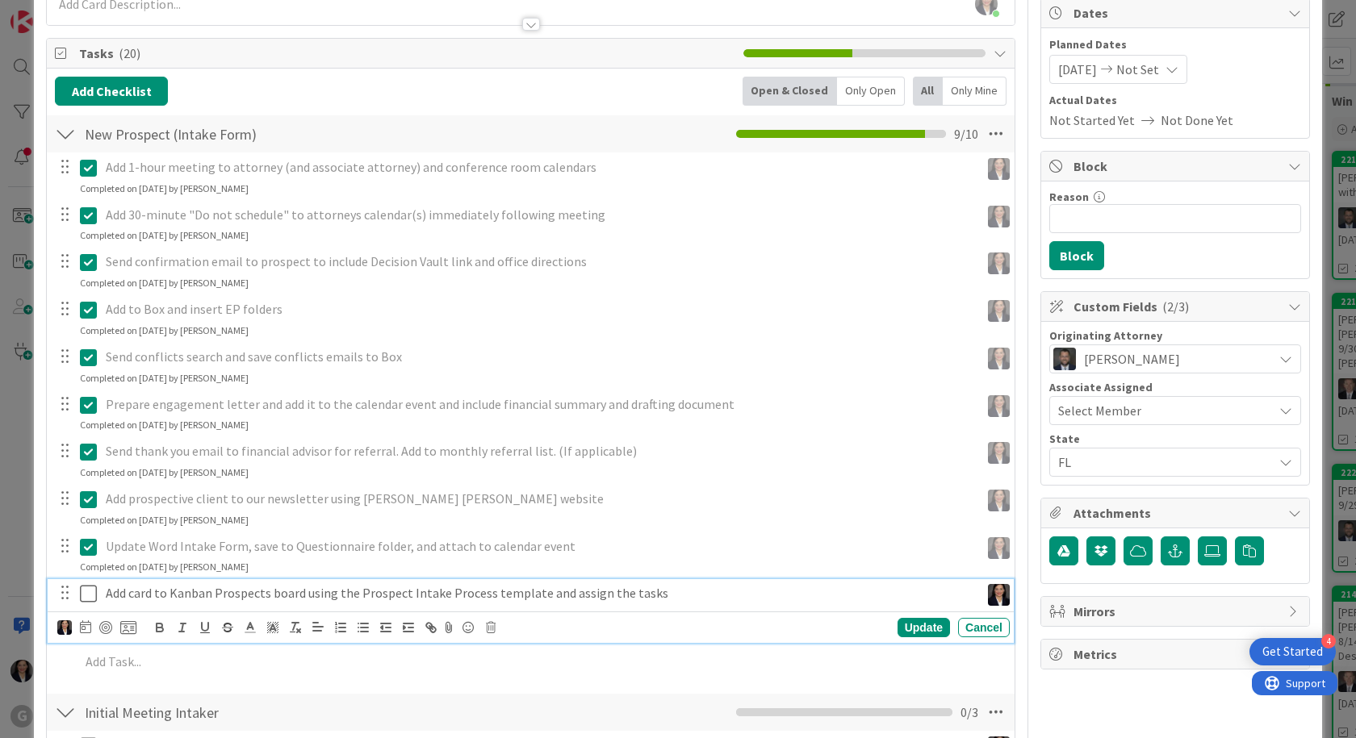
click at [91, 590] on icon at bounding box center [88, 593] width 17 height 19
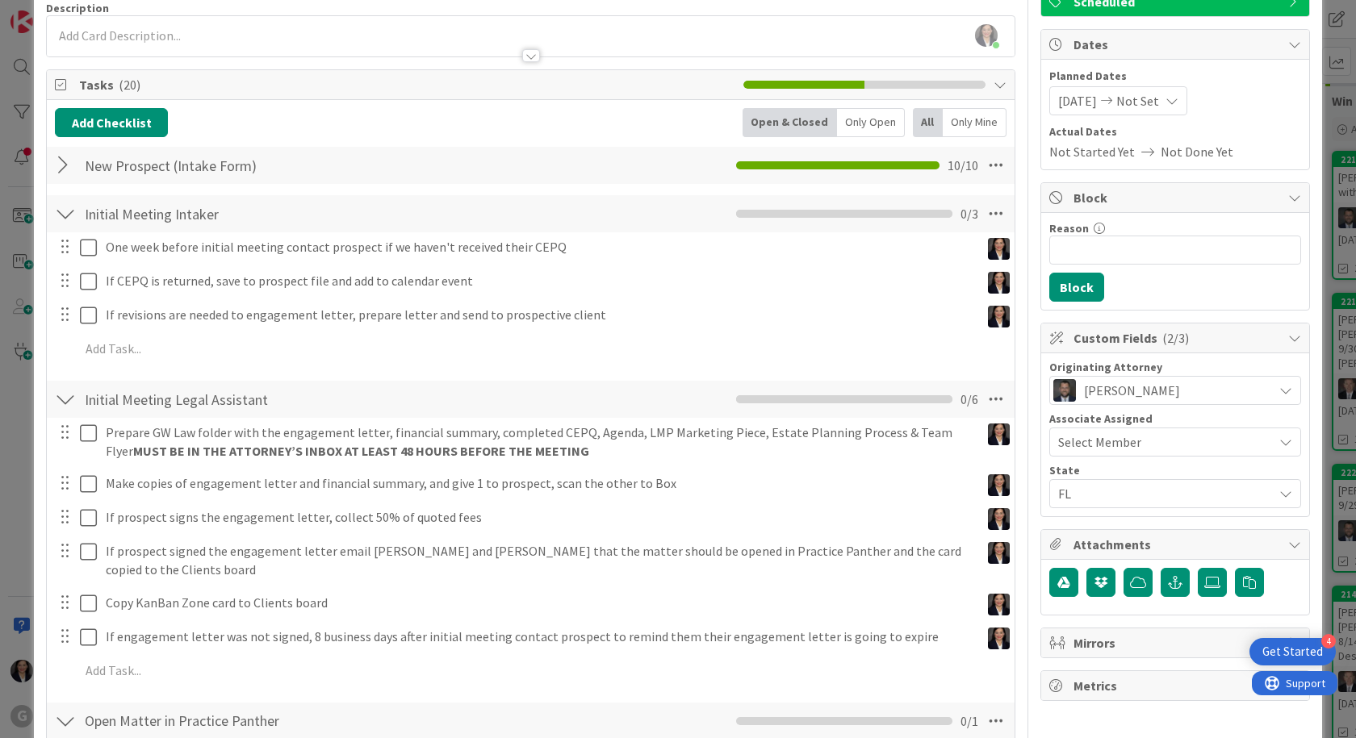
scroll to position [81, 0]
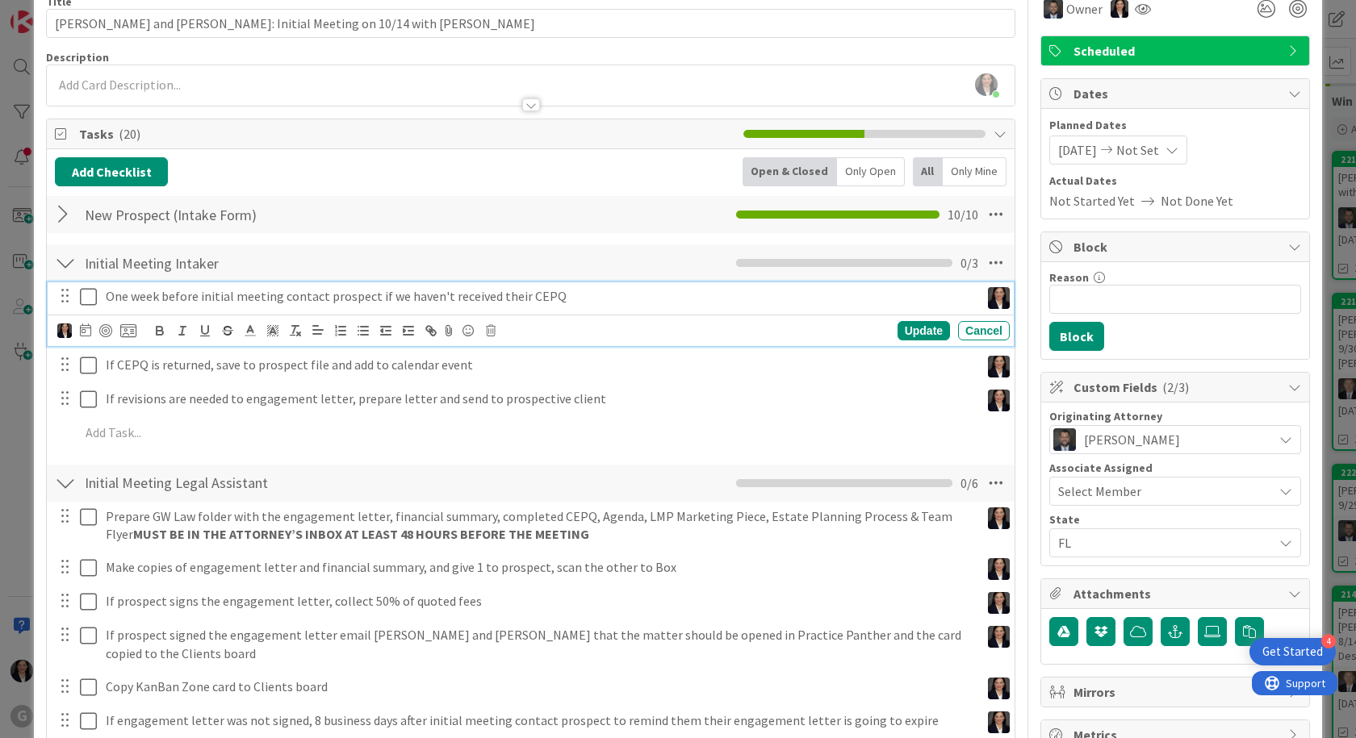
click at [140, 297] on p "One week before initial meeting contact prospect if we haven't received their C…" at bounding box center [540, 296] width 868 height 19
click at [81, 326] on icon at bounding box center [85, 330] width 11 height 13
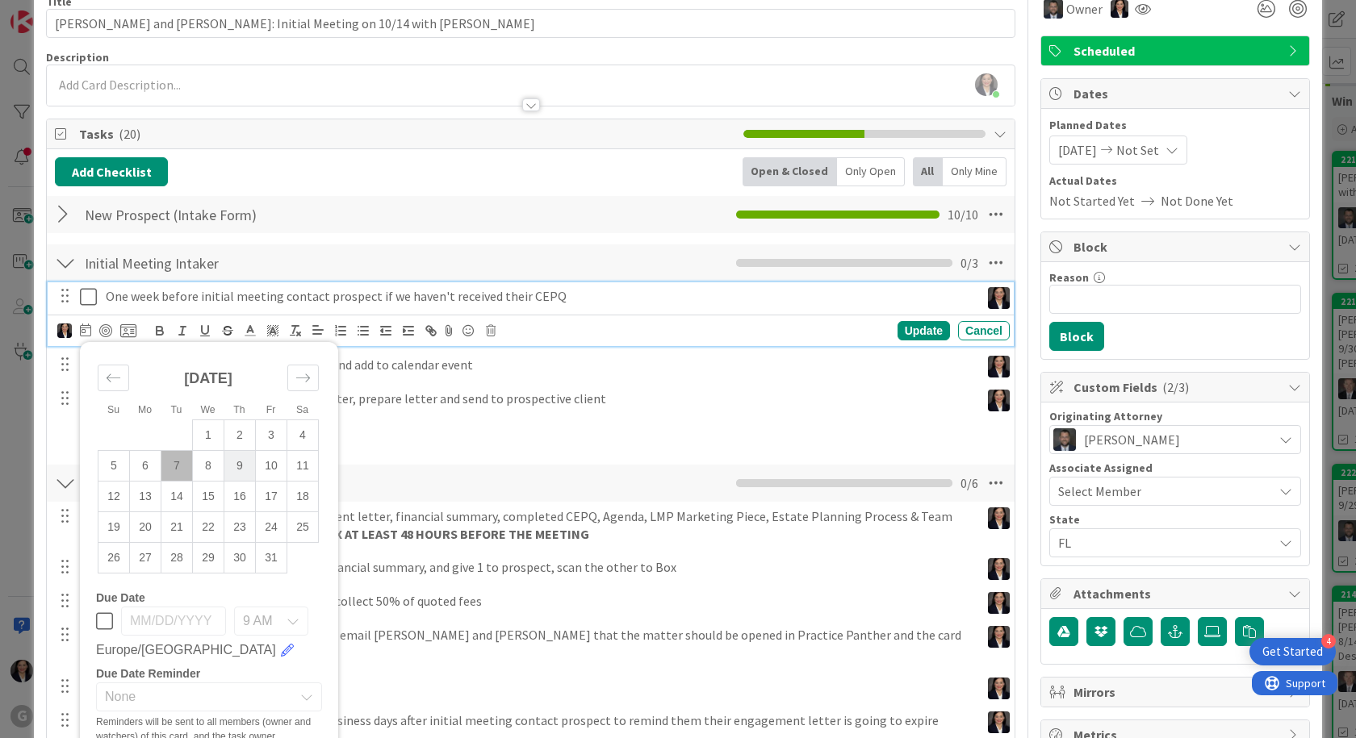
click at [239, 467] on td "9" at bounding box center [239, 465] width 31 height 31
type input "[DATE]"
click at [919, 330] on div "Update" at bounding box center [923, 330] width 52 height 19
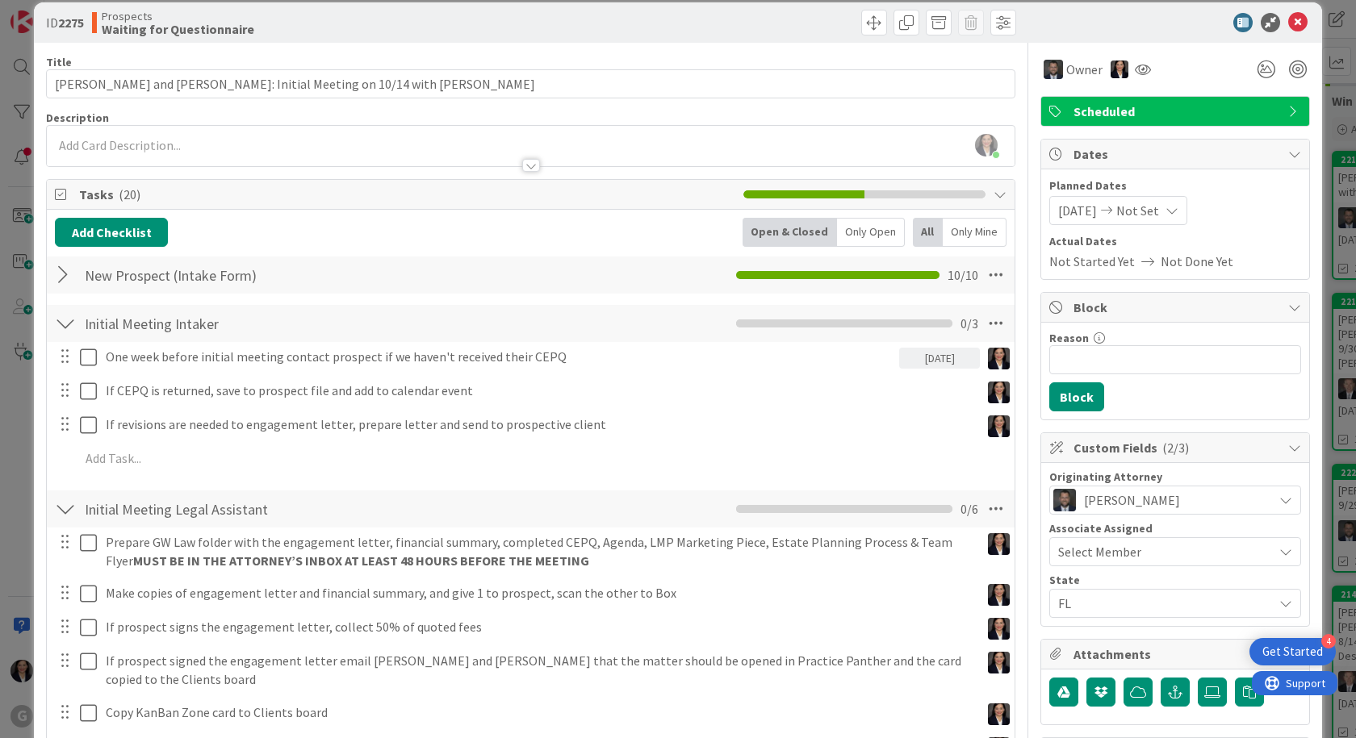
scroll to position [0, 0]
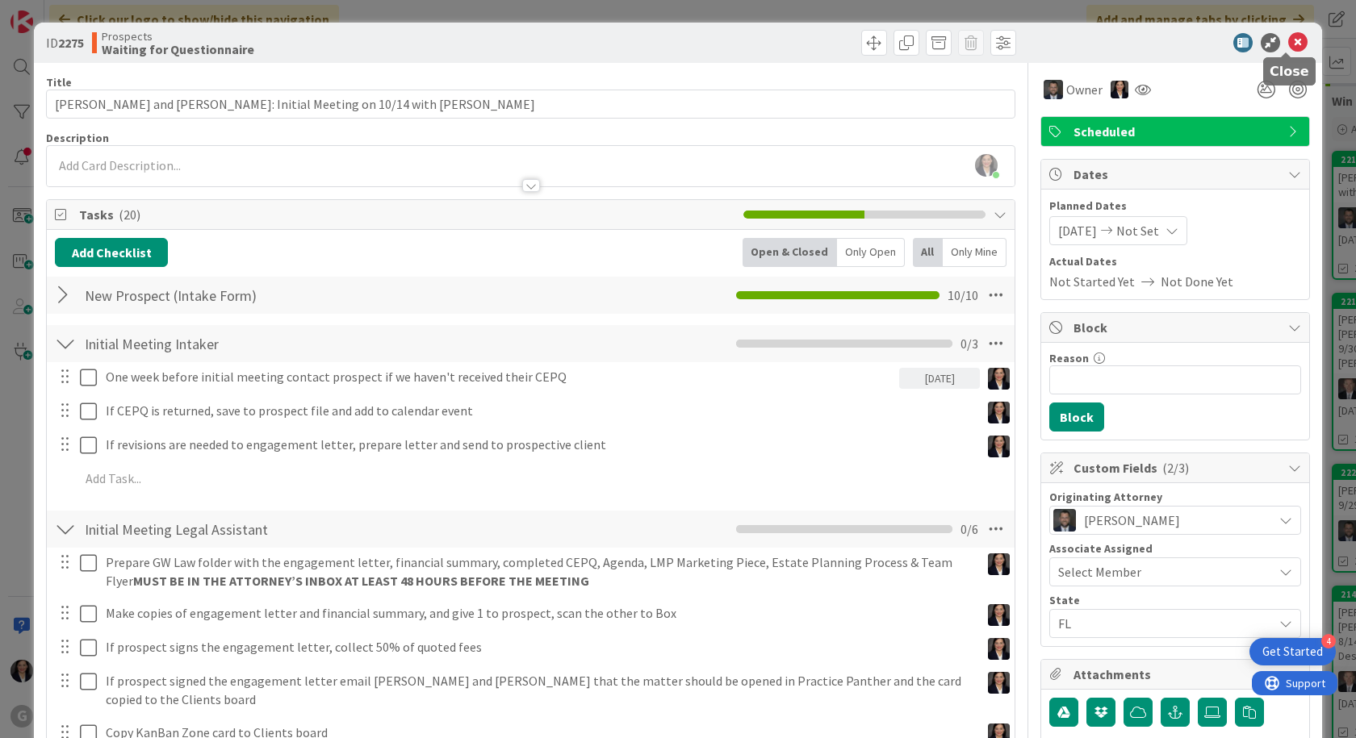
click at [1288, 38] on icon at bounding box center [1297, 42] width 19 height 19
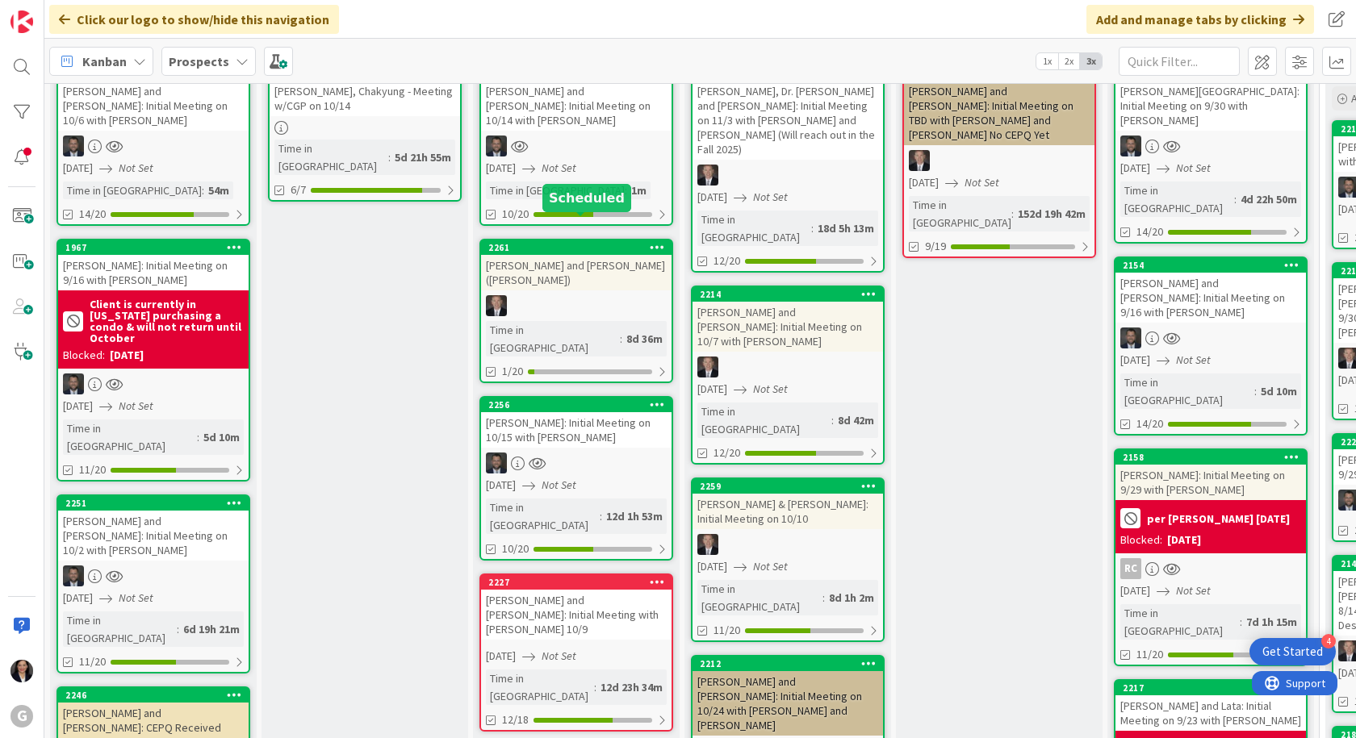
scroll to position [161, 0]
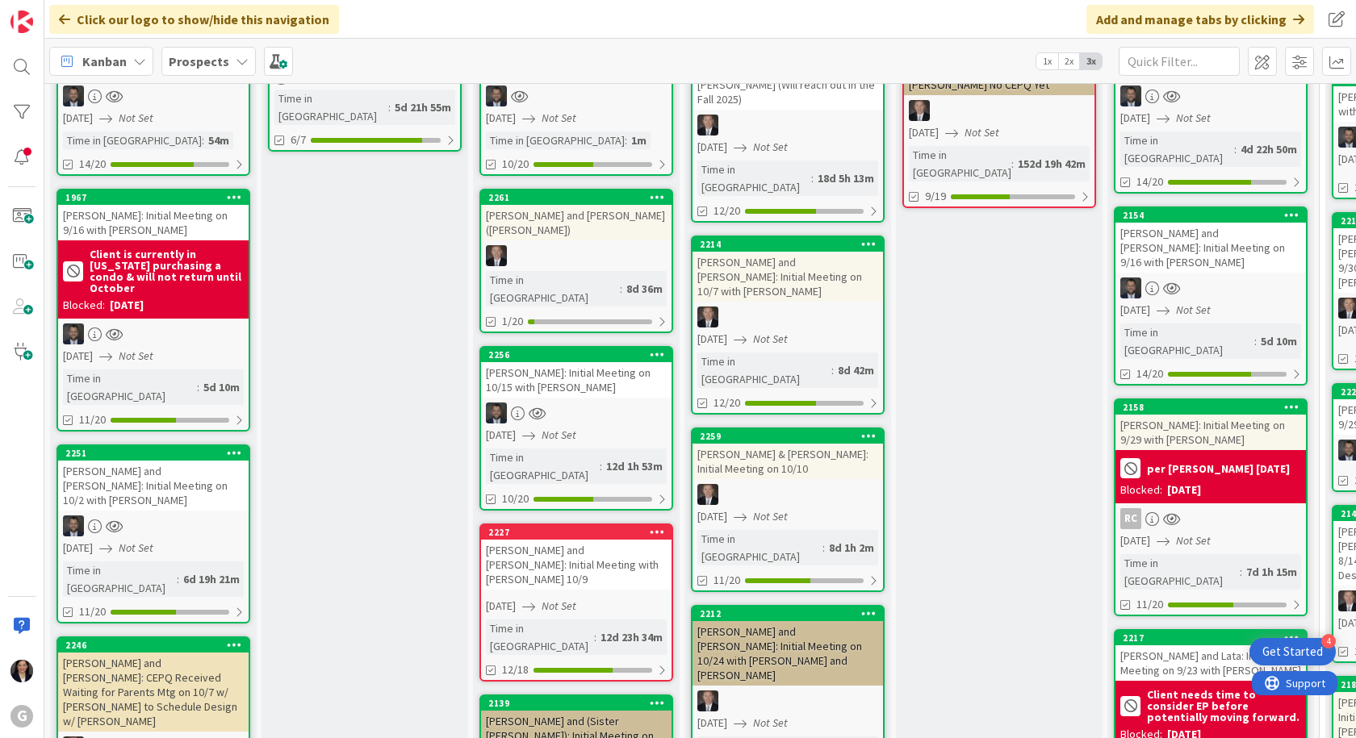
click at [579, 362] on div "[PERSON_NAME]: Initial Meeting on 10/15 with [PERSON_NAME]" at bounding box center [576, 380] width 190 height 36
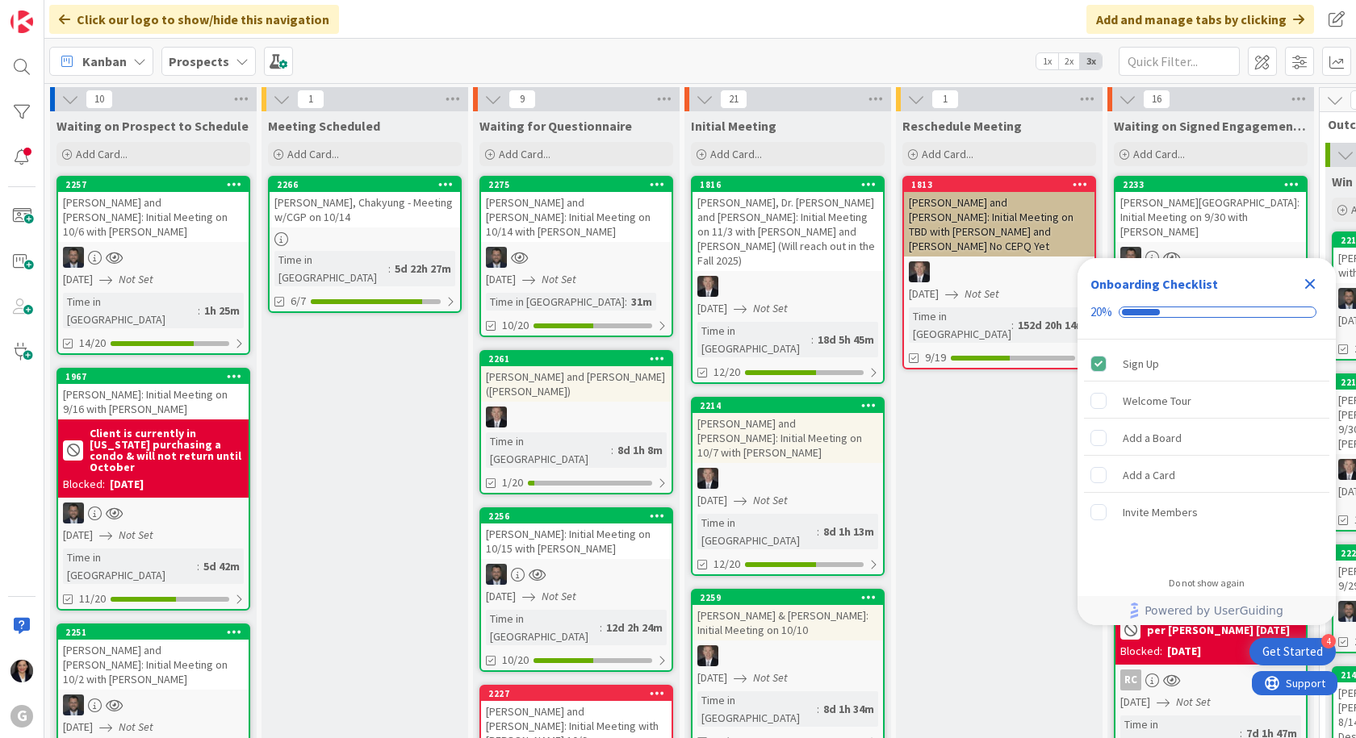
click at [1314, 281] on icon "Close Checklist" at bounding box center [1310, 284] width 10 height 10
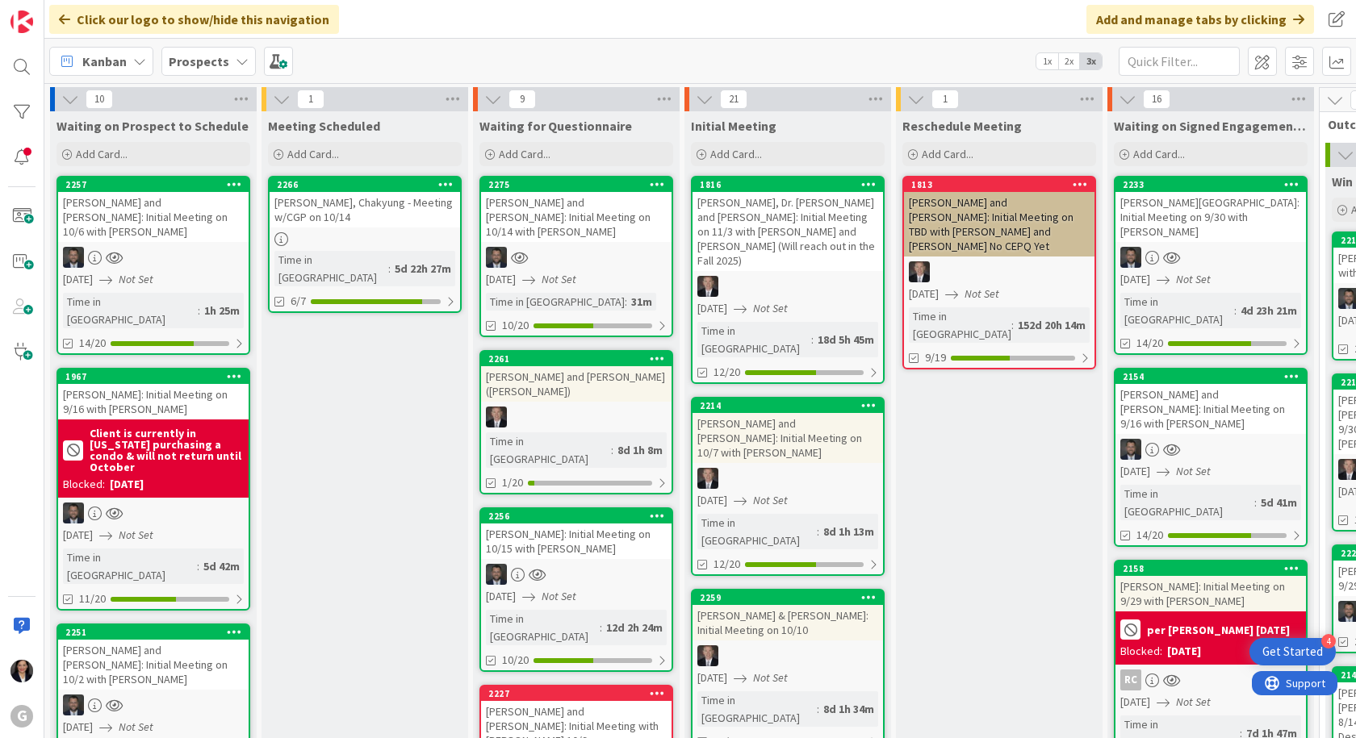
click at [825, 670] on div "10/10/2025 Not Set" at bounding box center [790, 678] width 186 height 17
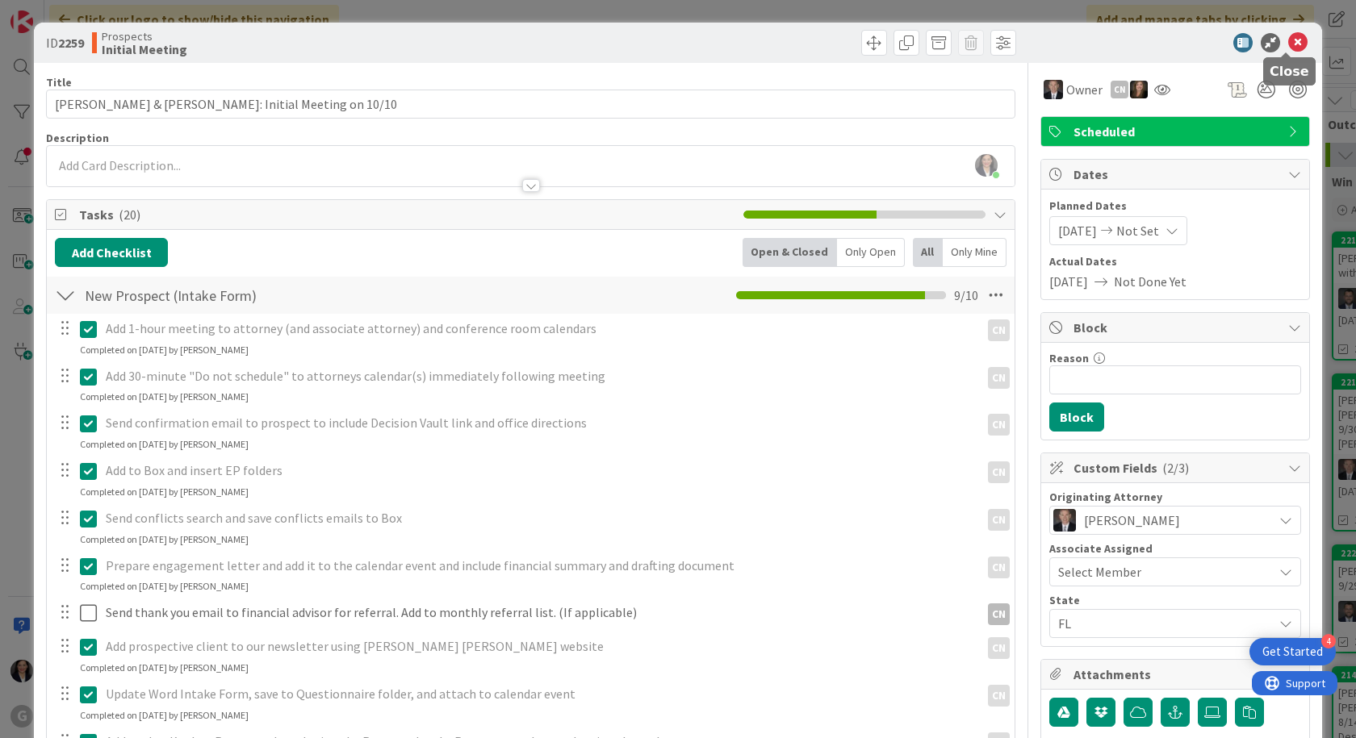
click at [1290, 46] on icon at bounding box center [1297, 42] width 19 height 19
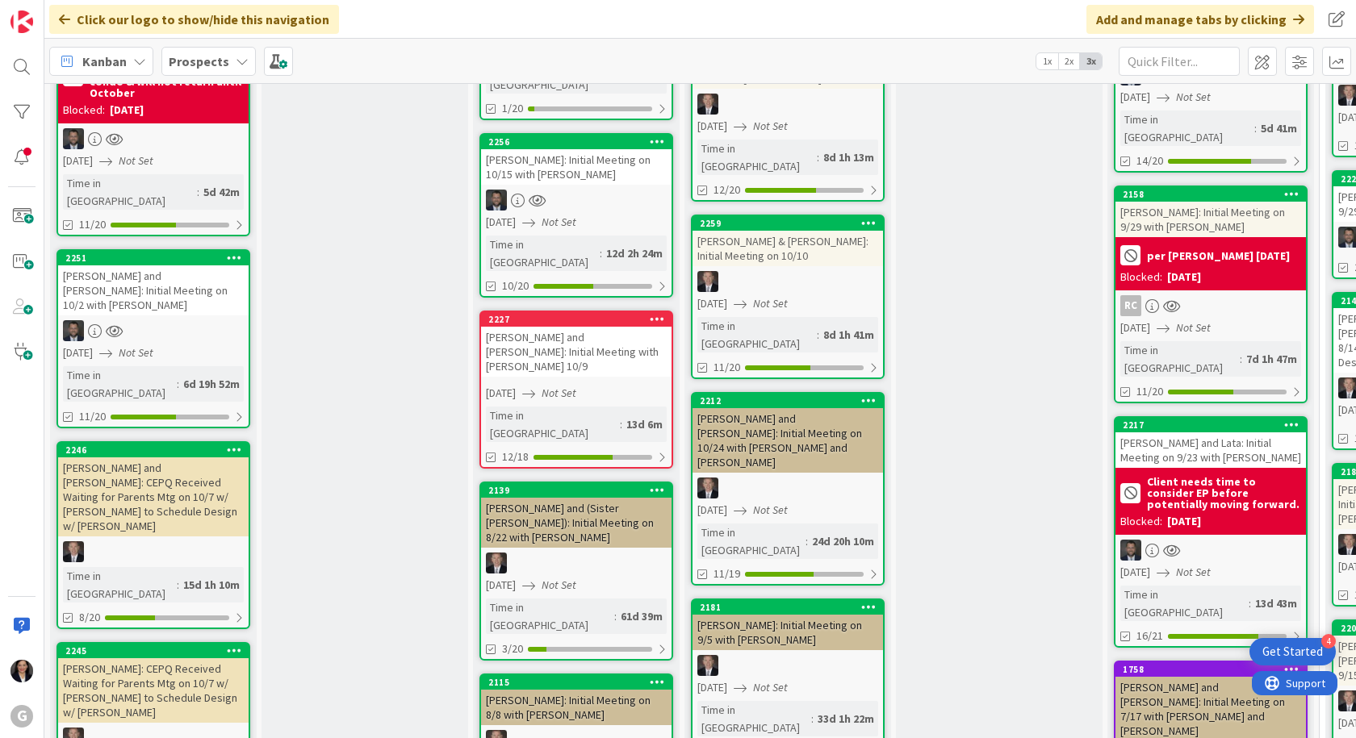
scroll to position [404, 0]
